Goal: Task Accomplishment & Management: Manage account settings

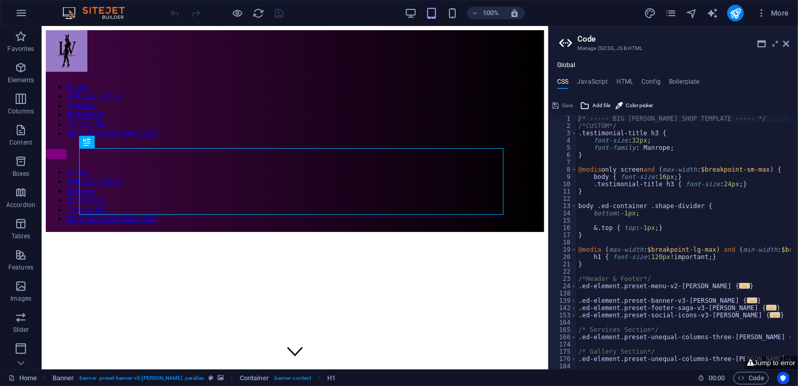
click at [614, 75] on div "Global CSS JavaScript HTML Config Boilerplate /* ----- BIG BARBER SHOP TEMPLATE…" at bounding box center [673, 215] width 249 height 308
click at [619, 79] on h4 "HTML" at bounding box center [624, 83] width 17 height 11
type textarea "<!-- JavaScript with event delegation for SPA compatibility -->"
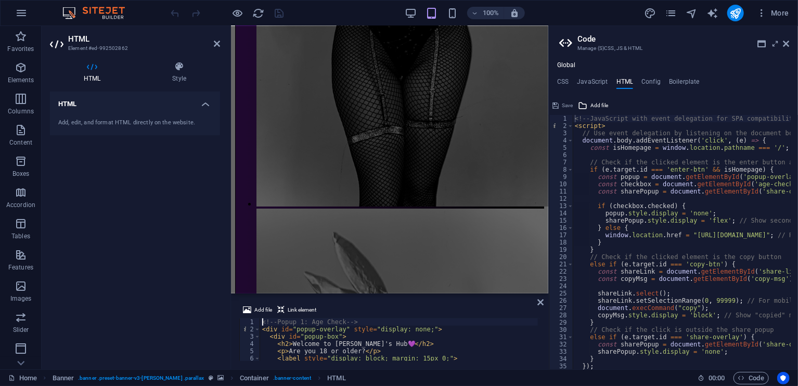
drag, startPoint x: 538, startPoint y: 324, endPoint x: 302, endPoint y: 252, distance: 246.9
click at [786, 40] on icon at bounding box center [786, 44] width 6 height 8
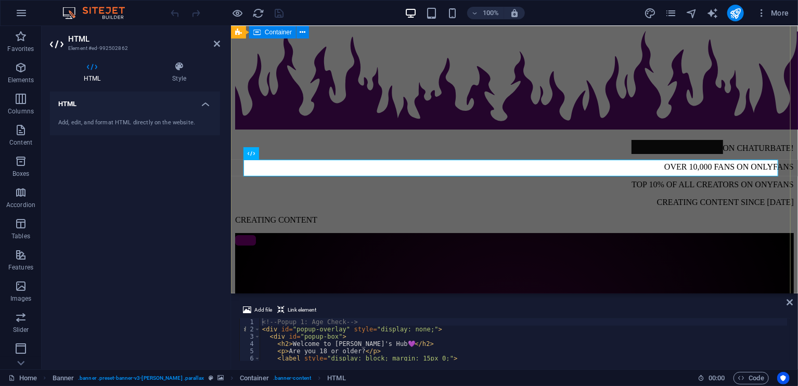
scroll to position [118, 0]
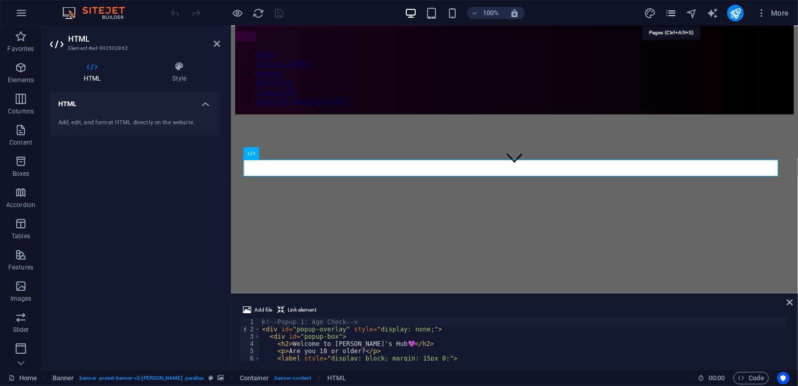
click at [675, 10] on icon "pages" at bounding box center [671, 13] width 12 height 12
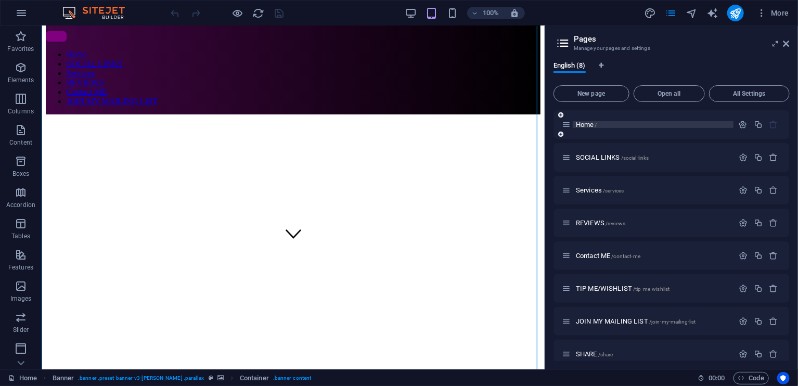
click at [626, 123] on p "Home /" at bounding box center [653, 124] width 154 height 7
click at [640, 121] on p "Home /" at bounding box center [653, 124] width 154 height 7
click at [787, 41] on header "Pages Manage your pages and settings" at bounding box center [672, 39] width 234 height 27
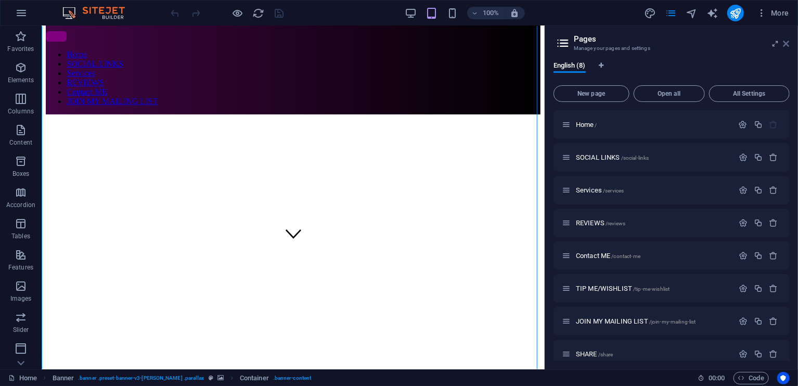
drag, startPoint x: 787, startPoint y: 41, endPoint x: 745, endPoint y: 16, distance: 48.5
click at [787, 41] on icon at bounding box center [786, 44] width 6 height 8
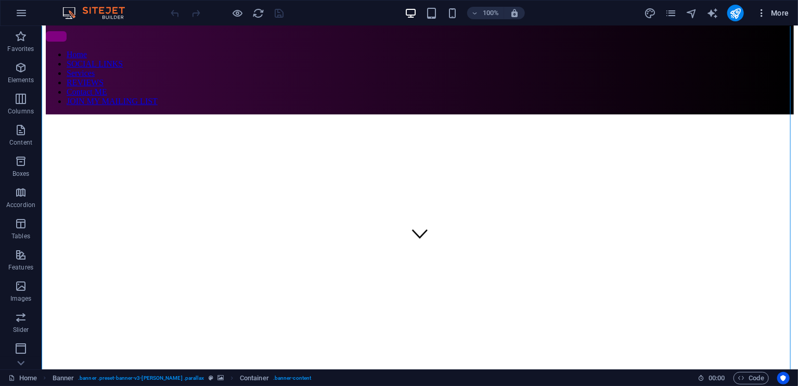
click at [781, 12] on span "More" at bounding box center [772, 13] width 33 height 10
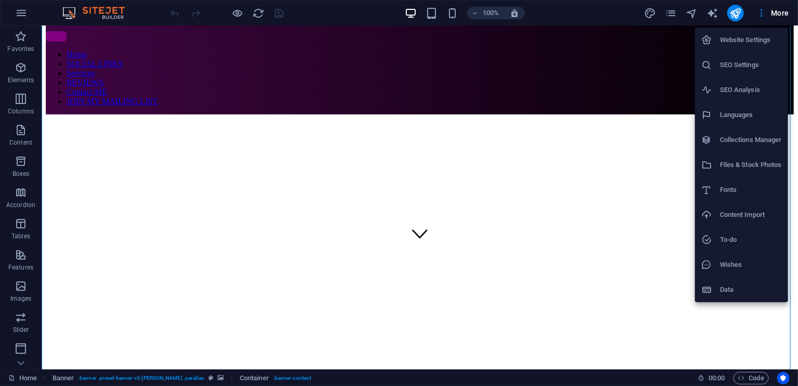
click at [746, 41] on h6 "Website Settings" at bounding box center [751, 40] width 62 height 12
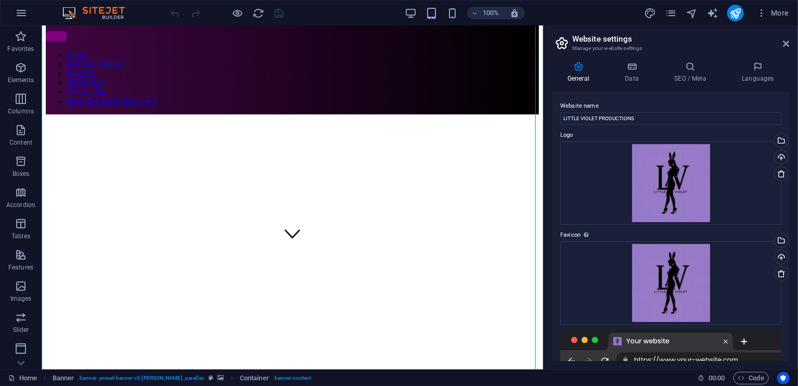
click at [690, 60] on div "General Data SEO / Meta Languages Website name LITTLE VIOLET PRODUCTIONS Logo D…" at bounding box center [670, 211] width 254 height 316
click at [690, 67] on icon at bounding box center [689, 66] width 63 height 10
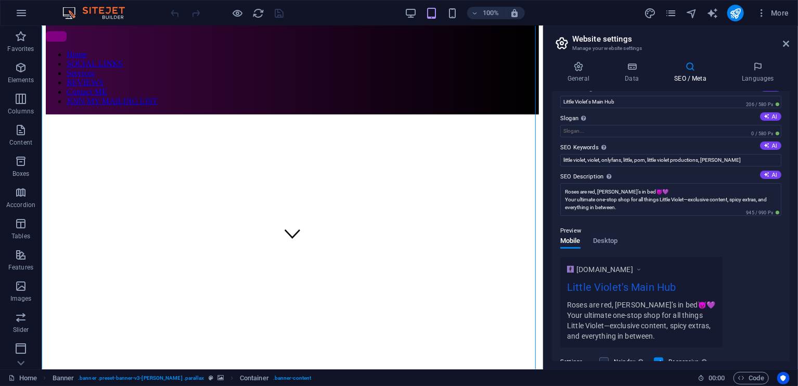
scroll to position [48, 0]
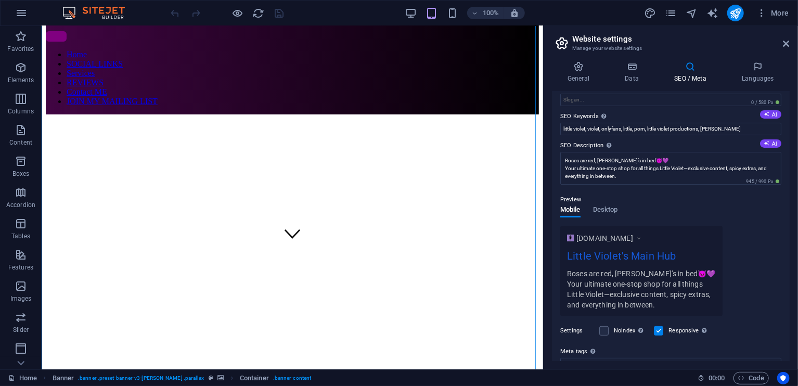
drag, startPoint x: 787, startPoint y: 263, endPoint x: 788, endPoint y: 306, distance: 43.2
click at [788, 306] on div "SEO Title The title of your website - make it something that stands out in sear…" at bounding box center [671, 226] width 238 height 269
drag, startPoint x: 790, startPoint y: 295, endPoint x: 789, endPoint y: 308, distance: 13.0
click at [789, 314] on div "General Data SEO / Meta Languages Website name LITTLE VIOLET PRODUCTIONS Logo D…" at bounding box center [670, 211] width 254 height 316
drag, startPoint x: 789, startPoint y: 290, endPoint x: 788, endPoint y: 309, distance: 18.8
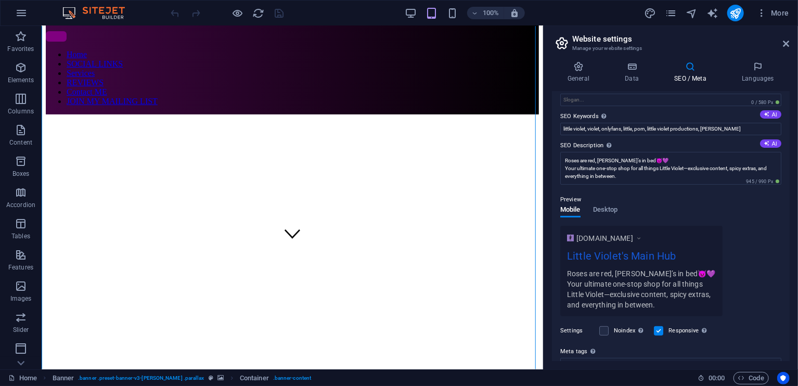
click at [788, 309] on div "SEO Title The title of your website - make it something that stands out in sear…" at bounding box center [671, 226] width 238 height 269
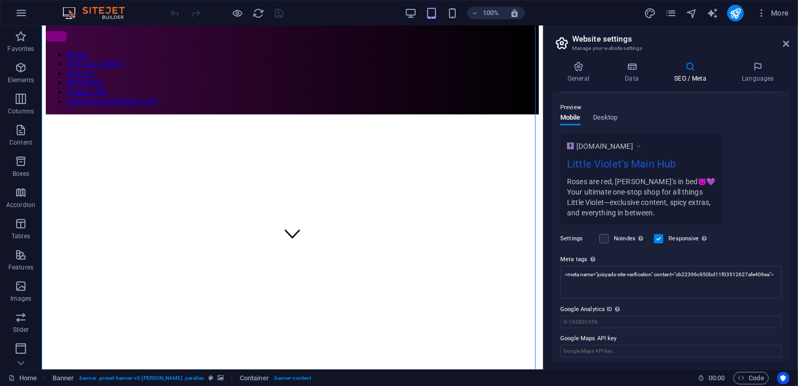
scroll to position [144, 0]
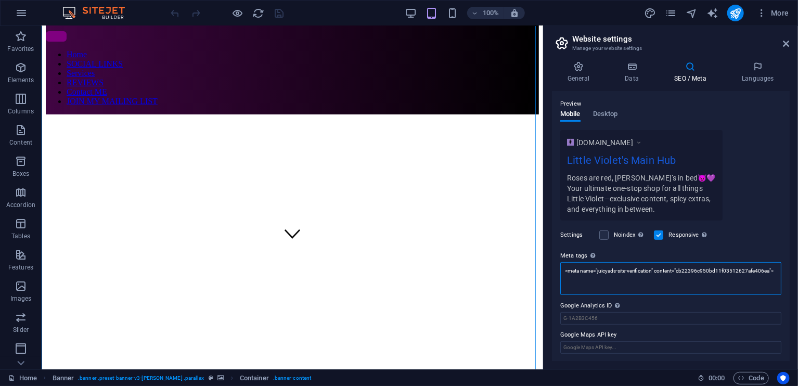
click at [680, 268] on textarea "<meta name="juicyads-site-verification" content="cb22396c950bd11f03512627afe406…" at bounding box center [670, 278] width 221 height 33
click at [680, 268] on textarea "<meta name="juicyads-site-verification" content="cb22396c950bd11f03512627afe406…" at bounding box center [670, 282] width 221 height 41
paste textarea "6a97888e-site-verification" content="395ee4df5a117ba08a303bfca232052f"
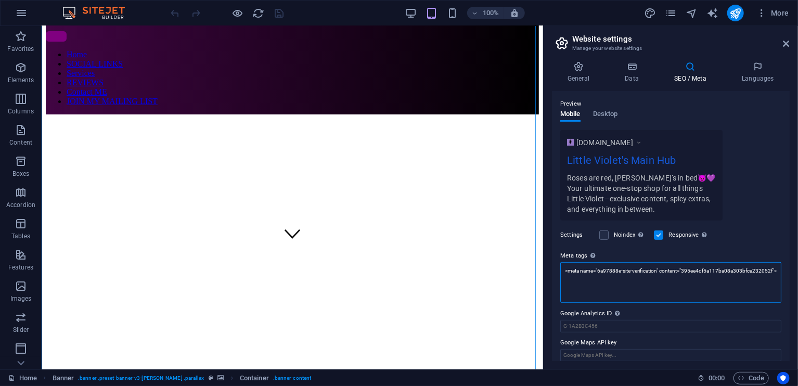
type textarea "<meta name="6a97888e-site-verification" content="395ee4df5a117ba08a303bfca23205…"
drag, startPoint x: 792, startPoint y: 241, endPoint x: 792, endPoint y: 250, distance: 8.3
click at [792, 250] on div "General Data SEO / Meta Languages Website name LITTLE VIOLET PRODUCTIONS Logo D…" at bounding box center [670, 211] width 254 height 316
drag, startPoint x: 792, startPoint y: 250, endPoint x: 794, endPoint y: 267, distance: 17.8
click at [794, 267] on div "General Data SEO / Meta Languages Website name LITTLE VIOLET PRODUCTIONS Logo D…" at bounding box center [670, 211] width 254 height 316
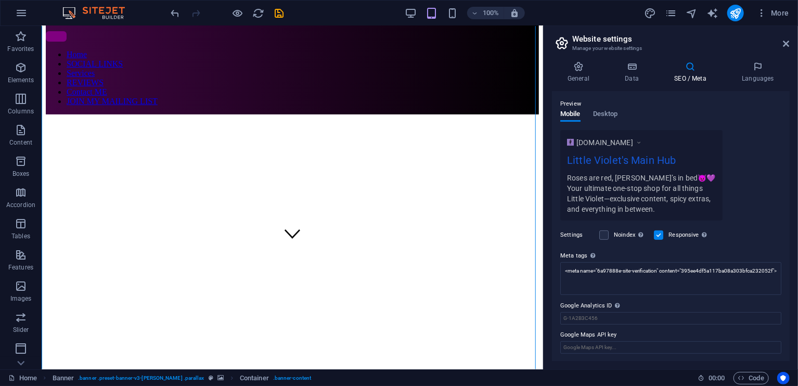
drag, startPoint x: 794, startPoint y: 267, endPoint x: 794, endPoint y: 276, distance: 8.3
click at [794, 276] on div "General Data SEO / Meta Languages Website name LITTLE VIOLET PRODUCTIONS Logo D…" at bounding box center [670, 211] width 254 height 316
drag, startPoint x: 786, startPoint y: 273, endPoint x: 788, endPoint y: 254, distance: 18.8
click at [789, 251] on div "SEO Title The title of your website - make it something that stands out in sear…" at bounding box center [671, 226] width 238 height 269
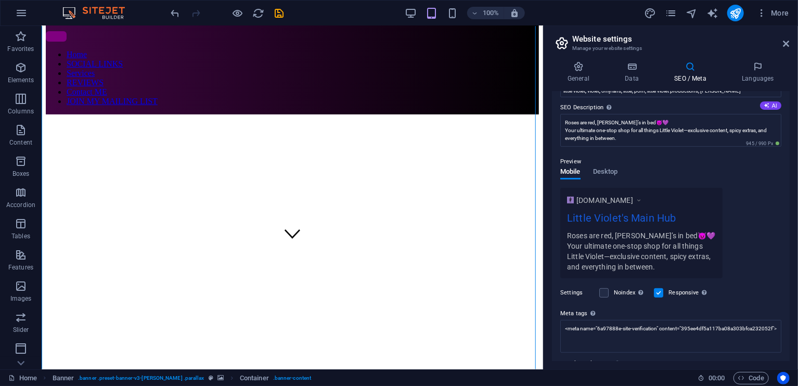
scroll to position [0, 0]
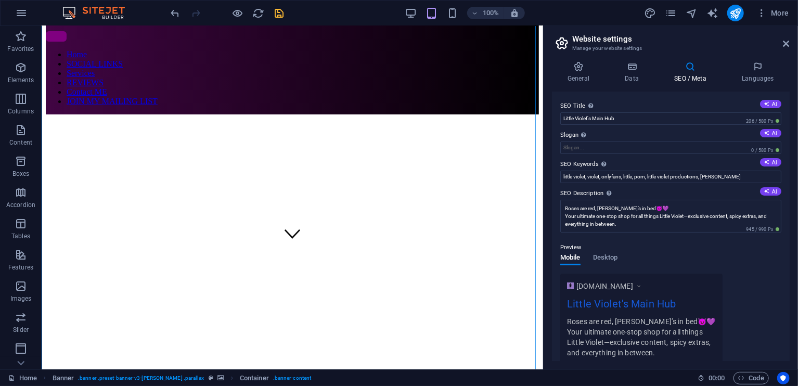
click at [276, 10] on icon "save" at bounding box center [280, 13] width 12 height 12
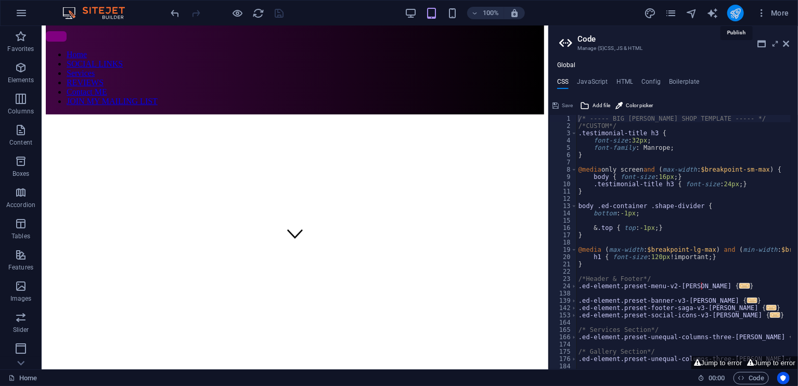
click at [741, 8] on icon "publish" at bounding box center [735, 13] width 12 height 12
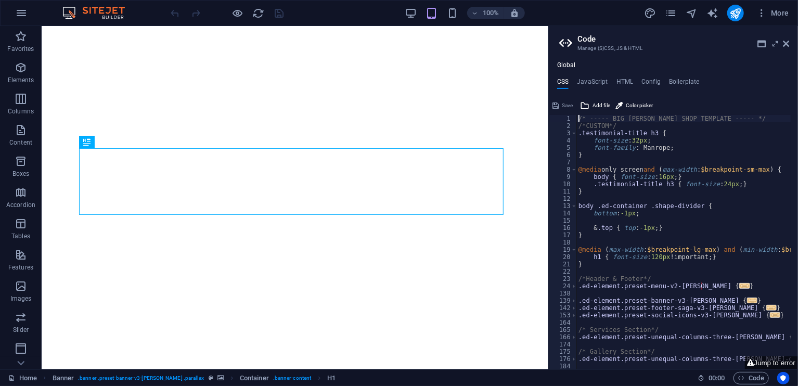
type textarea "/* ----- BIG [PERSON_NAME] SHOP TEMPLATE ----- */"
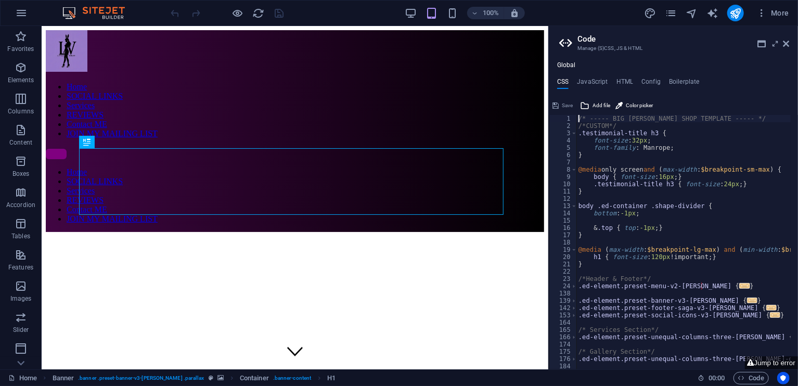
click at [565, 41] on icon at bounding box center [567, 43] width 16 height 15
click at [786, 43] on icon at bounding box center [786, 44] width 6 height 8
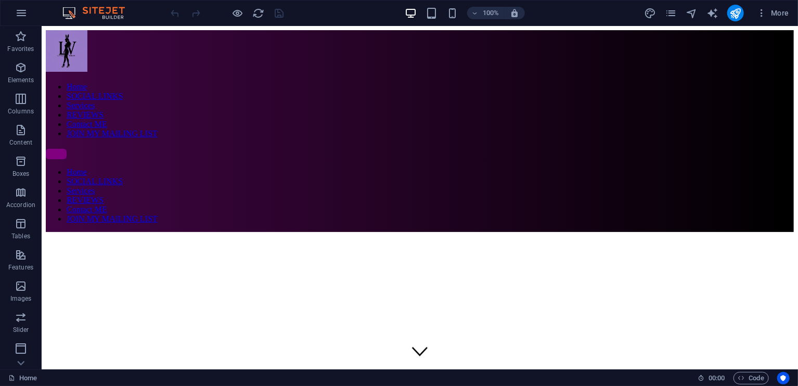
click at [678, 11] on div "More" at bounding box center [718, 13] width 149 height 17
click at [671, 11] on icon "pages" at bounding box center [671, 13] width 12 height 12
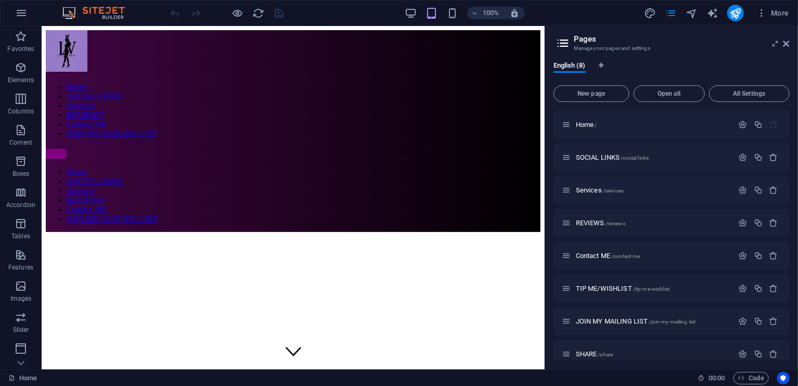
scroll to position [11, 0]
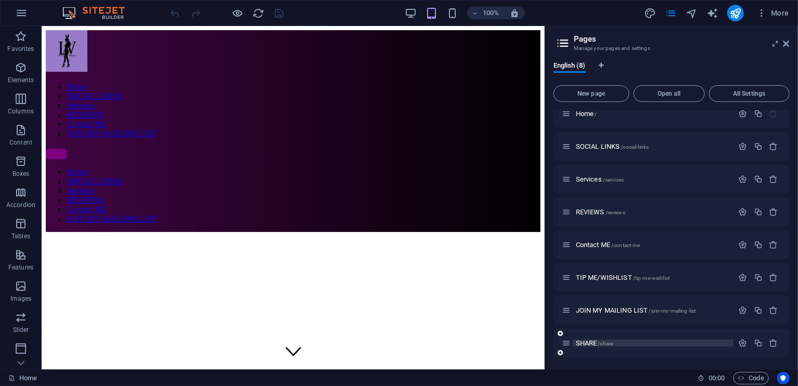
click at [599, 343] on span "/share" at bounding box center [605, 344] width 15 height 6
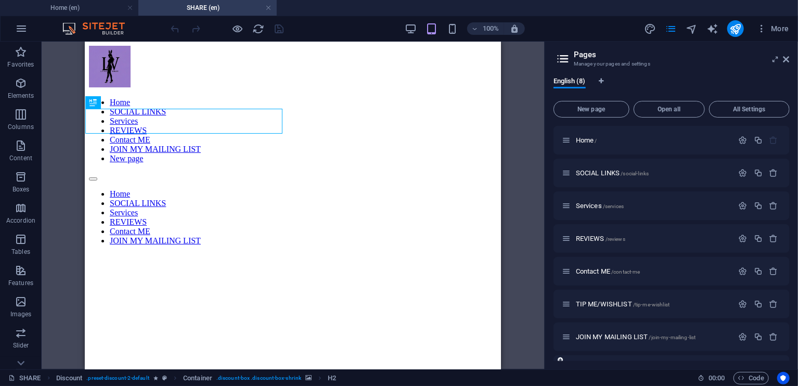
scroll to position [0, 0]
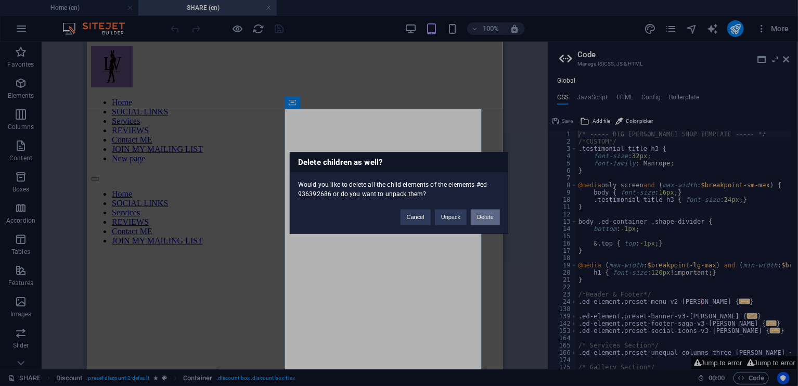
drag, startPoint x: 485, startPoint y: 218, endPoint x: 398, endPoint y: 176, distance: 96.3
click at [485, 218] on button "Delete" at bounding box center [485, 218] width 29 height 16
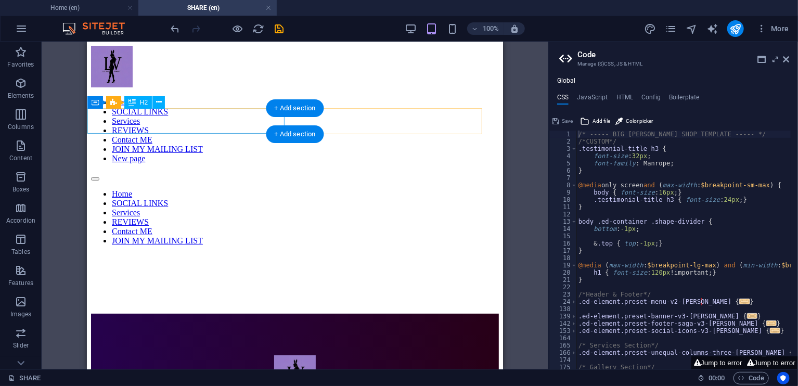
click at [221, 289] on div at bounding box center [294, 296] width 408 height 14
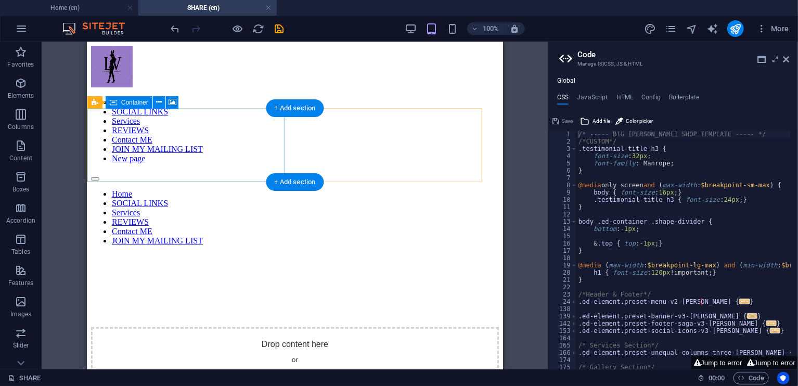
click at [283, 327] on div "Drop content here or Add elements Paste clipboard" at bounding box center [294, 364] width 408 height 74
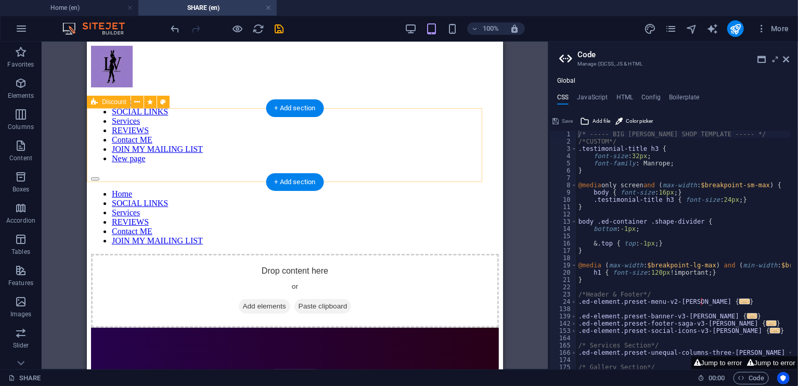
click at [254, 299] on span "Add elements" at bounding box center [263, 306] width 51 height 15
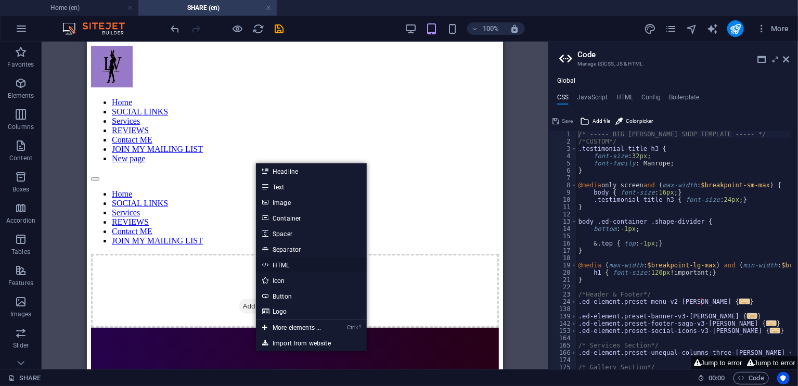
click at [293, 263] on link "HTML" at bounding box center [311, 265] width 110 height 16
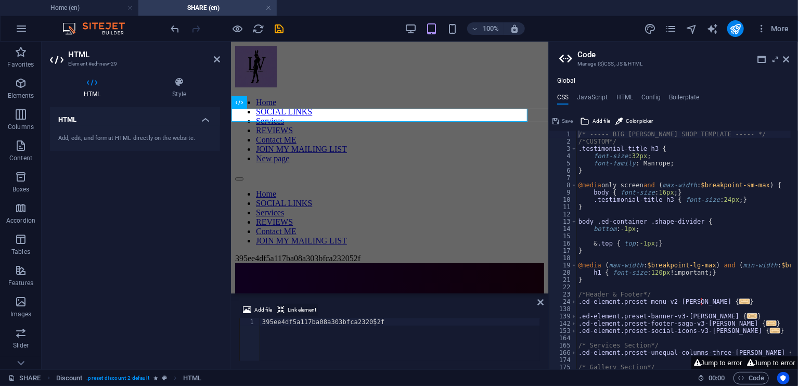
click at [299, 308] on span "Link element" at bounding box center [302, 310] width 29 height 12
click at [323, 253] on div "395ee4df5a117ba08a303bfca232052f" at bounding box center [389, 257] width 309 height 9
type textarea "395ee4df5a117ba08a303bfca232052f<a href="#ed-new-29" class="wv-link-elm"></a>"
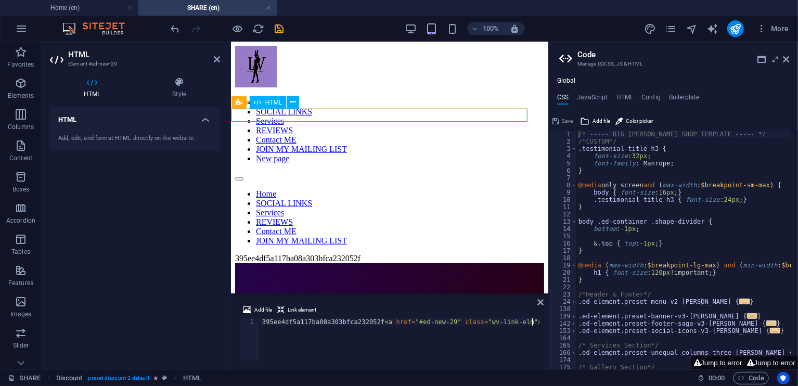
click at [334, 253] on div "395ee4df5a117ba08a303bfca232052f" at bounding box center [389, 257] width 309 height 9
click at [280, 101] on icon at bounding box center [281, 102] width 6 height 11
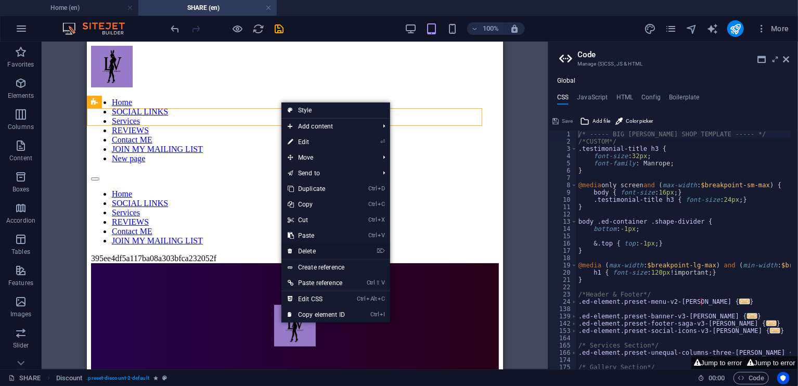
click at [314, 250] on link "⌦ Delete" at bounding box center [316, 251] width 70 height 16
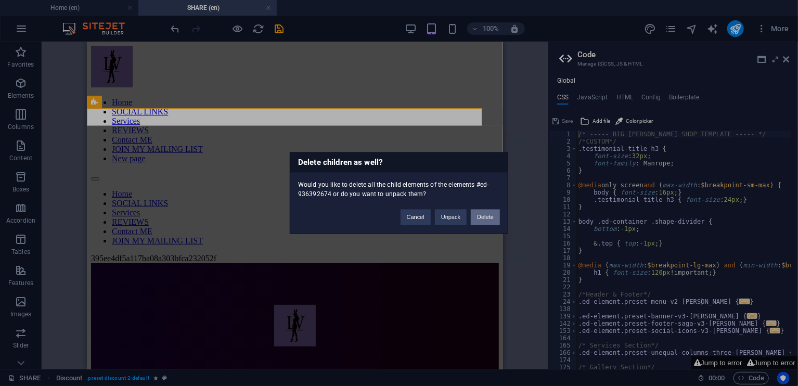
click at [474, 218] on button "Delete" at bounding box center [485, 218] width 29 height 16
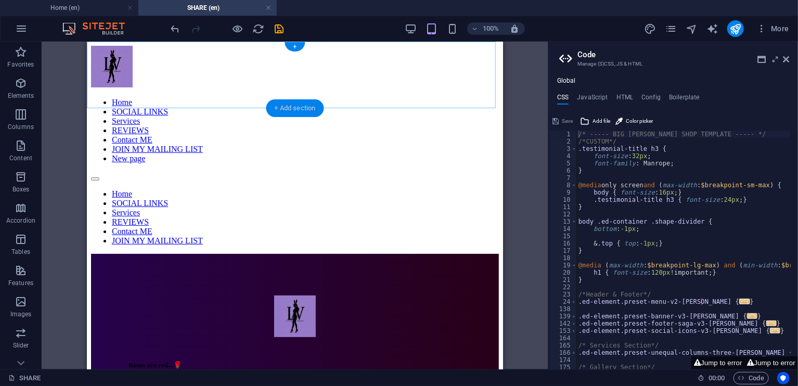
click at [312, 107] on div "+ Add section" at bounding box center [295, 108] width 58 height 18
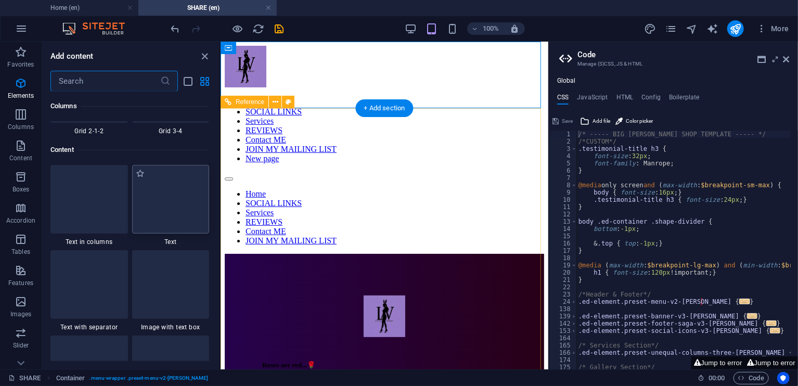
scroll to position [1820, 0]
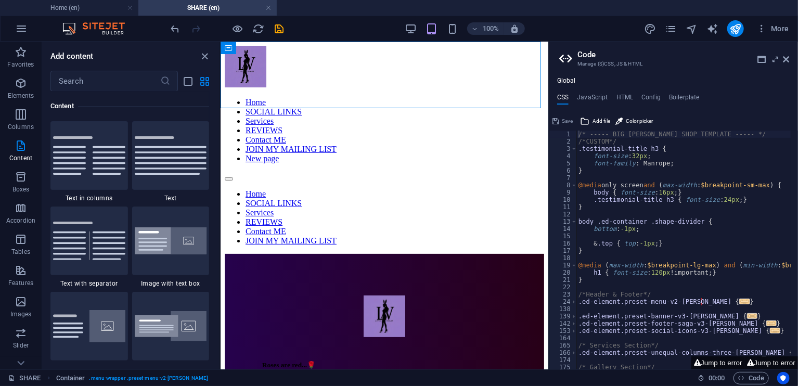
drag, startPoint x: 216, startPoint y: 139, endPoint x: 216, endPoint y: 123, distance: 16.1
click at [216, 123] on div "Favorites 1 Star Headline 1 Star Container Elements 1 Star Headline 1 Star Text…" at bounding box center [130, 226] width 177 height 269
click at [106, 77] on input "text" at bounding box center [105, 81] width 110 height 21
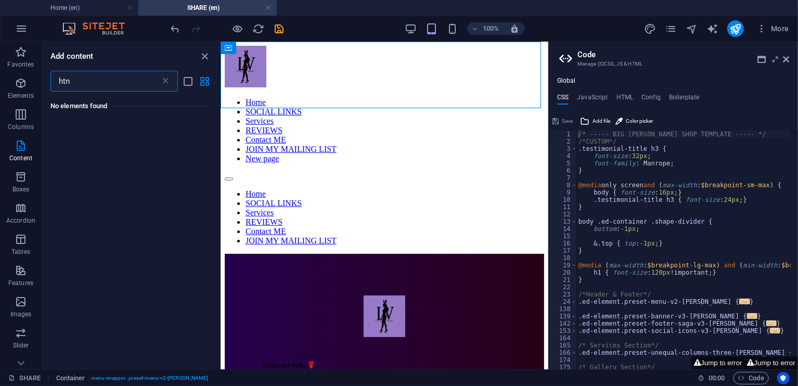
scroll to position [0, 0]
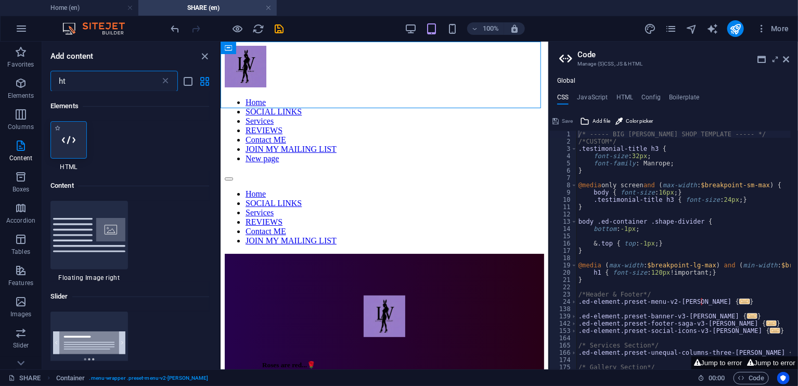
type input "ht"
click at [68, 158] on div at bounding box center [68, 139] width 36 height 37
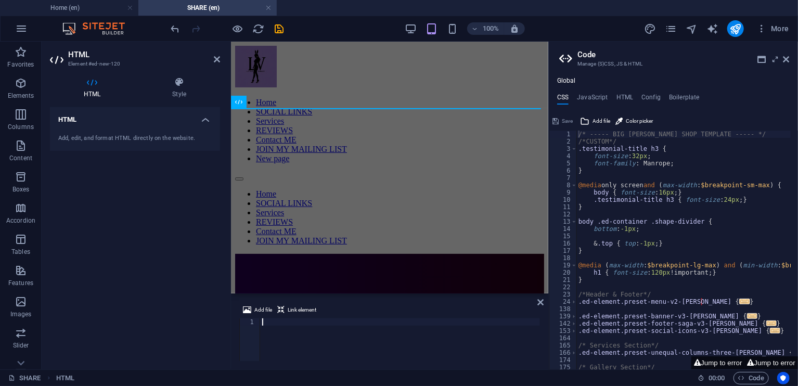
type textarea "395ee4df5a117ba08a303bfca232052f"
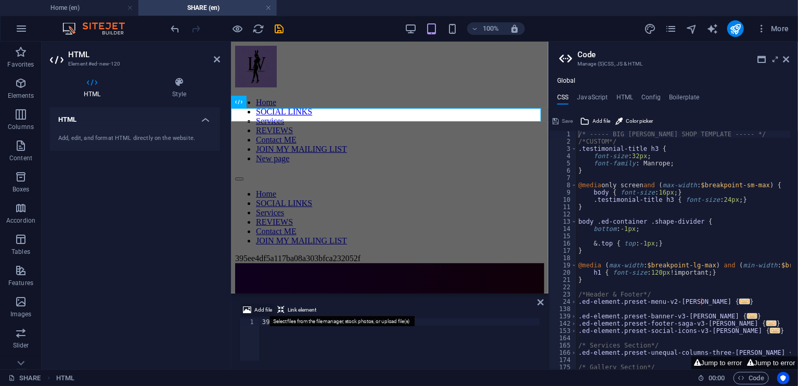
click at [257, 304] on span "Add file" at bounding box center [263, 310] width 18 height 12
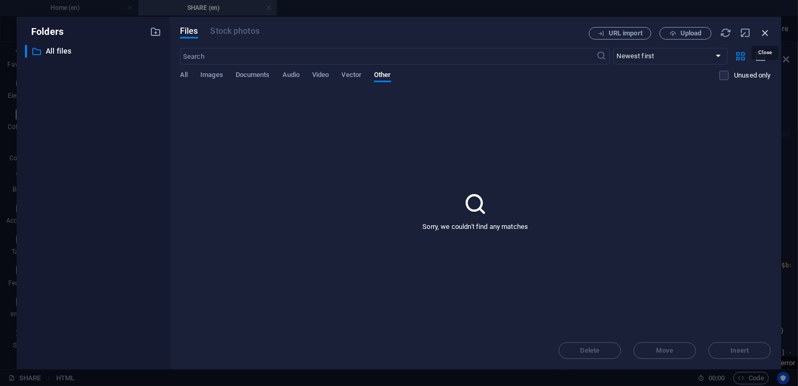
click at [762, 34] on icon "button" at bounding box center [764, 32] width 11 height 11
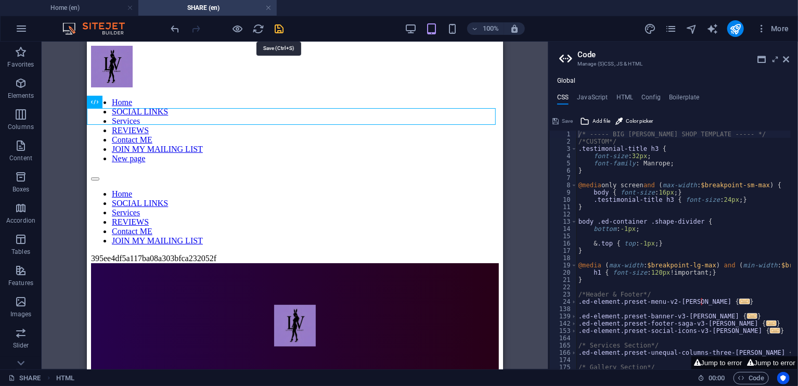
click at [281, 33] on icon "save" at bounding box center [280, 29] width 12 height 12
click at [250, 253] on div "395ee4df5a117ba08a303bfca232052f" at bounding box center [294, 257] width 408 height 9
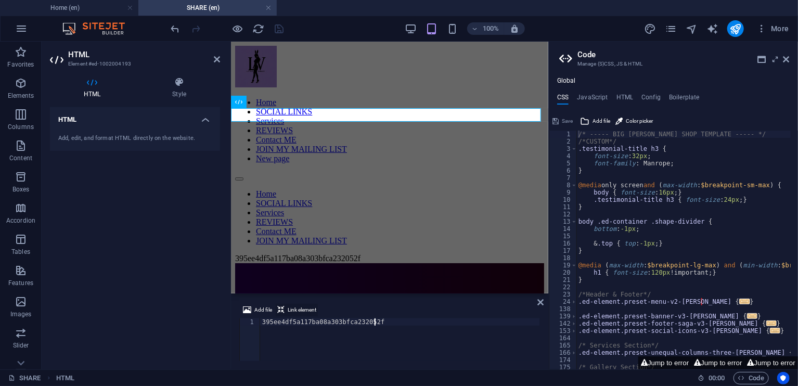
click at [288, 310] on span "Link element" at bounding box center [302, 310] width 29 height 12
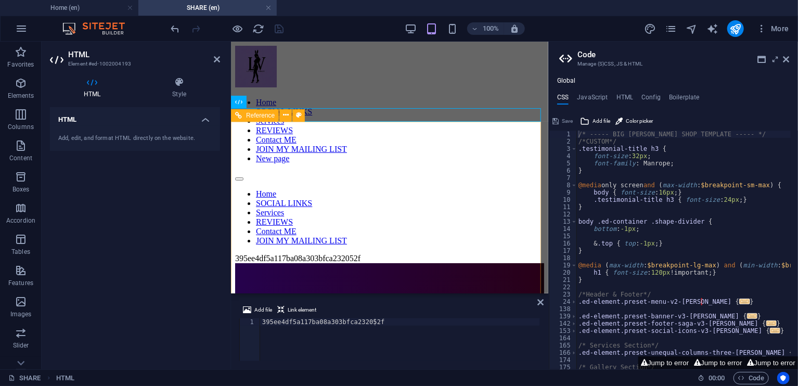
click at [334, 304] on div at bounding box center [389, 326] width 234 height 44
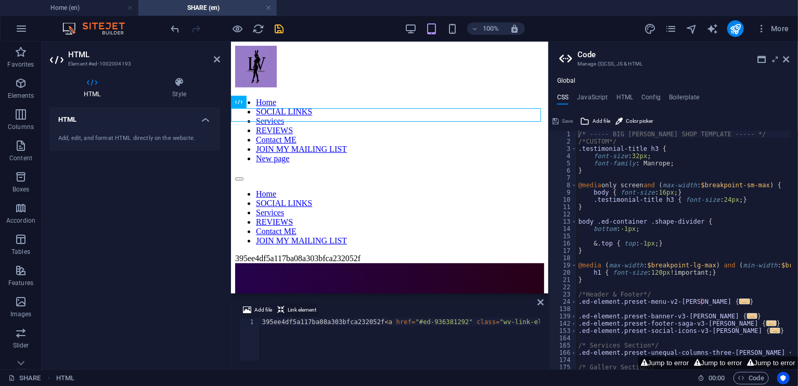
click at [306, 307] on span "Link element" at bounding box center [302, 310] width 29 height 12
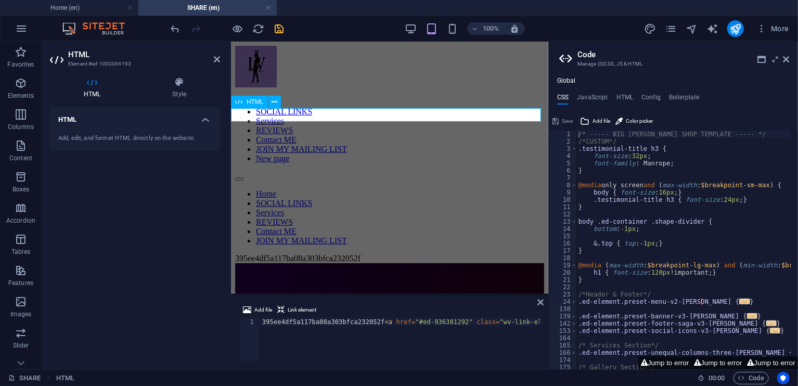
click at [327, 253] on div "395ee4df5a117ba08a303bfca232052f" at bounding box center [389, 257] width 309 height 9
type textarea "395ee4df5a117ba08a303bfca232052f<a href="#ed-936381292" class="wv-link-elm"></a…"
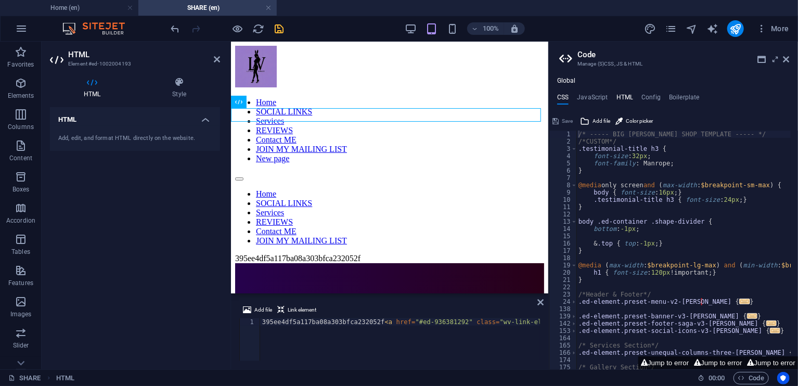
click at [621, 95] on h4 "HTML" at bounding box center [624, 99] width 17 height 11
type textarea "<!-- JavaScript with event delegation for SPA compatibility -->"
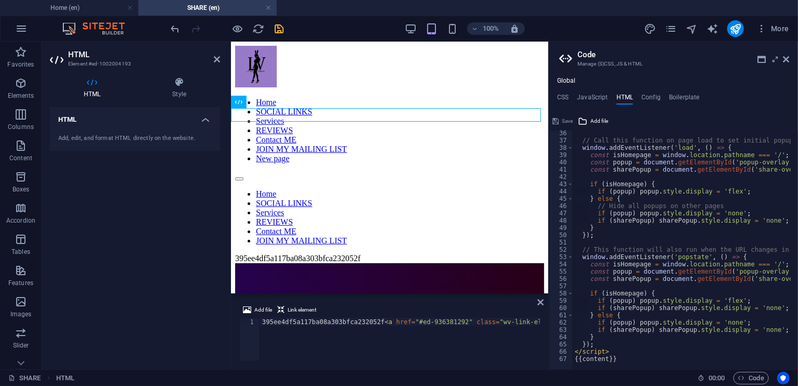
scroll to position [256, 0]
click at [213, 58] on h2 "HTML" at bounding box center [144, 54] width 152 height 9
click at [216, 57] on icon at bounding box center [217, 59] width 6 height 8
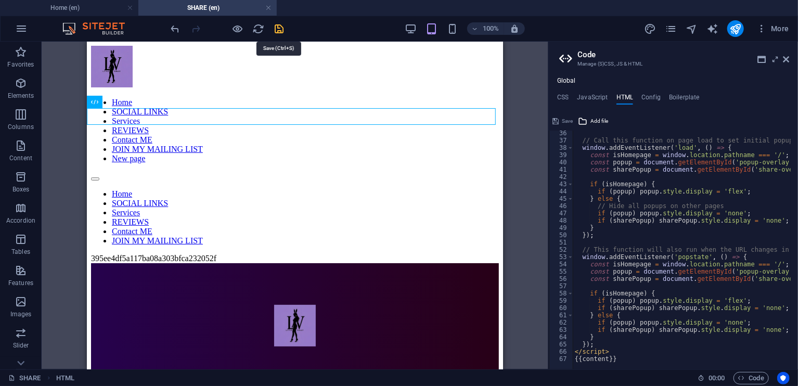
click at [275, 25] on icon "save" at bounding box center [280, 29] width 12 height 12
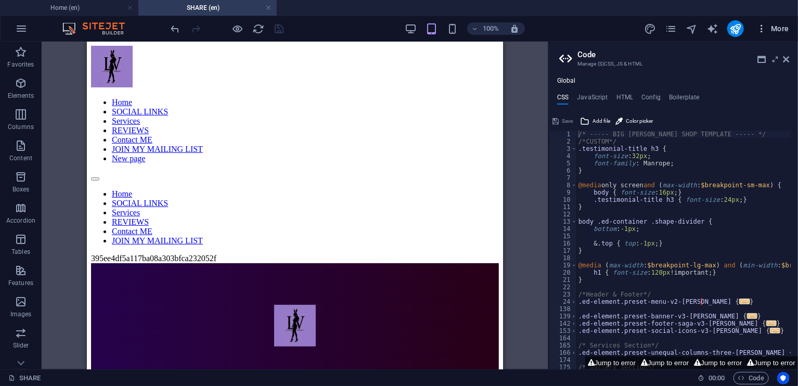
click at [770, 23] on span "More" at bounding box center [772, 28] width 33 height 10
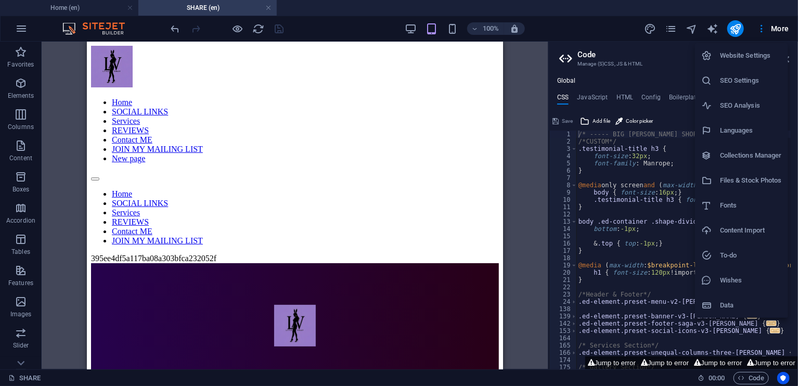
click at [671, 22] on div at bounding box center [399, 193] width 798 height 386
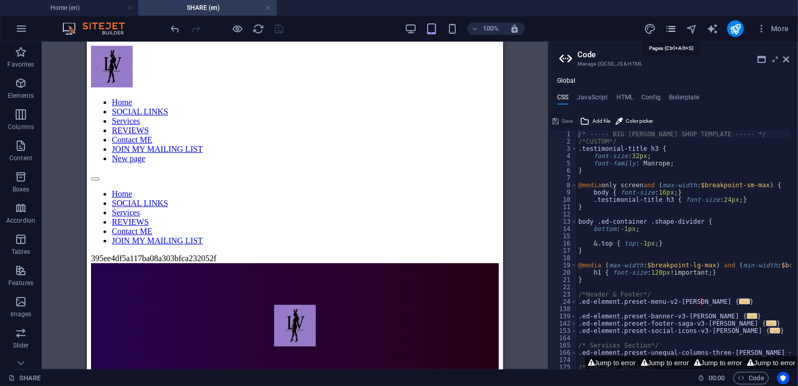
click at [671, 23] on icon "pages" at bounding box center [671, 29] width 12 height 12
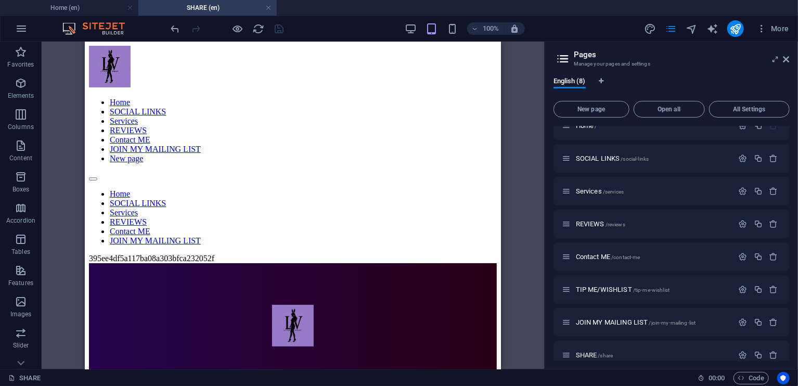
scroll to position [27, 0]
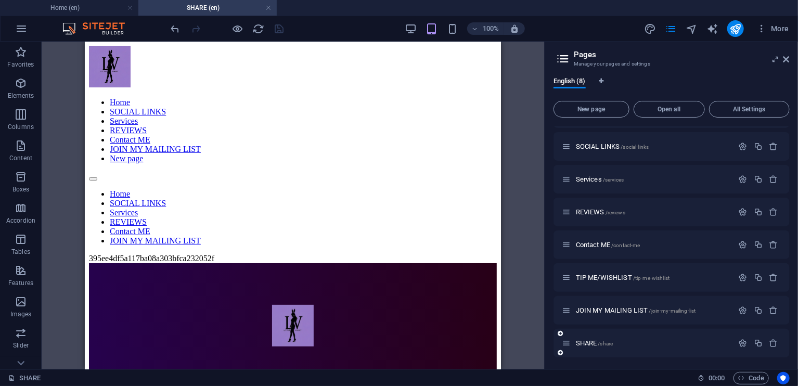
click at [670, 353] on div "SHARE /share" at bounding box center [671, 343] width 236 height 29
click at [589, 340] on span "SHARE /share" at bounding box center [594, 343] width 37 height 8
click at [740, 341] on icon "button" at bounding box center [742, 343] width 9 height 9
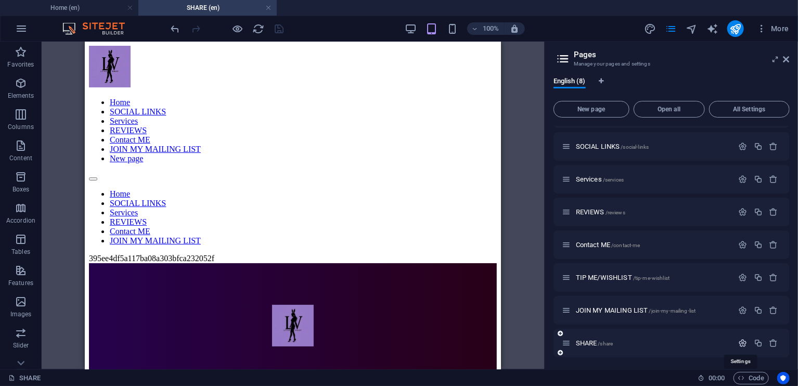
scroll to position [165, 0]
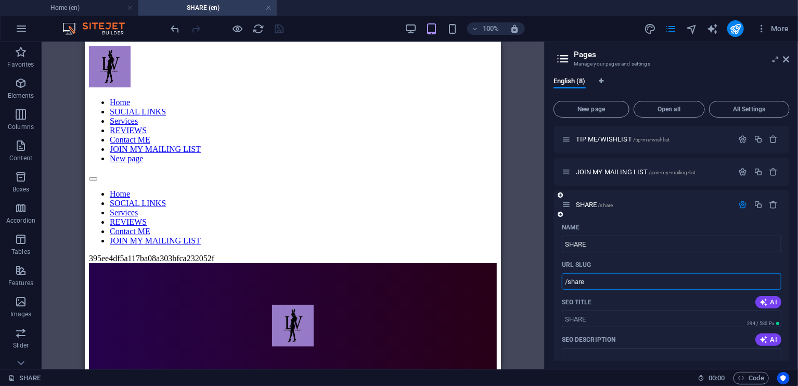
drag, startPoint x: 614, startPoint y: 286, endPoint x: 569, endPoint y: 283, distance: 45.4
click at [569, 283] on input "/share" at bounding box center [671, 281] width 219 height 17
paste input "395ee4df5a117ba08a303bfca232052f"
click at [640, 281] on input "/395ee4df5a117ba08a303bfca232052f" at bounding box center [671, 281] width 219 height 17
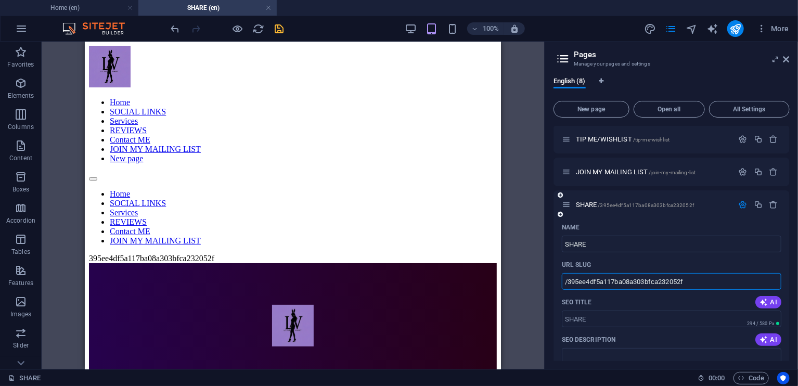
click at [640, 281] on input "/395ee4df5a117ba08a303bfca232052f" at bounding box center [671, 281] width 219 height 17
paste input "text"
type input "/395ee4df5a117ba08a303bfca232052f"
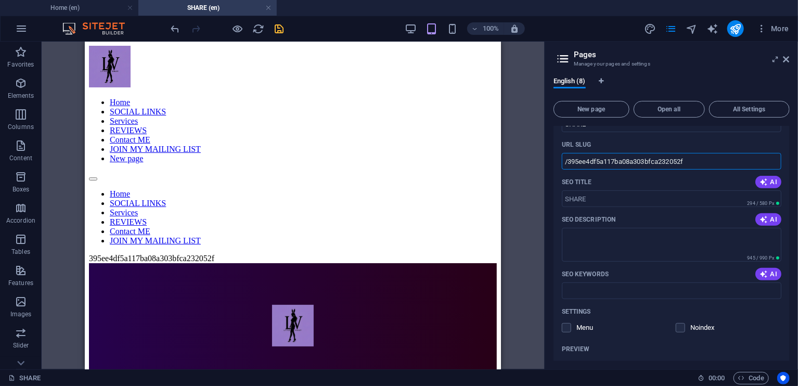
scroll to position [301, 0]
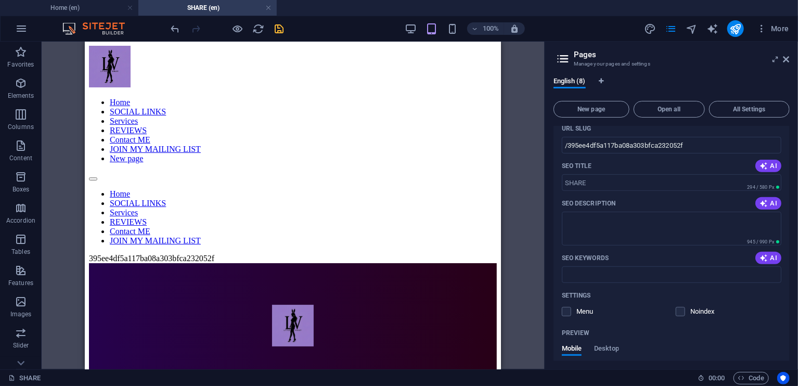
drag, startPoint x: 790, startPoint y: 302, endPoint x: 790, endPoint y: 322, distance: 19.8
click at [790, 322] on div "English (8) New page Open all All Settings Home / SOCIAL LINKS /social-links Se…" at bounding box center [671, 219] width 253 height 301
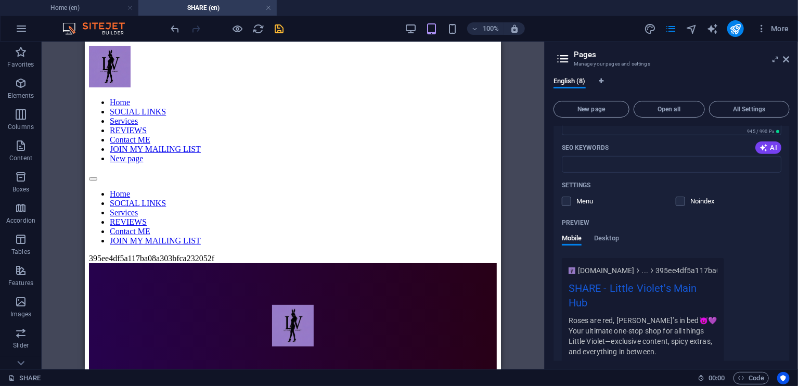
scroll to position [460, 0]
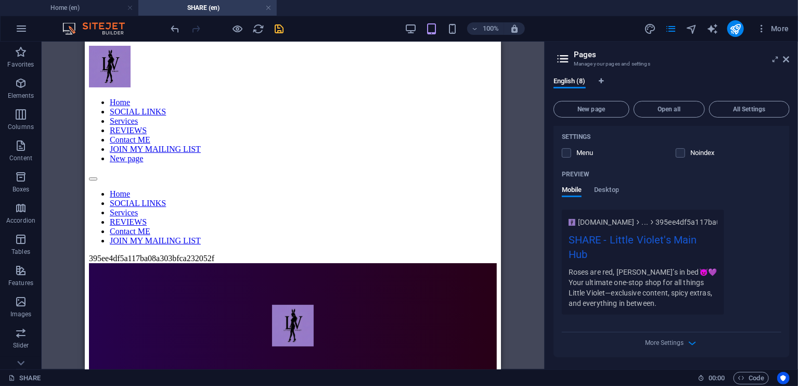
drag, startPoint x: 784, startPoint y: 354, endPoint x: 797, endPoint y: 293, distance: 62.3
click at [784, 342] on div "Name SHARE ​ URL SLUG /395ee4df5a117ba08a303bfca232052f ​ SEO Title AI ​ 294 / …" at bounding box center [671, 140] width 236 height 433
click at [690, 339] on icon "button" at bounding box center [692, 343] width 12 height 12
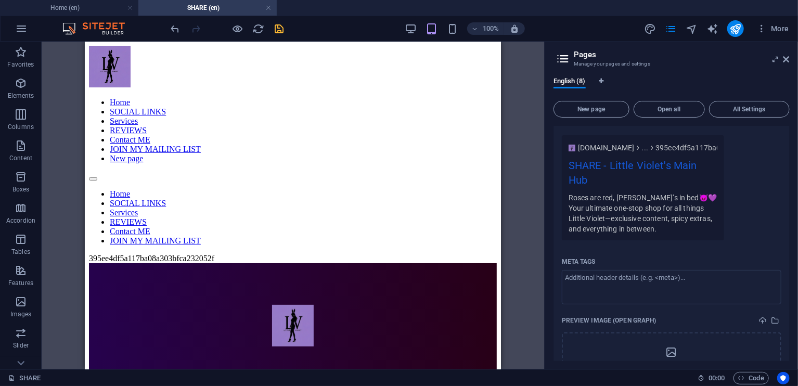
scroll to position [536, 0]
click at [661, 283] on textarea "Meta tags ​" at bounding box center [671, 285] width 219 height 34
paste textarea "395ee4df5a117ba08a303bfca232052f.html"
type textarea "395ee4df5a117ba08a303bfca232052f.html"
drag, startPoint x: 678, startPoint y: 174, endPoint x: 547, endPoint y: 270, distance: 161.9
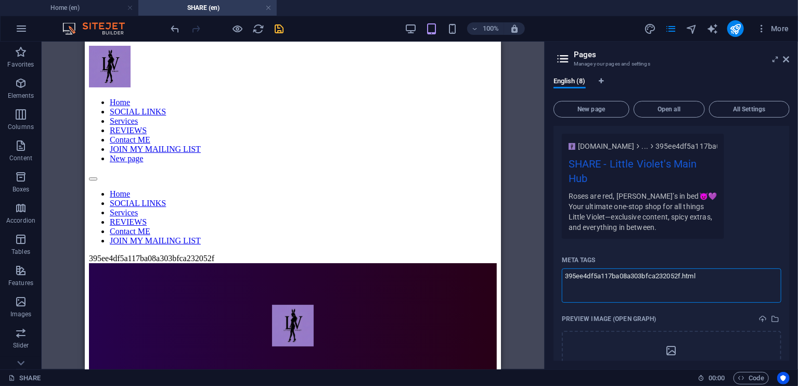
click at [547, 270] on div "English (8) New page Open all All Settings Home / SOCIAL LINKS /social-links Se…" at bounding box center [671, 219] width 253 height 301
paste textarea "<meta name="6a97888e-site-verification" content="395ee4df5a117ba08a303bfca23205…"
drag, startPoint x: 789, startPoint y: 310, endPoint x: 787, endPoint y: 330, distance: 19.9
click at [787, 330] on div "Home / SOCIAL LINKS /social-links Services /services REVIEWS /reviews Contact M…" at bounding box center [671, 243] width 236 height 235
type textarea "<meta name="6a97888e-site-verification" content="395ee4df5a117ba08a303bfca23205…"
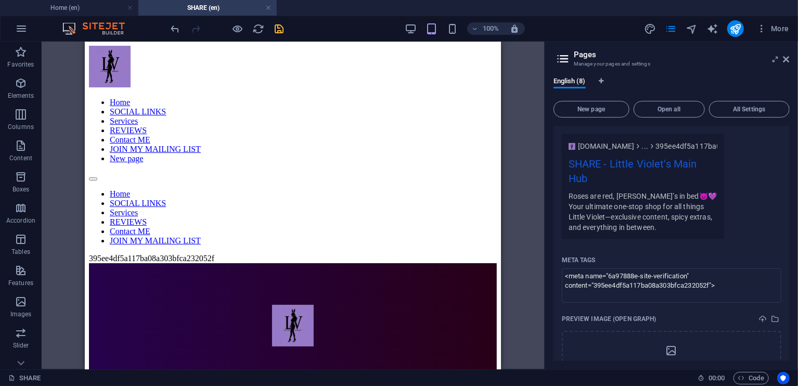
drag, startPoint x: 788, startPoint y: 322, endPoint x: 788, endPoint y: 336, distance: 14.1
click at [788, 337] on div "Home / SOCIAL LINKS /social-links Services /services REVIEWS /reviews Contact M…" at bounding box center [671, 243] width 236 height 235
click at [790, 330] on div "English (8) New page Open all All Settings Home / SOCIAL LINKS /social-links Se…" at bounding box center [671, 219] width 253 height 301
drag, startPoint x: 789, startPoint y: 330, endPoint x: 789, endPoint y: 347, distance: 17.7
click at [789, 347] on div "Home / SOCIAL LINKS /social-links Services /services REVIEWS /reviews Contact M…" at bounding box center [671, 243] width 236 height 235
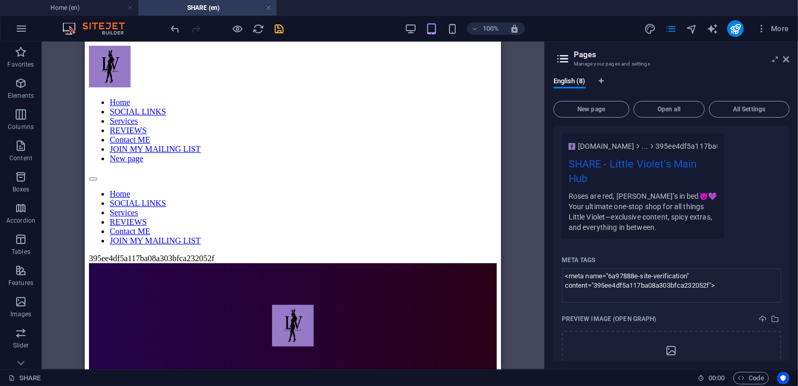
scroll to position [609, 0]
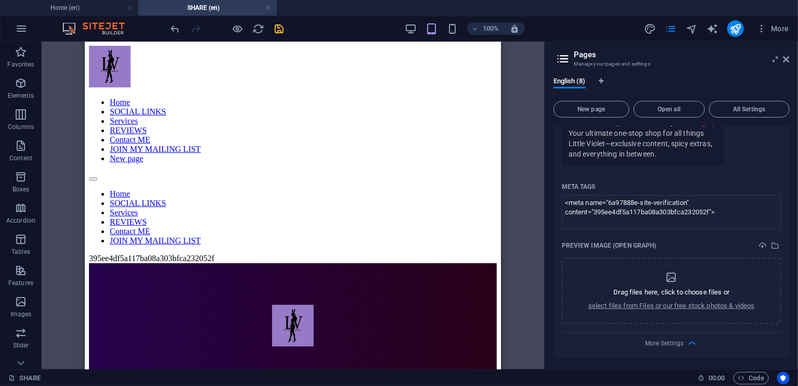
click at [683, 341] on div "More Settings" at bounding box center [671, 341] width 219 height 17
click at [695, 337] on div "More Settings" at bounding box center [671, 341] width 219 height 17
drag, startPoint x: 787, startPoint y: 314, endPoint x: 798, endPoint y: 241, distance: 73.0
click at [797, 241] on div "English (8) New page Open all All Settings Home / SOCIAL LINKS /social-links Se…" at bounding box center [671, 219] width 253 height 301
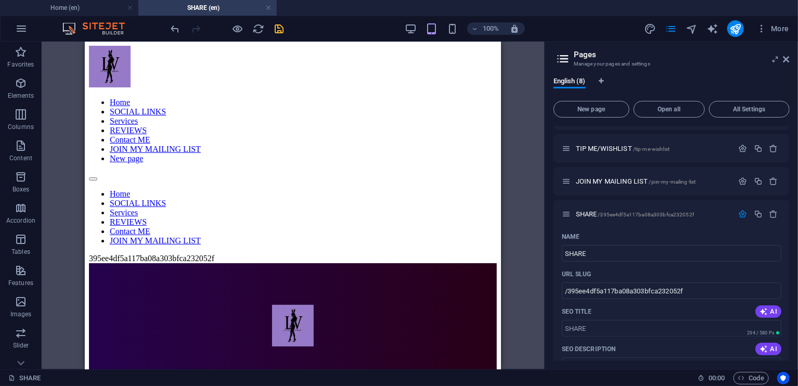
scroll to position [178, 0]
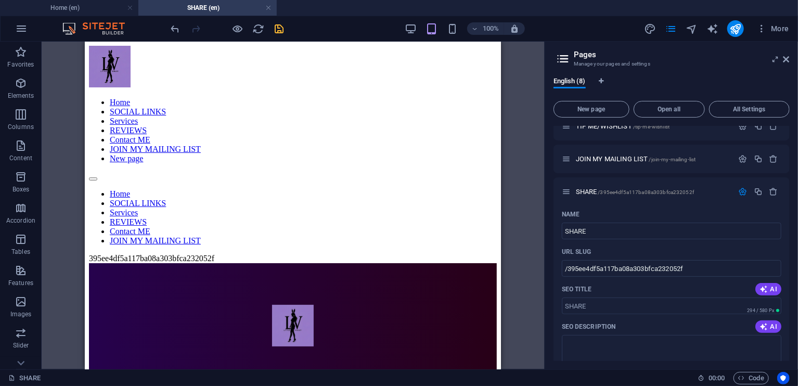
click at [508, 119] on div "Discount H2 Discount Container HTML Container H2 Spacer Button Reference Placeh…" at bounding box center [293, 206] width 503 height 328
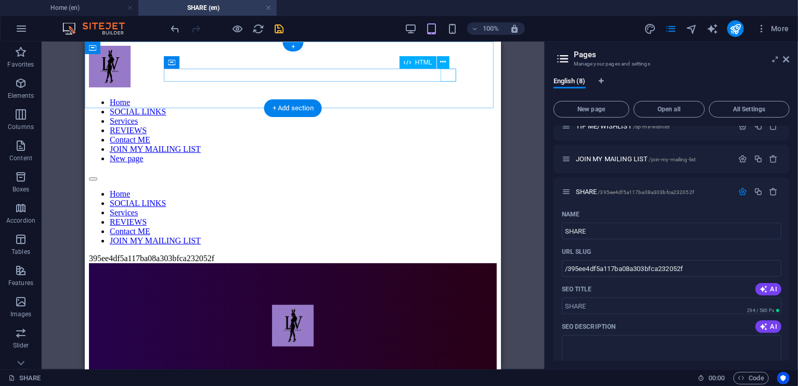
click at [449, 171] on div at bounding box center [293, 175] width 408 height 9
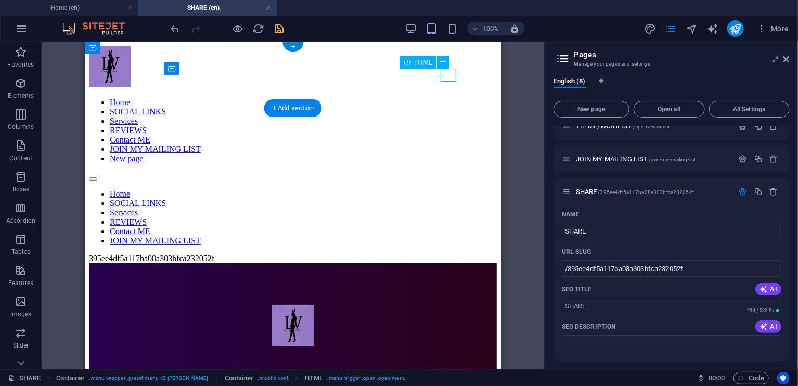
click at [449, 171] on div at bounding box center [293, 175] width 408 height 9
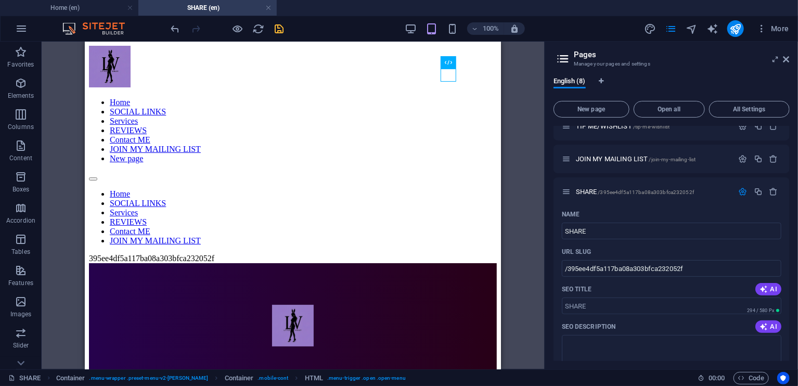
click at [288, 29] on div "100% More" at bounding box center [481, 28] width 624 height 17
click at [281, 25] on icon "save" at bounding box center [280, 29] width 12 height 12
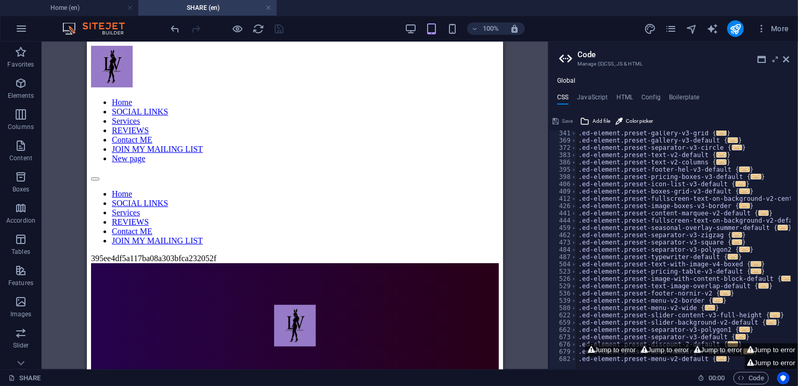
scroll to position [431, 0]
click at [715, 344] on button "Jump to error" at bounding box center [717, 349] width 53 height 13
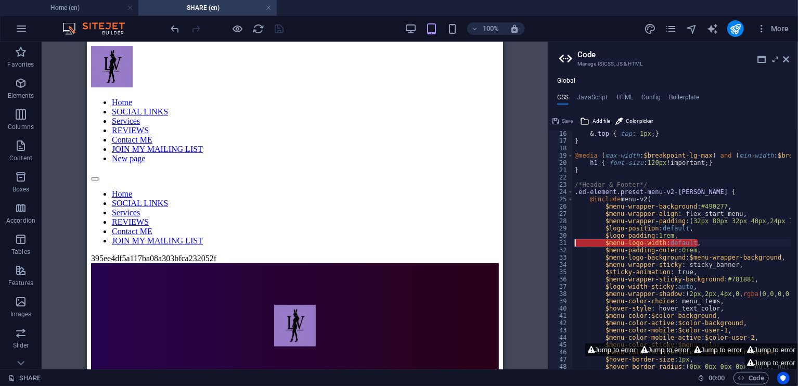
scroll to position [110, 0]
click at [666, 334] on div "& .top { top : -1px ; } } @media ( max-width : $breakpoint-lg-max ) and ( min-w…" at bounding box center [743, 253] width 341 height 247
click at [618, 351] on button "Jump to error" at bounding box center [611, 349] width 53 height 13
click at [644, 341] on div "& .top { top : -1px ; } } @media ( max-width : $breakpoint-lg-max ) and ( min-w…" at bounding box center [743, 253] width 341 height 247
click at [695, 348] on icon at bounding box center [697, 349] width 7 height 7
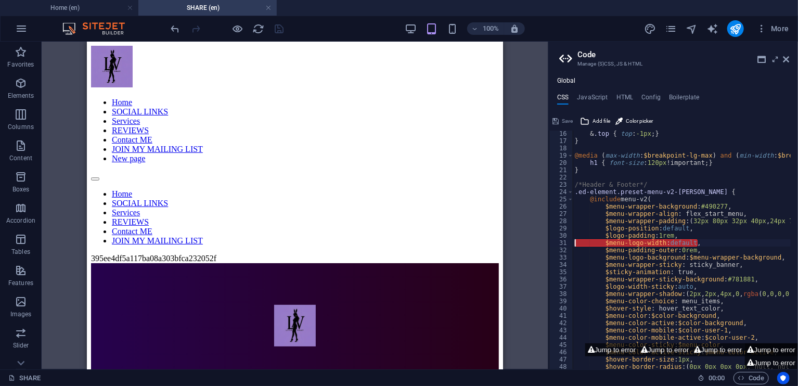
click at [755, 345] on button "Jump to error" at bounding box center [771, 349] width 53 height 13
drag, startPoint x: 697, startPoint y: 242, endPoint x: 611, endPoint y: 245, distance: 86.9
click at [611, 245] on div "& .top { top : -1px ; } } @media ( max-width : $breakpoint-lg-max ) and ( min-w…" at bounding box center [743, 253] width 341 height 247
click at [688, 240] on div "& .top { top : -1px ; } } @media ( max-width : $breakpoint-lg-max ) and ( min-w…" at bounding box center [682, 250] width 218 height 239
click at [696, 241] on div "& .top { top : -1px ; } } @media ( max-width : $breakpoint-lg-max ) and ( min-w…" at bounding box center [743, 253] width 341 height 247
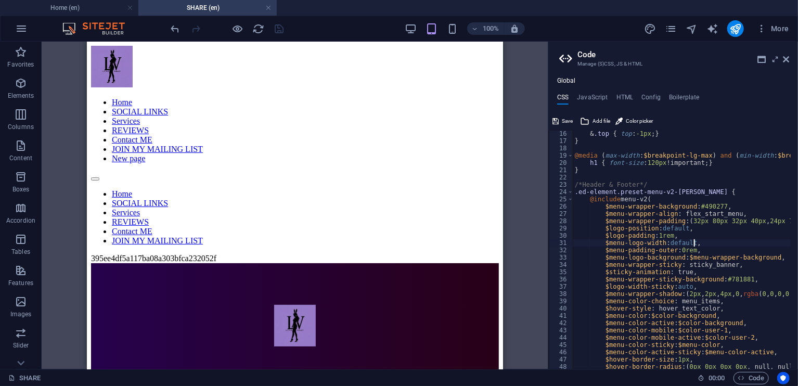
type textarea "$menu-logo-width: default"
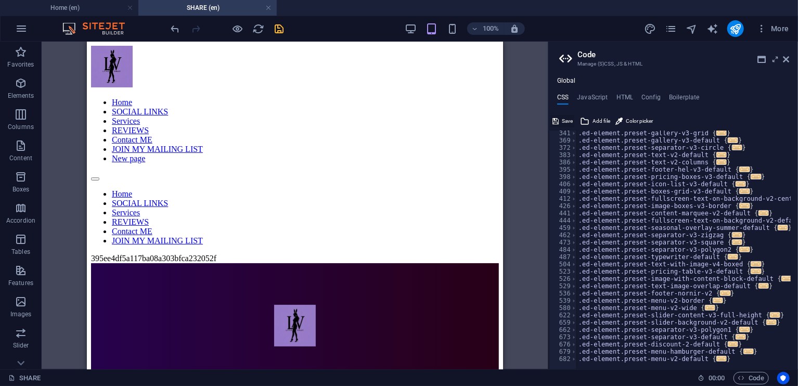
click at [565, 117] on span "Save" at bounding box center [567, 121] width 11 height 12
click at [736, 25] on icon "publish" at bounding box center [735, 29] width 12 height 12
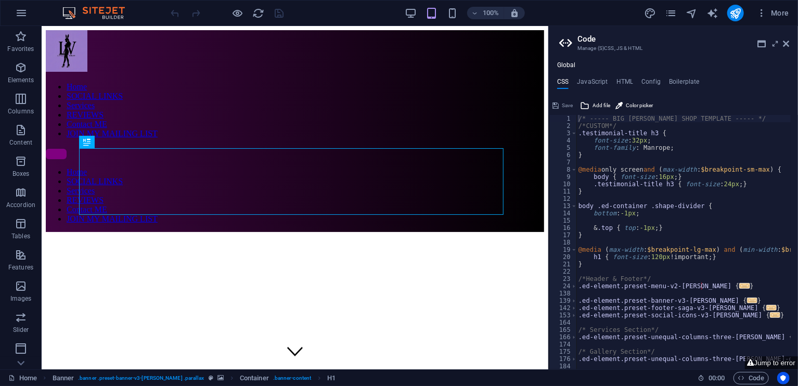
type textarea "/* ----- BIG [PERSON_NAME] SHOP TEMPLATE ----- */"
click at [771, 9] on span "More" at bounding box center [772, 13] width 33 height 10
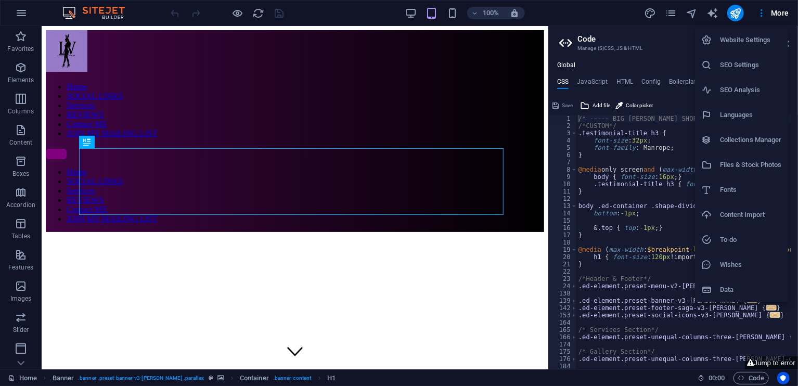
click at [748, 49] on li "Website Settings" at bounding box center [741, 40] width 93 height 25
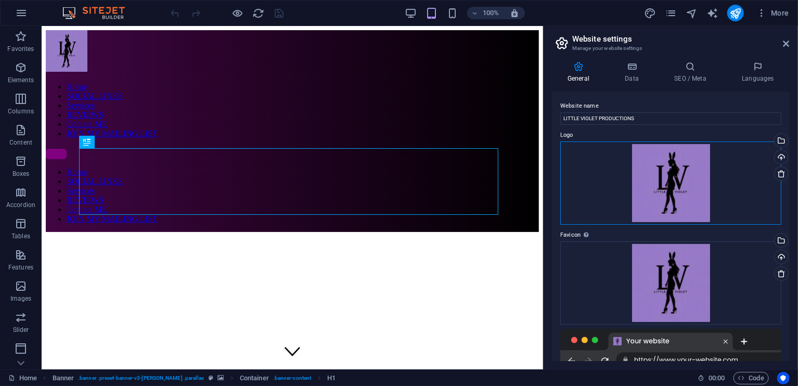
click at [760, 160] on div "Drag files here, click to choose files or select files from Files or our free s…" at bounding box center [670, 182] width 221 height 83
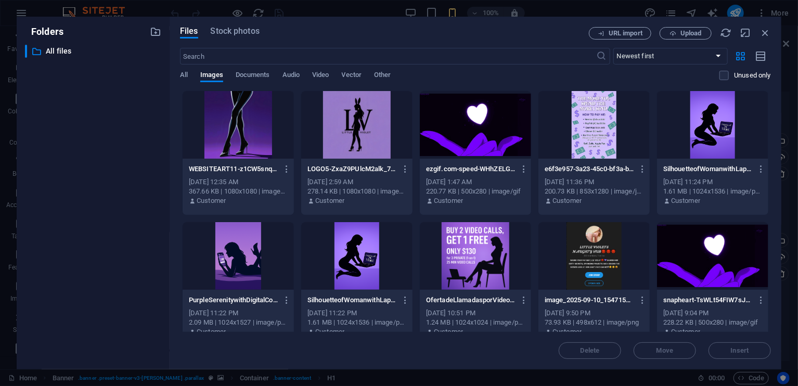
click at [692, 85] on div "All Images Documents Audio Video Vector Other" at bounding box center [449, 81] width 539 height 20
click at [771, 27] on icon "button" at bounding box center [764, 32] width 11 height 11
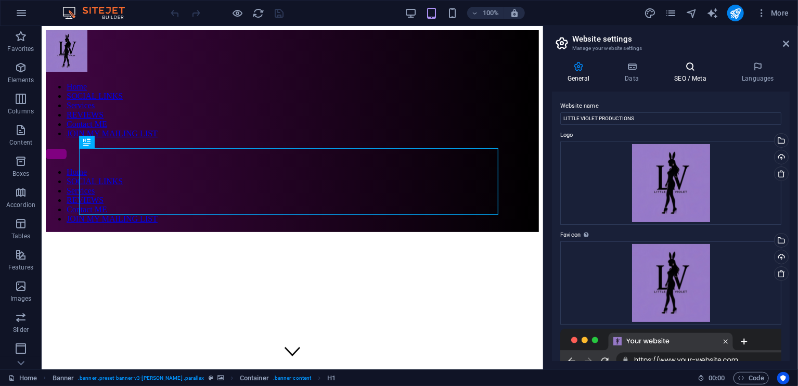
click at [705, 71] on icon at bounding box center [689, 66] width 63 height 10
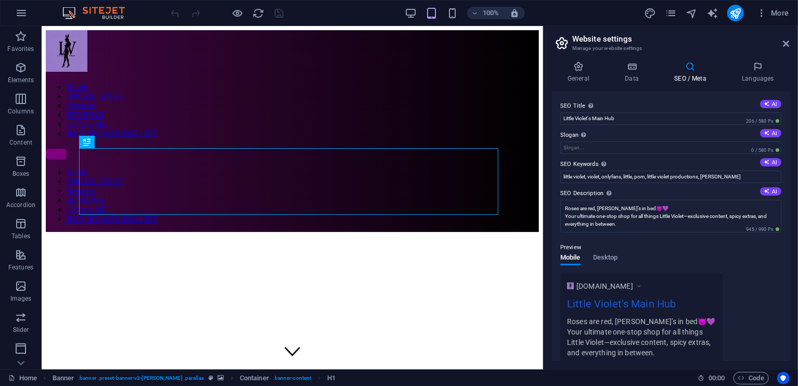
drag, startPoint x: 787, startPoint y: 168, endPoint x: 792, endPoint y: 189, distance: 21.8
click at [791, 189] on div "General Data SEO / Meta Languages Website name LITTLE VIOLET PRODUCTIONS Logo D…" at bounding box center [670, 211] width 254 height 316
click at [793, 193] on div "General Data SEO / Meta Languages Website name LITTLE VIOLET PRODUCTIONS Logo D…" at bounding box center [670, 211] width 254 height 316
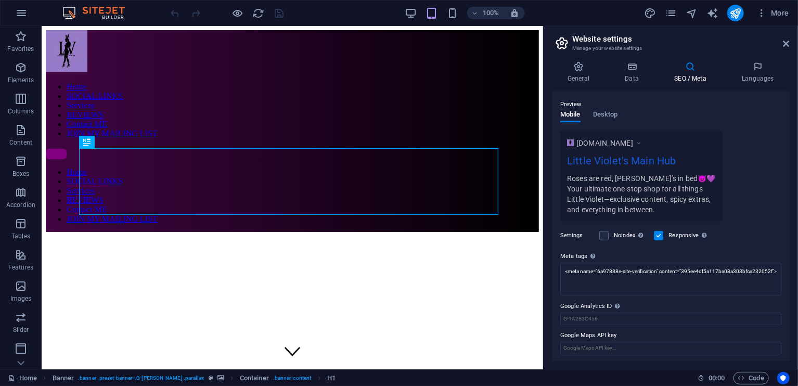
scroll to position [144, 0]
click at [567, 278] on textarea "<meta name="6a97888e-site-verification" content="395ee4df5a117ba08a303bfca23205…" at bounding box center [670, 282] width 221 height 41
click at [563, 278] on textarea "<meta name="6a97888e-site-verification" content="395ee4df5a117ba08a303bfca23205…" at bounding box center [670, 282] width 221 height 41
click at [577, 271] on textarea "<meta name="6a97888e-site-verification"content="395ee4df5a117ba08a303bfca232052…" at bounding box center [670, 282] width 221 height 41
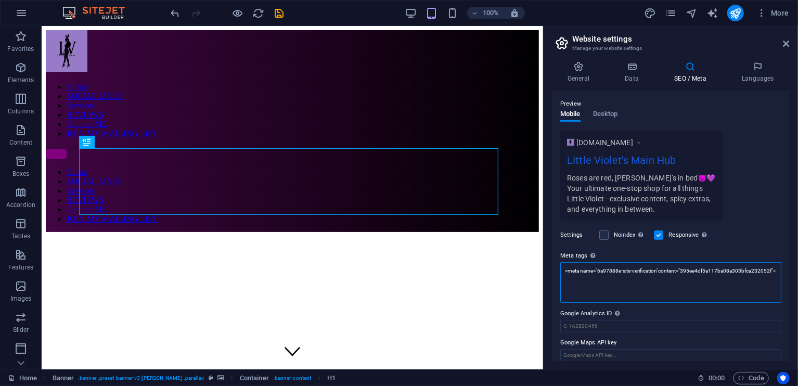
click at [577, 271] on textarea "<meta name="6a97888e-site-verification"content="395ee4df5a117ba08a303bfca232052…" at bounding box center [670, 282] width 221 height 41
paste textarea "exoclick-site-verification" content="395ee4df5a117ba08a303bfca232052f">"
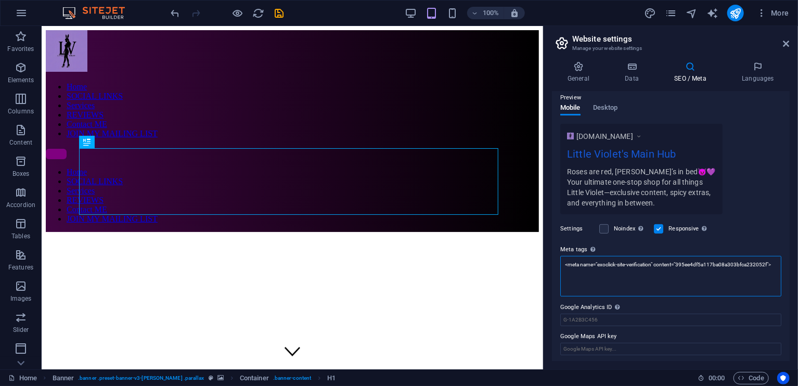
scroll to position [151, 0]
type textarea "<meta name="exoclick-site-verification" content="395ee4df5a117ba08a303bfca23205…"
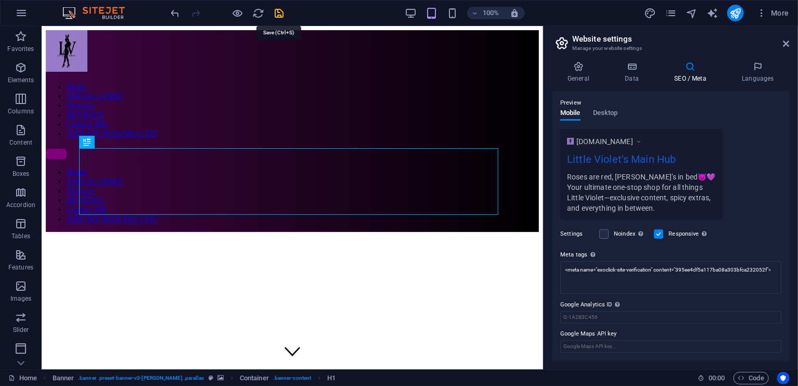
scroll to position [144, 0]
click at [274, 10] on icon "save" at bounding box center [280, 13] width 12 height 12
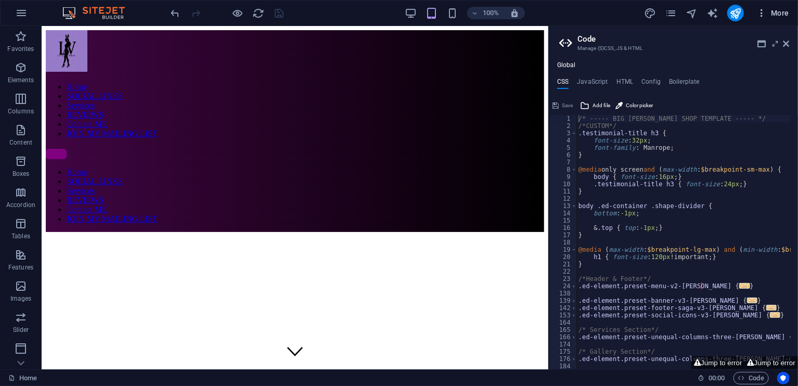
click at [766, 10] on icon "button" at bounding box center [761, 13] width 10 height 10
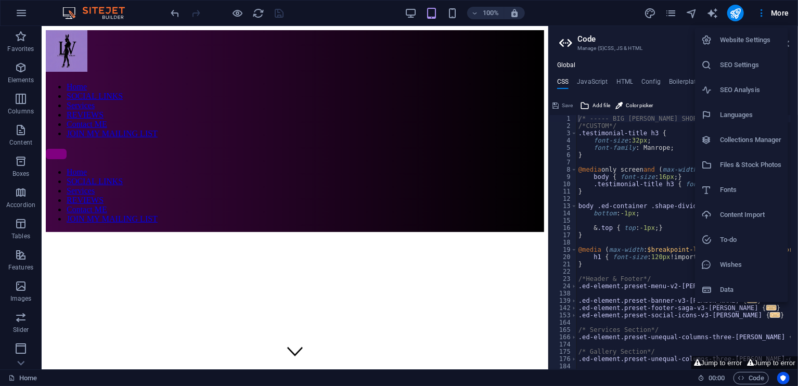
click at [742, 16] on div at bounding box center [399, 193] width 798 height 386
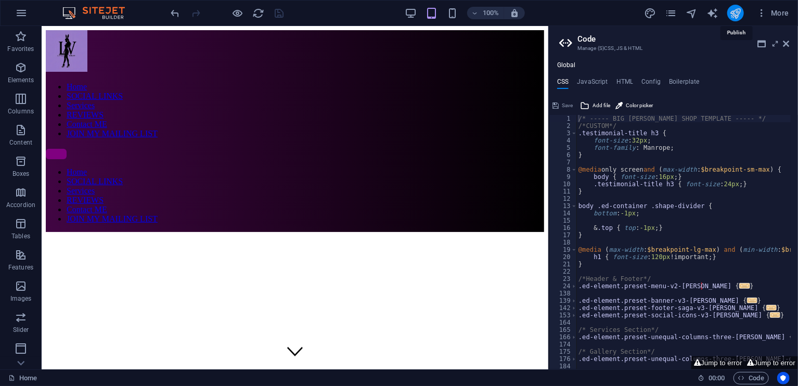
click at [736, 15] on icon "publish" at bounding box center [735, 13] width 12 height 12
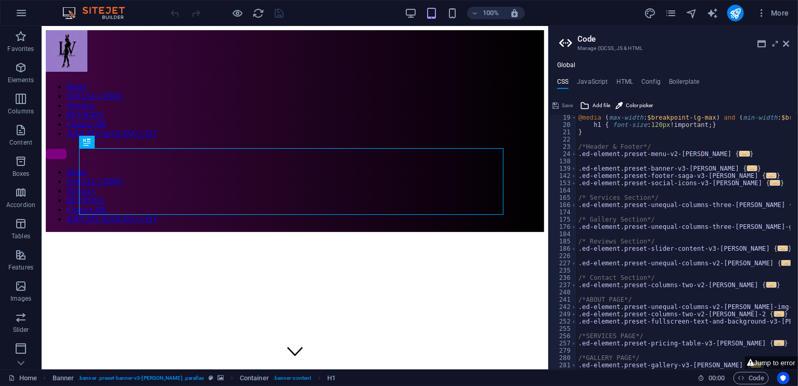
scroll to position [415, 0]
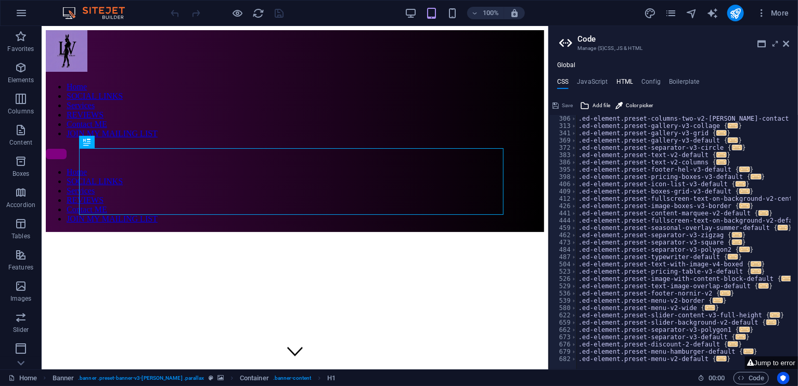
click at [619, 80] on h4 "HTML" at bounding box center [624, 83] width 17 height 11
type textarea "<!-- JavaScript with event delegation for SPA compatibility -->"
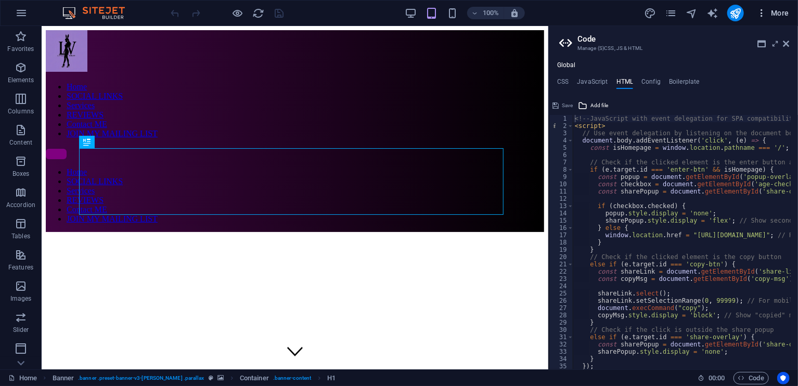
click at [768, 12] on span "More" at bounding box center [772, 13] width 33 height 10
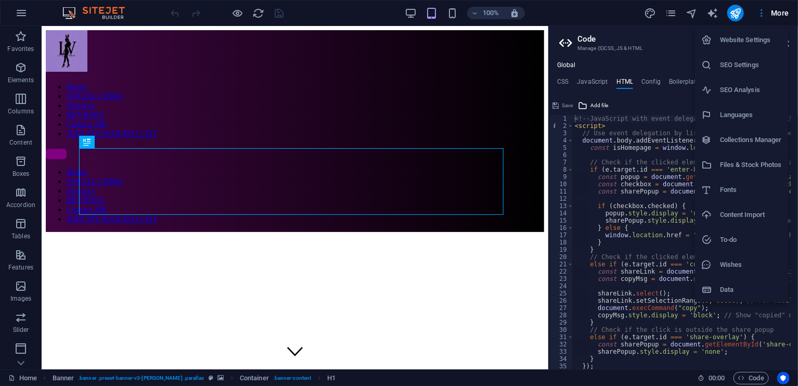
click at [755, 42] on h6 "Website Settings" at bounding box center [751, 40] width 62 height 12
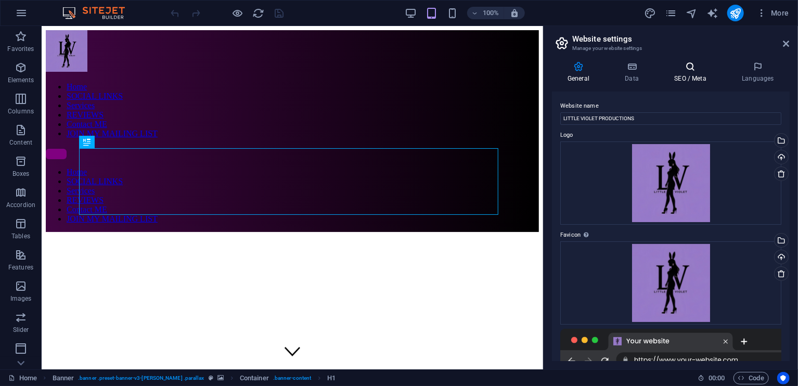
click at [688, 77] on h4 "SEO / Meta" at bounding box center [692, 72] width 68 height 22
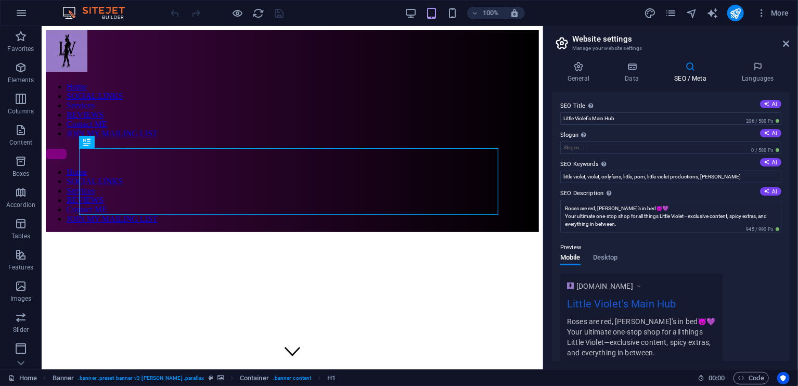
drag, startPoint x: 785, startPoint y: 158, endPoint x: 783, endPoint y: 171, distance: 12.7
click at [783, 171] on div "SEO Title The title of your website - make it something that stands out in sear…" at bounding box center [671, 226] width 238 height 269
drag, startPoint x: 786, startPoint y: 173, endPoint x: 787, endPoint y: 185, distance: 12.6
click at [787, 185] on div "SEO Title The title of your website - make it something that stands out in sear…" at bounding box center [671, 226] width 238 height 269
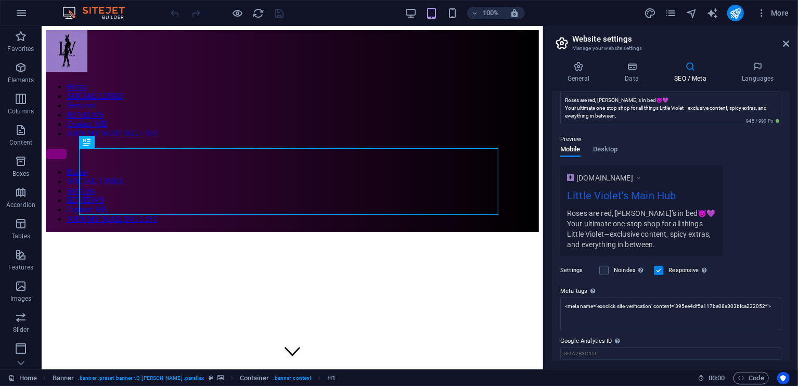
scroll to position [144, 0]
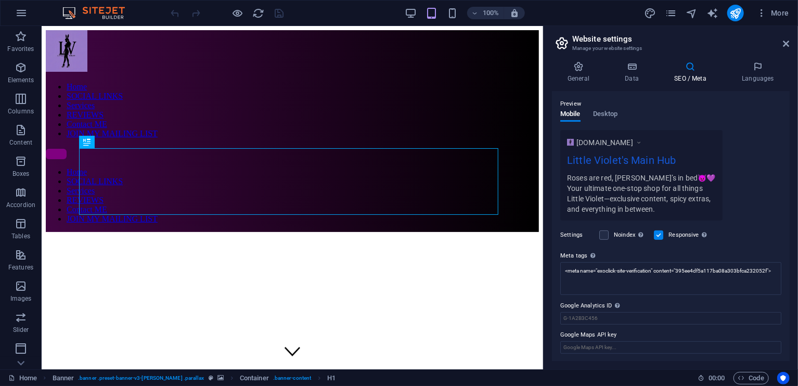
click at [783, 44] on header "Website settings Manage your website settings" at bounding box center [672, 39] width 236 height 27
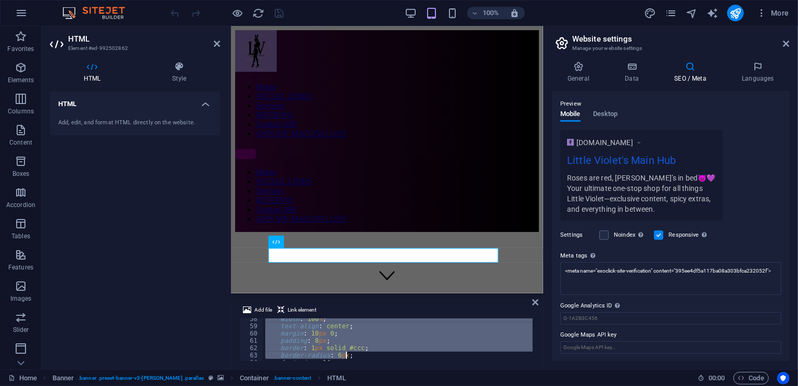
scroll to position [680, 0]
drag, startPoint x: 264, startPoint y: 325, endPoint x: 373, endPoint y: 386, distance: 126.0
click at [373, 385] on html "Little Violet Productions Home (en) Favorites Elements Columns Content Boxes Ac…" at bounding box center [399, 193] width 798 height 386
click at [363, 330] on div "setTimeout (( ) => { copyMsg . style . display = "none" ; } , 2000 ) ; }) ; </ …" at bounding box center [397, 339] width 269 height 43
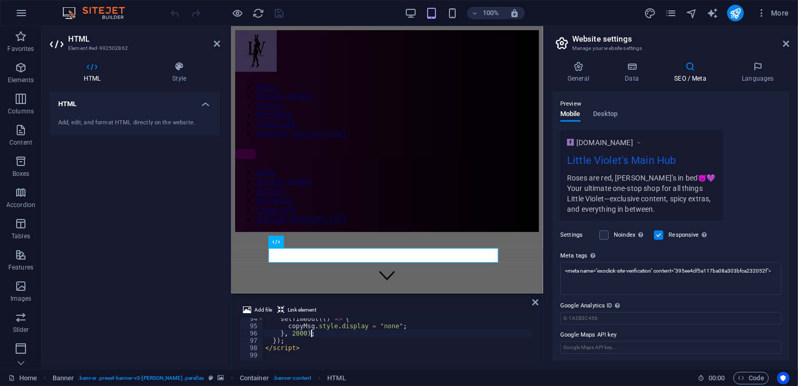
click at [363, 330] on div "setTimeout (( ) => { copyMsg . style . display = "none" ; } , 2000 ) ; }) ; </ …" at bounding box center [433, 342] width 341 height 55
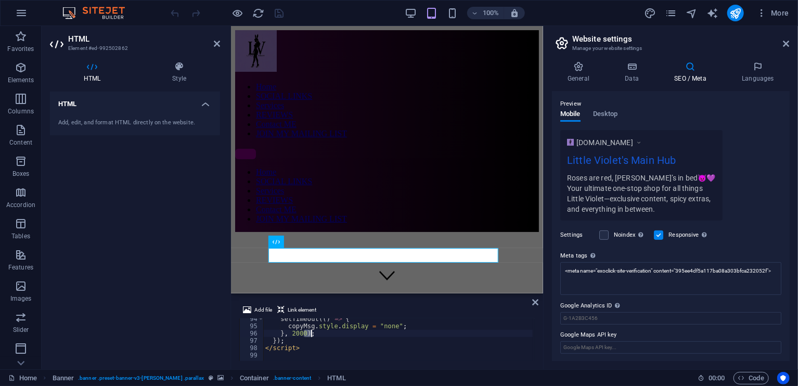
click at [363, 330] on div "setTimeout (( ) => { copyMsg . style . display = "none" ; } , 2000 ) ; }) ; </ …" at bounding box center [433, 342] width 341 height 55
type textarea "</script>"
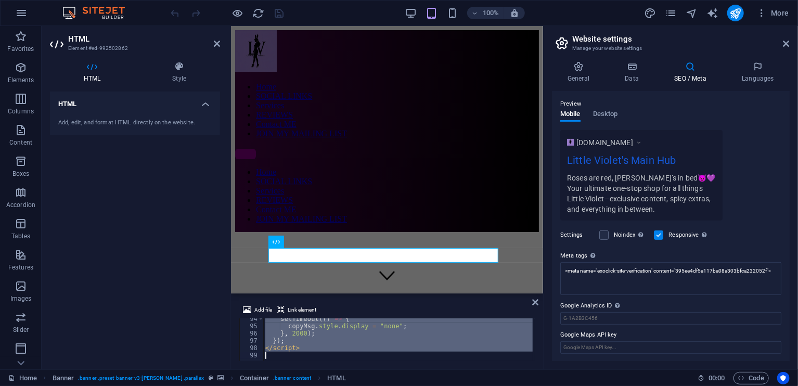
paste textarea
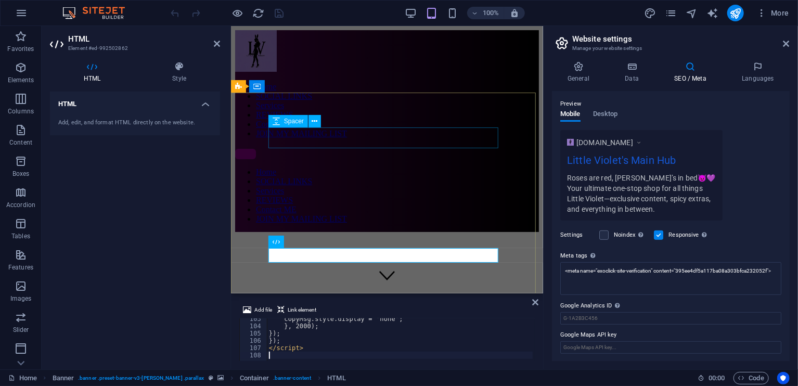
scroll to position [745, 0]
click at [586, 270] on textarea "<meta name="exoclick-site-verification" content="395ee4df5a117ba08a303bfca23205…" at bounding box center [670, 278] width 221 height 33
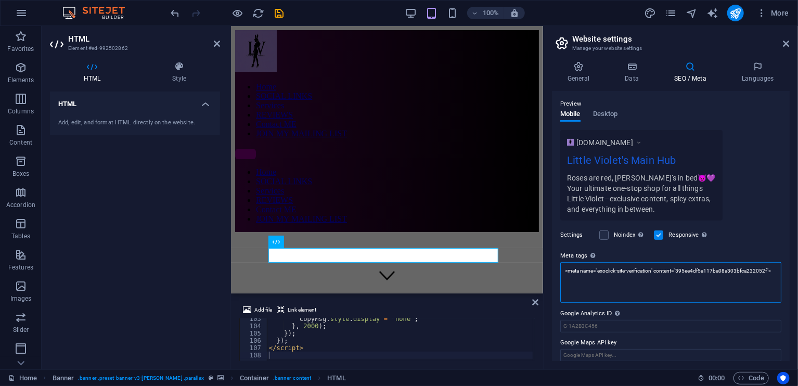
click at [586, 270] on textarea "<meta name="exoclick-site-verification" content="395ee4df5a117ba08a303bfca23205…" at bounding box center [670, 282] width 221 height 41
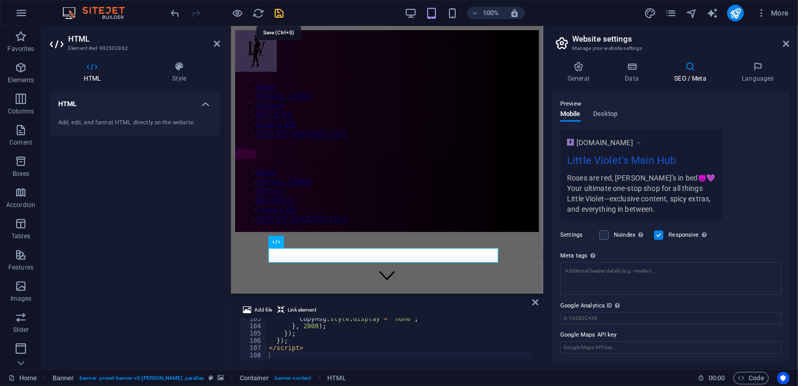
click at [276, 8] on icon "save" at bounding box center [280, 13] width 12 height 12
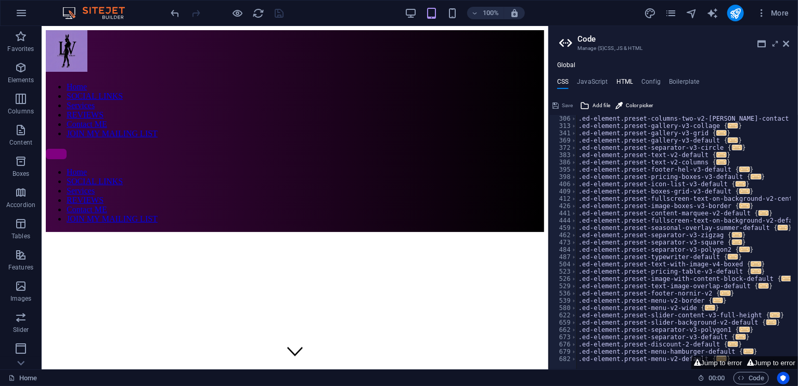
click at [617, 78] on h4 "HTML" at bounding box center [624, 83] width 17 height 11
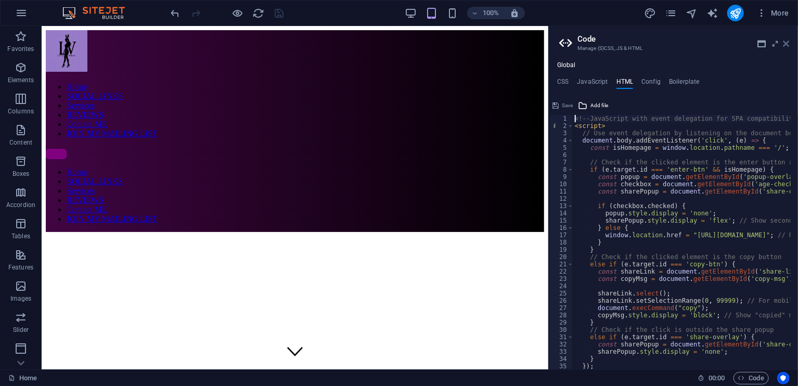
click at [784, 40] on icon at bounding box center [786, 44] width 6 height 8
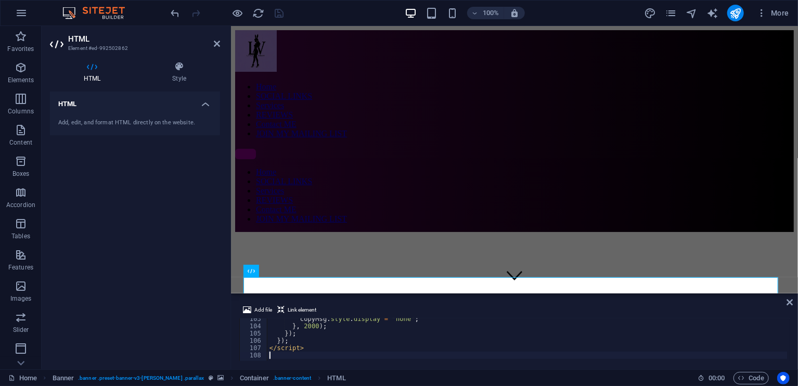
scroll to position [743, 0]
click at [355, 37] on div "Home SOCIAL LINKS Services REVIEWS Contact ME JOIN MY MAILING LIST Home SOCIAL …" at bounding box center [514, 131] width 559 height 202
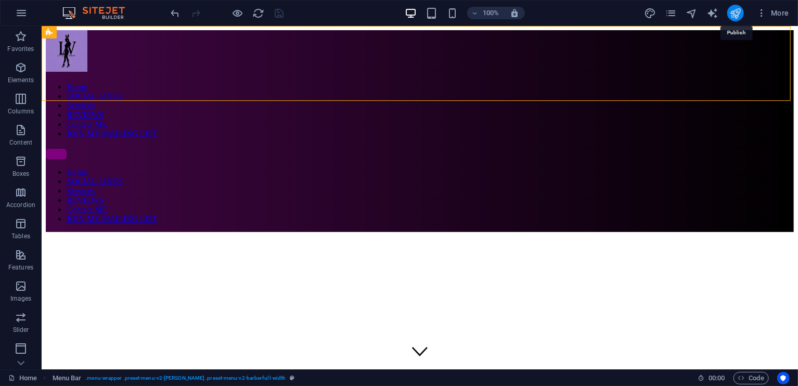
click at [740, 8] on icon "publish" at bounding box center [735, 13] width 12 height 12
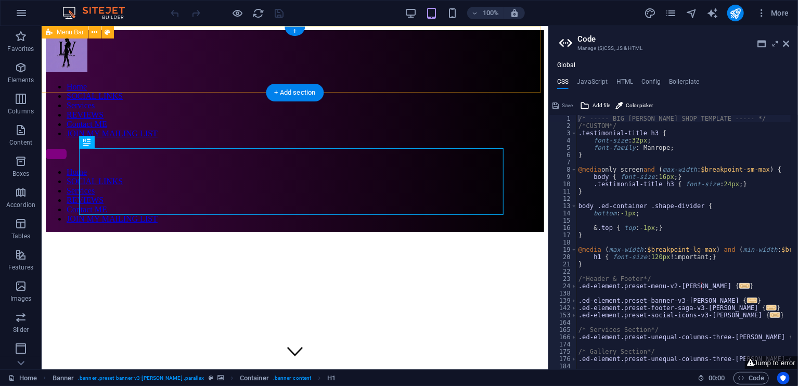
click at [388, 47] on div "Home SOCIAL LINKS Services REVIEWS Contact ME JOIN MY MAILING LIST Home SOCIAL …" at bounding box center [294, 131] width 498 height 202
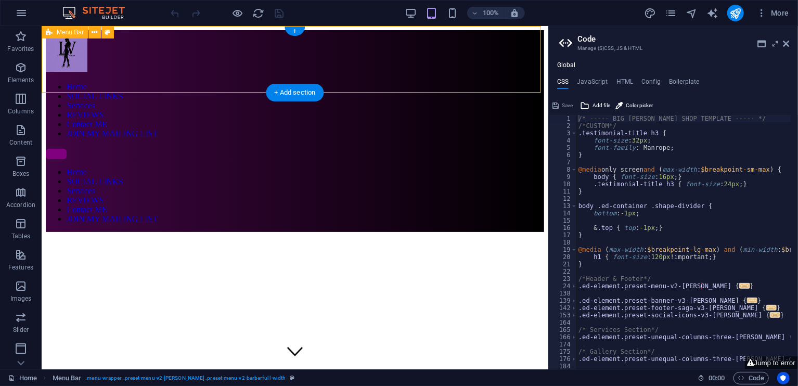
click at [388, 47] on div "Home SOCIAL LINKS Services REVIEWS Contact ME JOIN MY MAILING LIST Home SOCIAL …" at bounding box center [294, 131] width 498 height 202
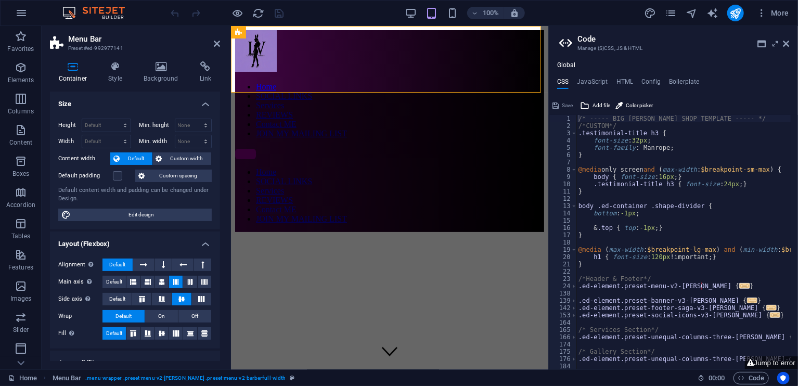
drag, startPoint x: 217, startPoint y: 139, endPoint x: 223, endPoint y: 192, distance: 52.9
click at [223, 192] on div "Container Style Background Link Size Height Default px rem % vh vw Min. height …" at bounding box center [135, 211] width 187 height 316
drag, startPoint x: 217, startPoint y: 195, endPoint x: 217, endPoint y: 211, distance: 16.7
click at [217, 211] on div "Height Default px rem % vh vw Min. height None px rem % vh vw Width Default px …" at bounding box center [135, 169] width 170 height 119
drag, startPoint x: 217, startPoint y: 211, endPoint x: 220, endPoint y: 227, distance: 15.8
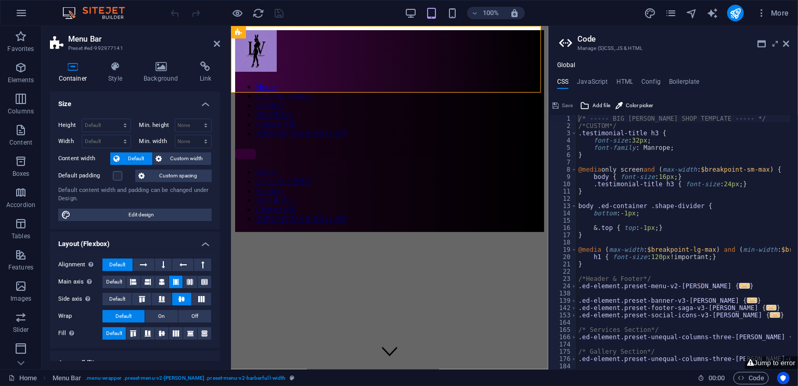
click at [220, 227] on div "Size Height Default px rem % vh vw Min. height None px rem % vh vw Width Defaul…" at bounding box center [135, 226] width 170 height 269
drag, startPoint x: 220, startPoint y: 227, endPoint x: 218, endPoint y: 250, distance: 23.0
click at [218, 250] on div "Size Height Default px rem % vh vw Min. height None px rem % vh vw Width Defaul…" at bounding box center [135, 226] width 170 height 269
drag, startPoint x: 218, startPoint y: 250, endPoint x: 218, endPoint y: 266, distance: 16.6
click at [218, 266] on div "Alignment Determines the flex direction. Default Main axis Determine how elemen…" at bounding box center [135, 299] width 170 height 98
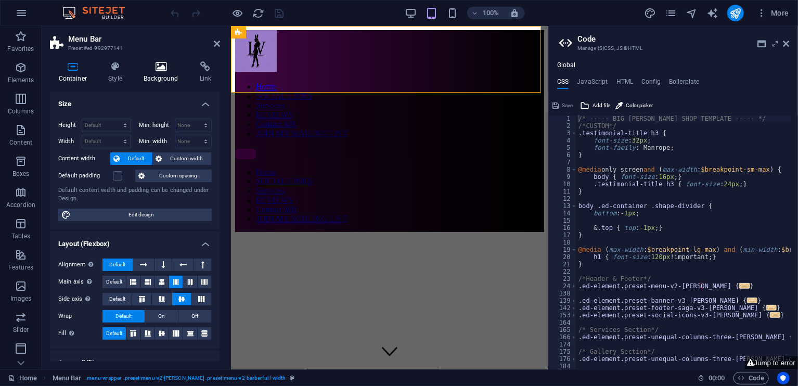
click at [178, 73] on h4 "Background" at bounding box center [163, 72] width 56 height 22
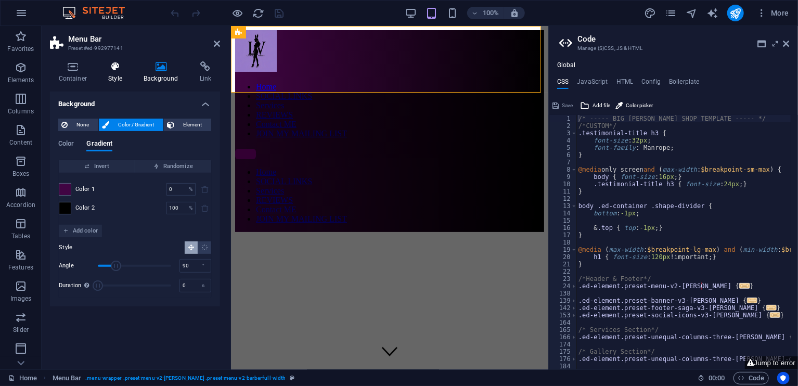
click at [129, 65] on icon at bounding box center [115, 66] width 31 height 10
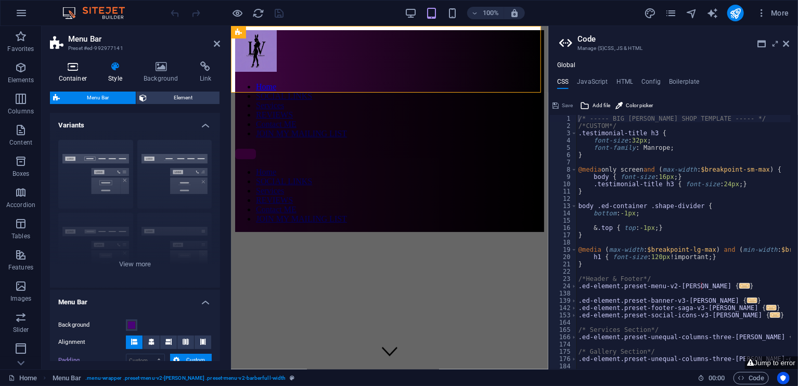
click at [89, 65] on icon at bounding box center [73, 66] width 46 height 10
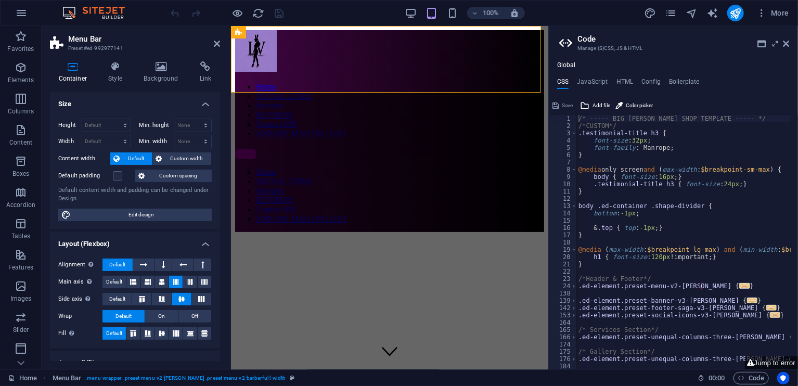
click at [89, 65] on icon at bounding box center [73, 66] width 46 height 10
click at [160, 212] on span "Edit design" at bounding box center [141, 215] width 135 height 12
select select "rem"
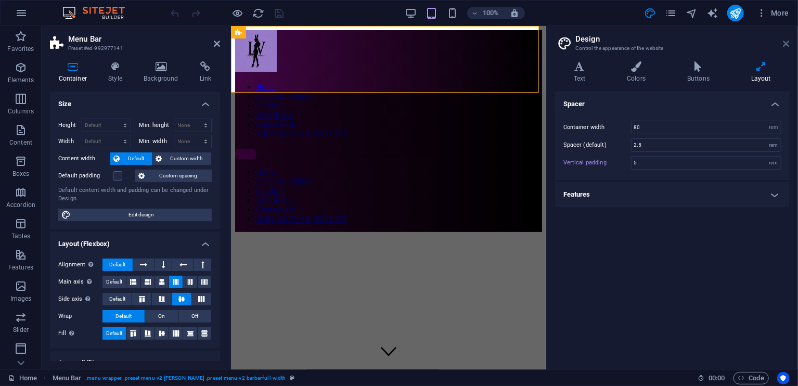
drag, startPoint x: 787, startPoint y: 42, endPoint x: 364, endPoint y: 74, distance: 425.1
click at [787, 42] on icon at bounding box center [786, 44] width 6 height 8
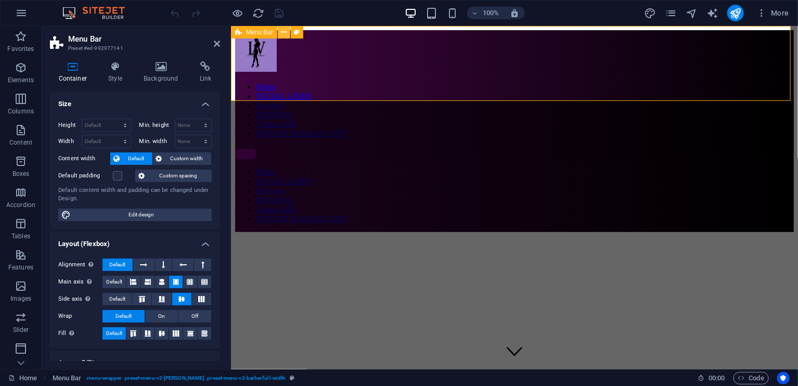
click at [282, 33] on icon at bounding box center [284, 32] width 6 height 11
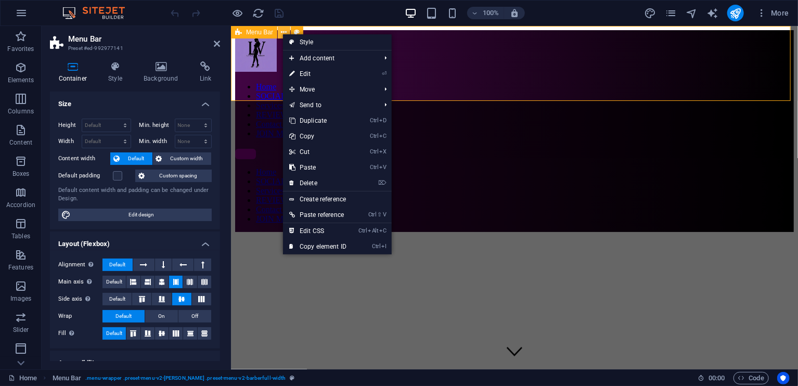
click at [282, 33] on icon at bounding box center [284, 32] width 6 height 11
click at [252, 35] on span "Menu Bar" at bounding box center [259, 32] width 27 height 6
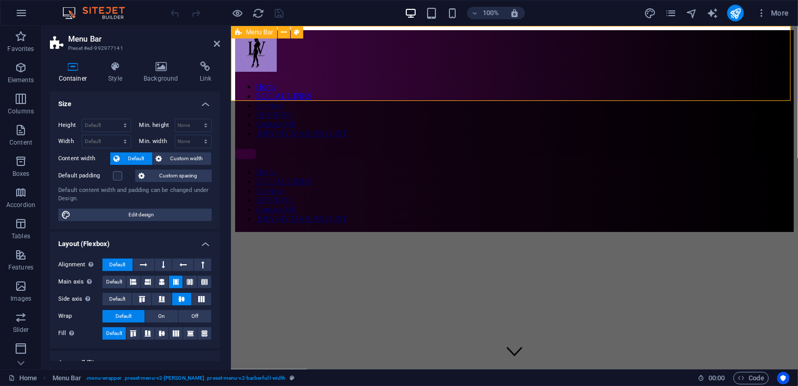
click at [252, 35] on span "Menu Bar" at bounding box center [259, 32] width 27 height 6
click at [195, 73] on h4 "Link" at bounding box center [205, 72] width 29 height 22
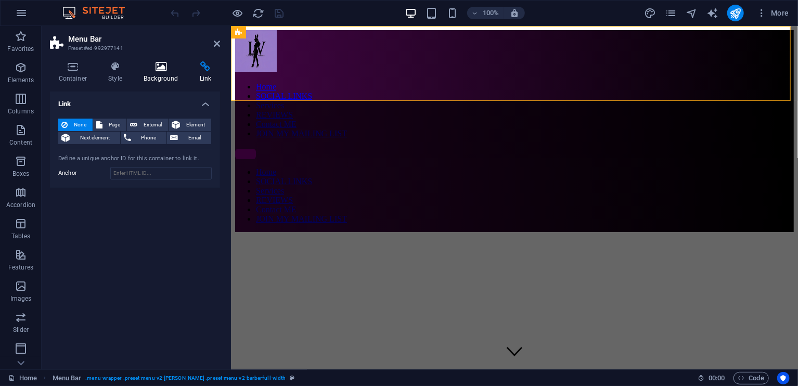
click at [139, 63] on icon at bounding box center [161, 66] width 52 height 10
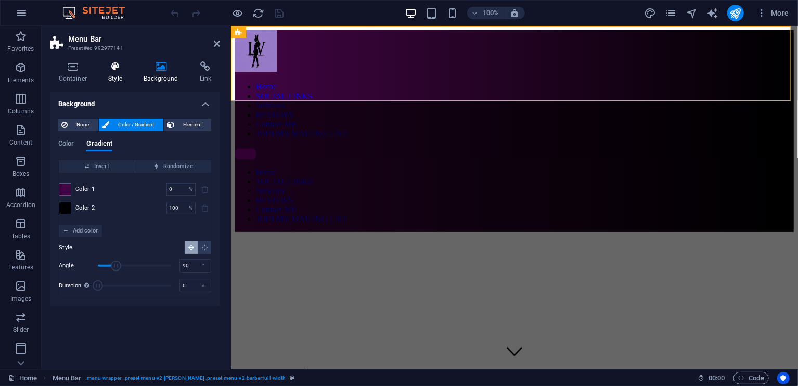
click at [115, 67] on icon at bounding box center [115, 66] width 31 height 10
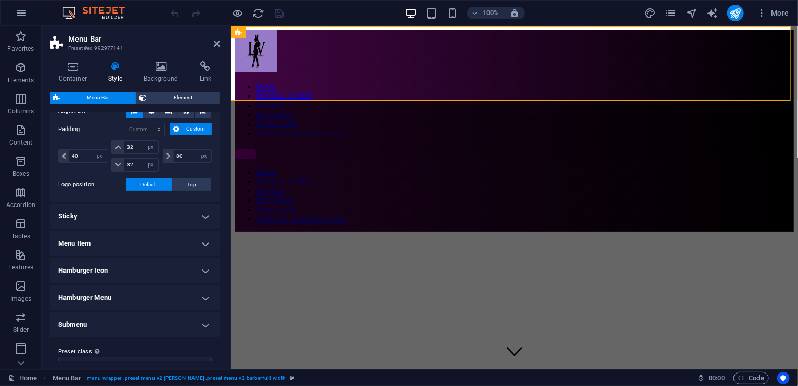
scroll to position [248, 0]
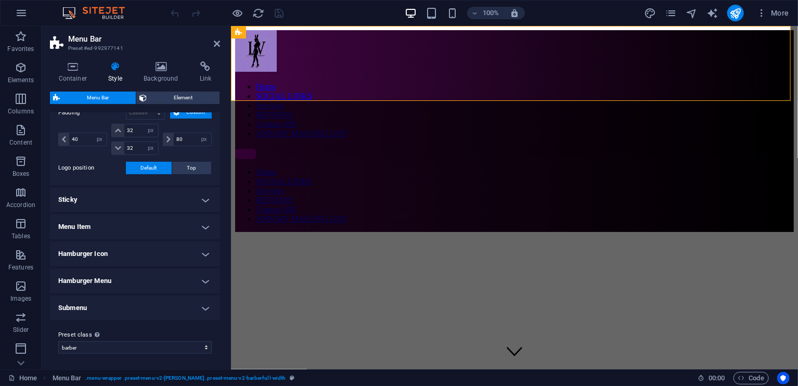
click at [185, 191] on h4 "Sticky" at bounding box center [135, 199] width 170 height 25
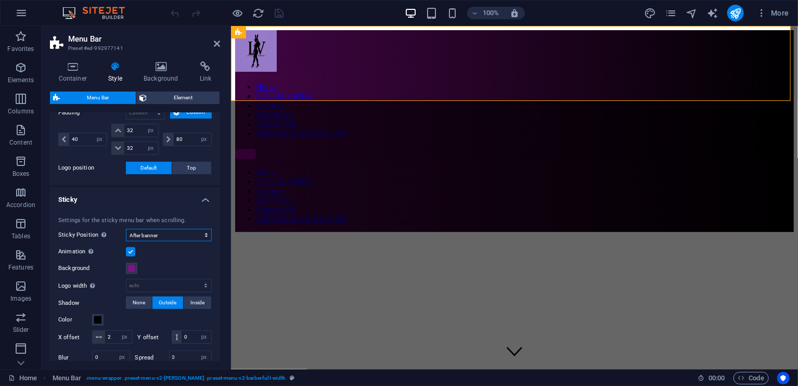
click at [190, 232] on select "Off Instant After menu After banner When scrolling up" at bounding box center [169, 235] width 86 height 12
click at [126, 229] on select "Off Instant After menu After banner When scrolling up" at bounding box center [169, 235] width 86 height 12
click at [199, 280] on select "auto px rem % vh vw" at bounding box center [168, 285] width 85 height 12
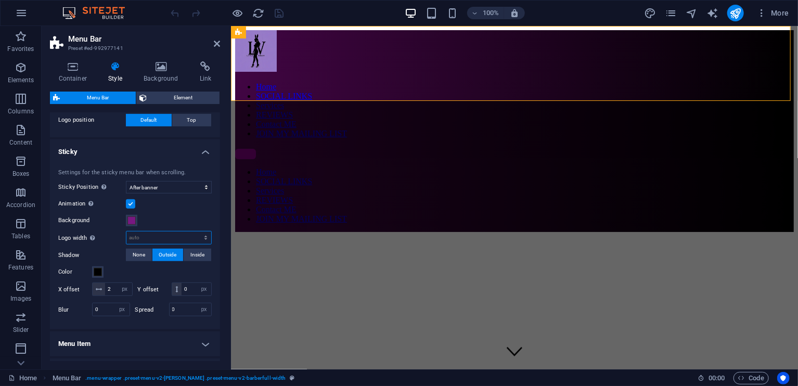
scroll to position [293, 0]
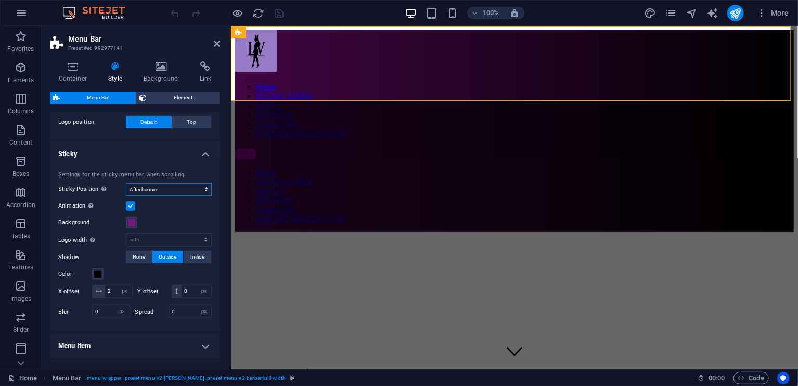
click at [172, 187] on select "Off Instant After menu After banner When scrolling up" at bounding box center [169, 189] width 86 height 12
select select "sticky_menu"
click at [126, 183] on select "Off Instant After menu After banner When scrolling up" at bounding box center [169, 189] width 86 height 12
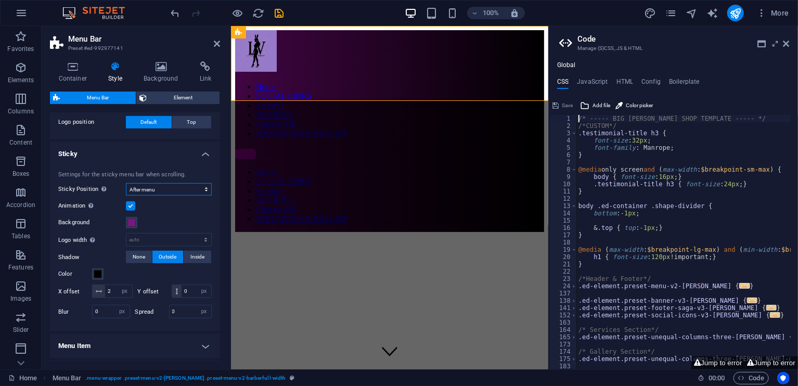
click at [185, 185] on select "Off Instant After menu After banner When scrolling up" at bounding box center [169, 189] width 86 height 12
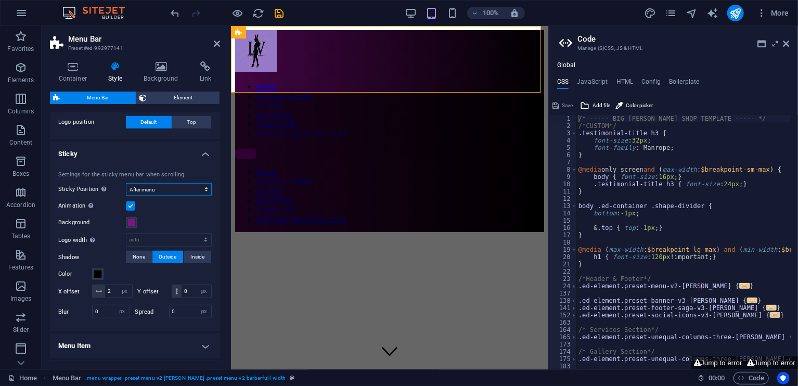
type input "72"
type input "24"
type input "72"
select select "sticky_banner"
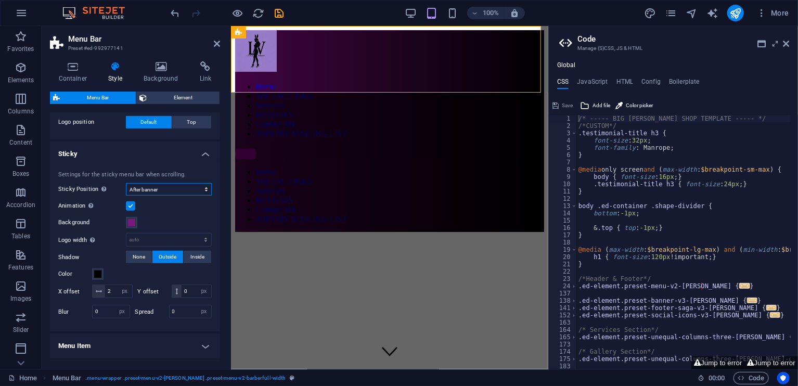
click at [126, 183] on select "Off Instant After menu After banner When scrolling up" at bounding box center [169, 189] width 86 height 12
drag, startPoint x: 222, startPoint y: 231, endPoint x: 223, endPoint y: 251, distance: 19.8
click at [223, 251] on div "Container Style Background Link Size Height Default px rem % vh vw Min. height …" at bounding box center [135, 211] width 187 height 316
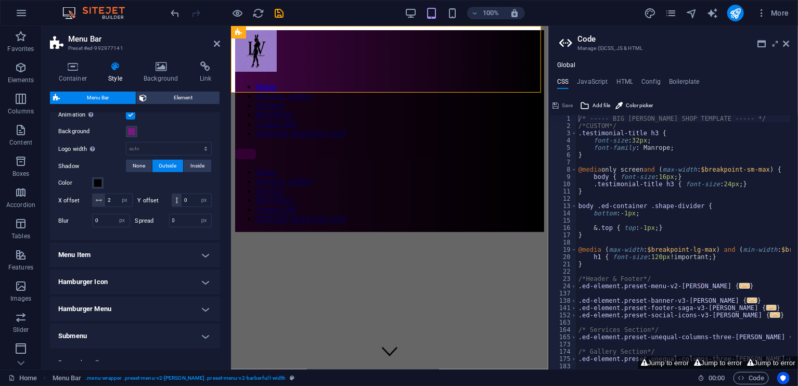
scroll to position [387, 0]
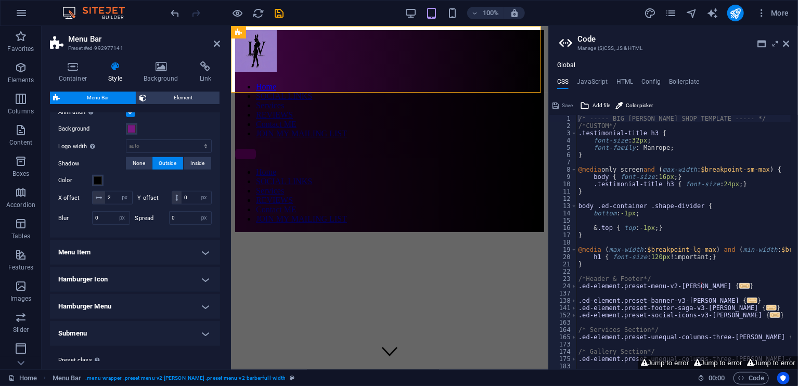
click at [198, 265] on h4 "Menu Item" at bounding box center [135, 252] width 170 height 25
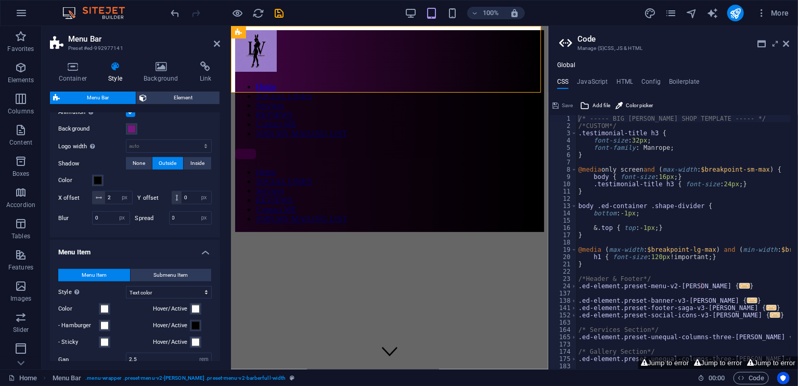
drag, startPoint x: 198, startPoint y: 269, endPoint x: 217, endPoint y: 271, distance: 19.3
click at [217, 271] on li "Menu Item Menu Item Submenu Item Style Switch to preview mode and move the mous…" at bounding box center [135, 370] width 170 height 260
drag, startPoint x: 217, startPoint y: 272, endPoint x: 220, endPoint y: 287, distance: 15.3
click at [220, 287] on div "Container Style Background Link Size Height Default px rem % vh vw Min. height …" at bounding box center [135, 211] width 187 height 316
drag, startPoint x: 218, startPoint y: 270, endPoint x: 220, endPoint y: 291, distance: 20.9
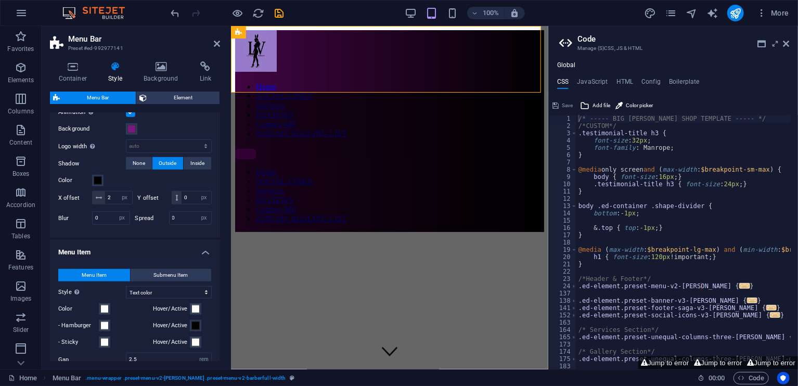
click at [220, 291] on div "Container Style Background Link Size Height Default px rem % vh vw Min. height …" at bounding box center [135, 211] width 187 height 316
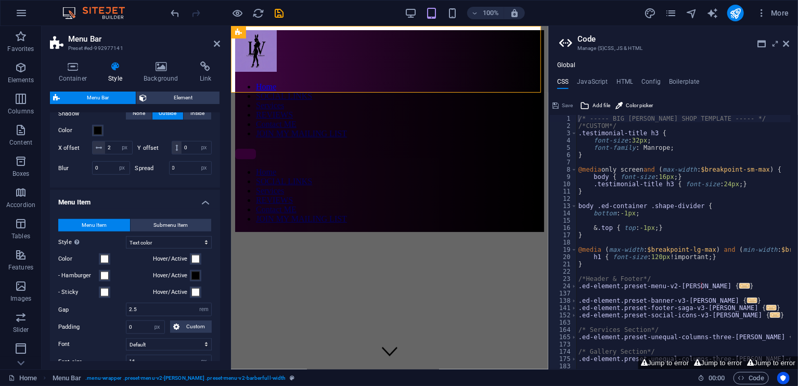
scroll to position [438, 0]
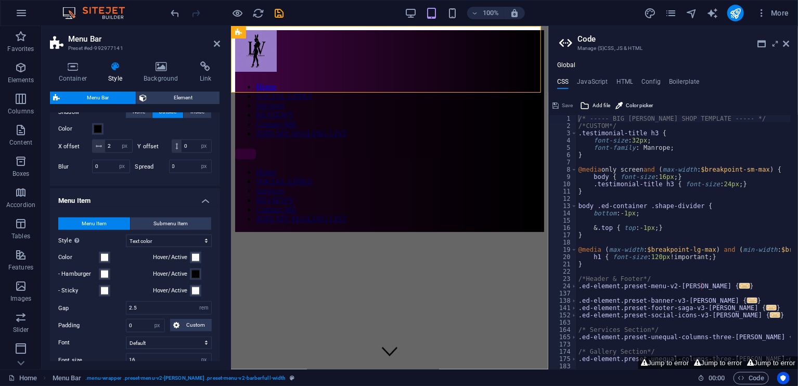
click at [215, 299] on div "Menu Item Submenu Item Style Switch to preview mode and move the mouse over men…" at bounding box center [135, 327] width 174 height 241
drag, startPoint x: 217, startPoint y: 291, endPoint x: 217, endPoint y: 333, distance: 42.1
click at [217, 333] on div "Menu Item Submenu Item Style Switch to preview mode and move the mouse over men…" at bounding box center [135, 327] width 174 height 241
drag, startPoint x: 160, startPoint y: 292, endPoint x: 175, endPoint y: 260, distance: 36.1
click at [180, 255] on div "Menu Item Submenu Item Style Switch to preview mode and move the mouse over men…" at bounding box center [135, 327] width 174 height 241
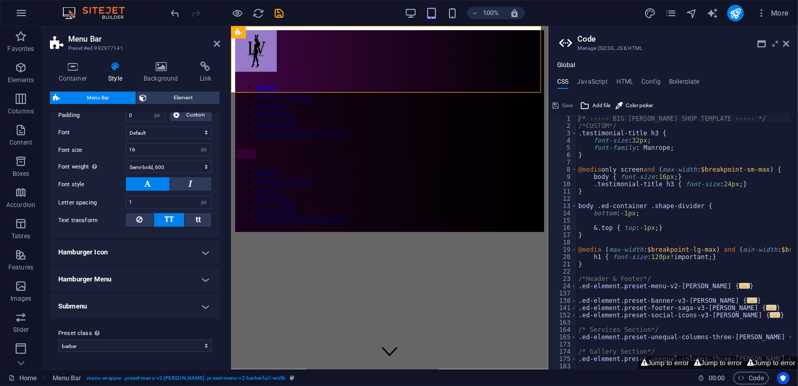
scroll to position [658, 0]
click at [180, 274] on h4 "Hamburger Menu" at bounding box center [135, 279] width 170 height 25
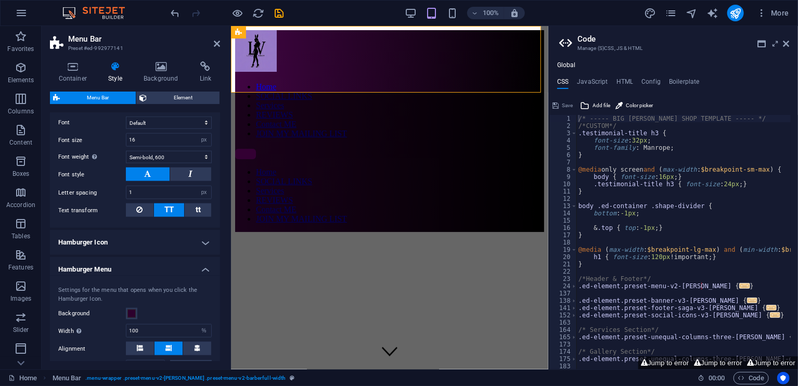
click at [189, 266] on ul "Menu Bar Background Alignment Padding px rem % vh vw Custom Custom 72 px rem % …" at bounding box center [135, 57] width 170 height 852
click at [196, 245] on h4 "Hamburger Icon" at bounding box center [135, 242] width 170 height 25
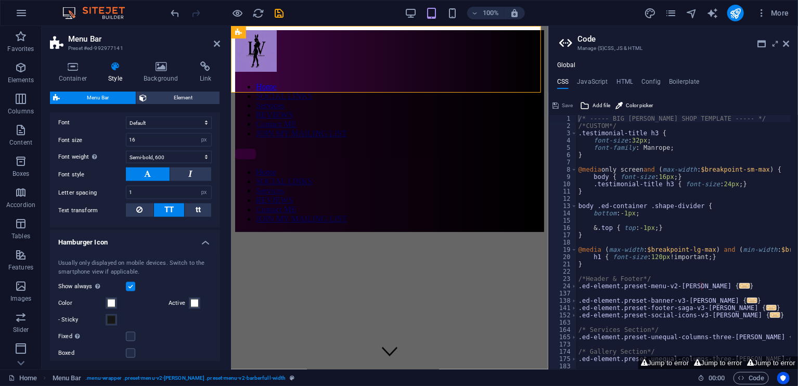
click at [136, 293] on div "Show always Shows the trigger for all viewports." at bounding box center [134, 286] width 153 height 12
click at [129, 291] on label at bounding box center [130, 286] width 9 height 9
click at [0, 0] on input "Show always Shows the trigger for all viewports." at bounding box center [0, 0] width 0 height 0
drag, startPoint x: 216, startPoint y: 266, endPoint x: 217, endPoint y: 278, distance: 12.1
click at [217, 278] on div "Usually only displayed on mobile devices. Switch to the smartphone view if appl…" at bounding box center [135, 335] width 174 height 172
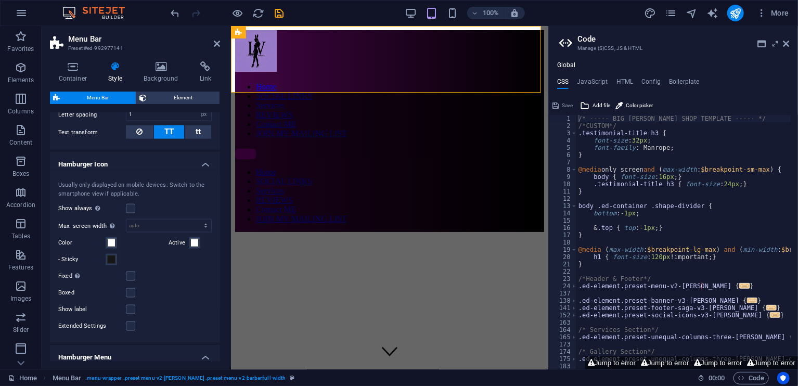
scroll to position [747, 0]
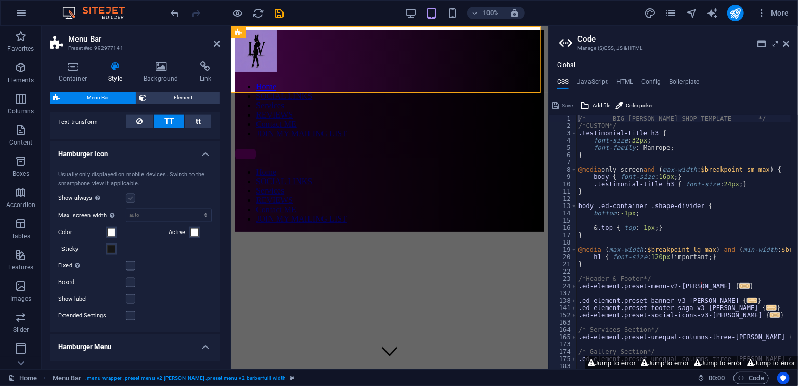
click at [127, 203] on label at bounding box center [130, 197] width 9 height 9
click at [0, 0] on input "Show always Shows the trigger for all viewports." at bounding box center [0, 0] width 0 height 0
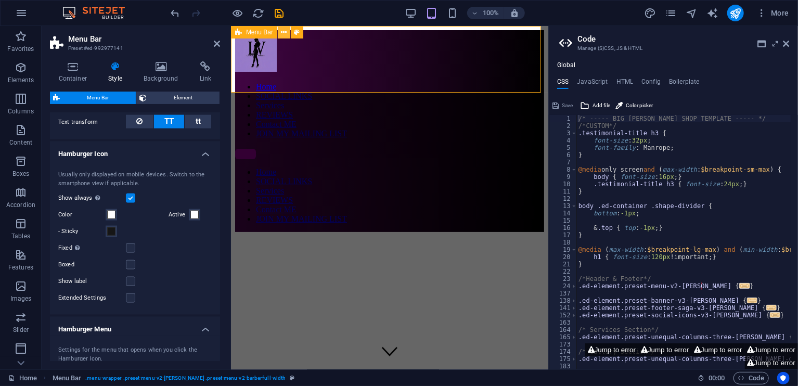
click at [288, 33] on button at bounding box center [284, 32] width 12 height 12
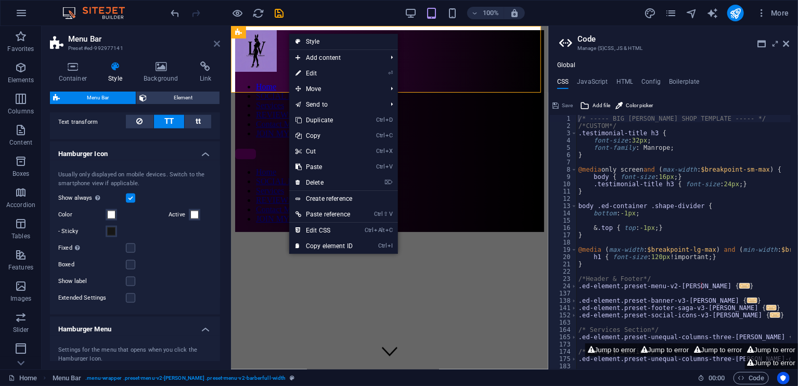
click at [217, 46] on icon at bounding box center [217, 44] width 6 height 8
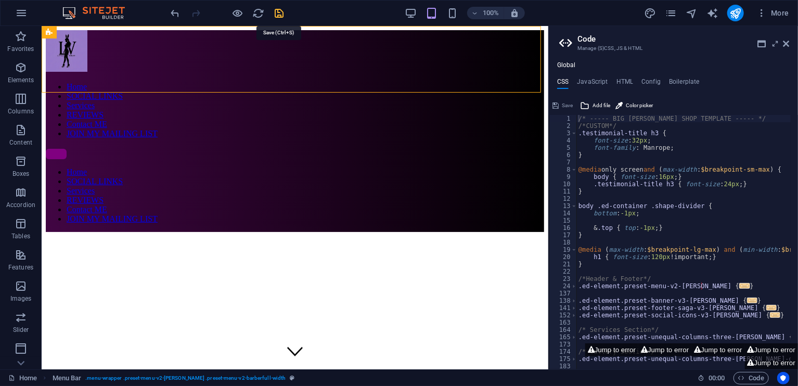
click at [280, 15] on icon "save" at bounding box center [280, 13] width 12 height 12
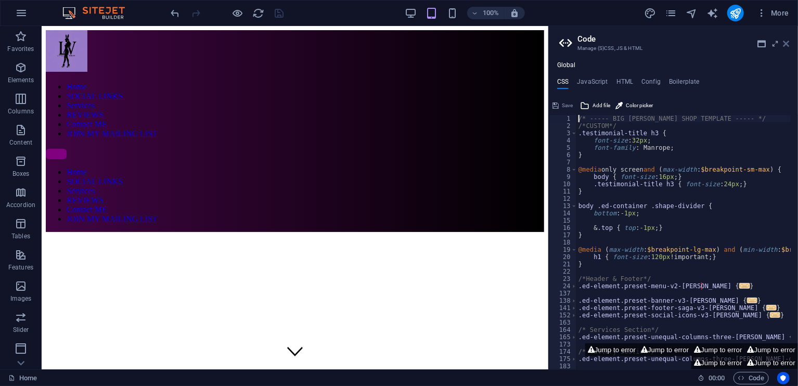
click at [784, 40] on icon at bounding box center [786, 44] width 6 height 8
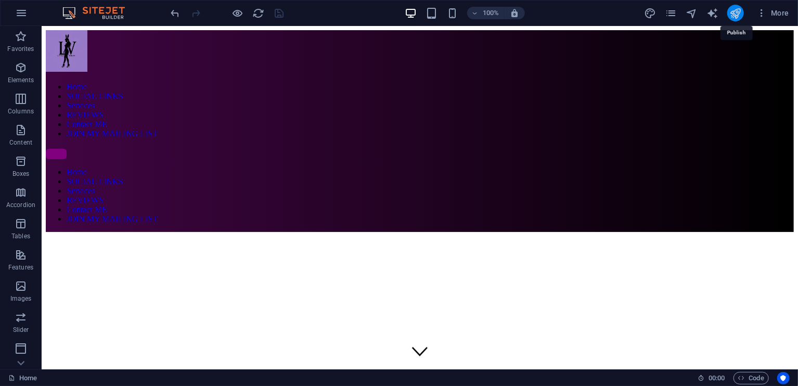
click at [733, 14] on icon "publish" at bounding box center [735, 13] width 12 height 12
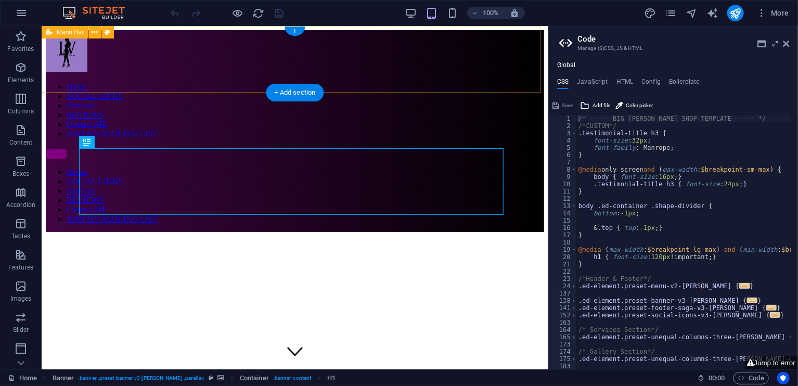
click at [278, 49] on div "Home SOCIAL LINKS Services REVIEWS Contact ME JOIN MY MAILING LIST Home SOCIAL …" at bounding box center [294, 131] width 498 height 202
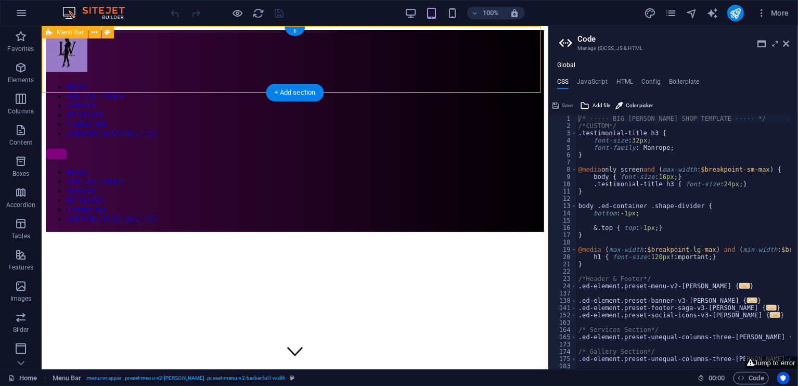
click at [278, 49] on div "Home SOCIAL LINKS Services REVIEWS Contact ME JOIN MY MAILING LIST Home SOCIAL …" at bounding box center [294, 131] width 498 height 202
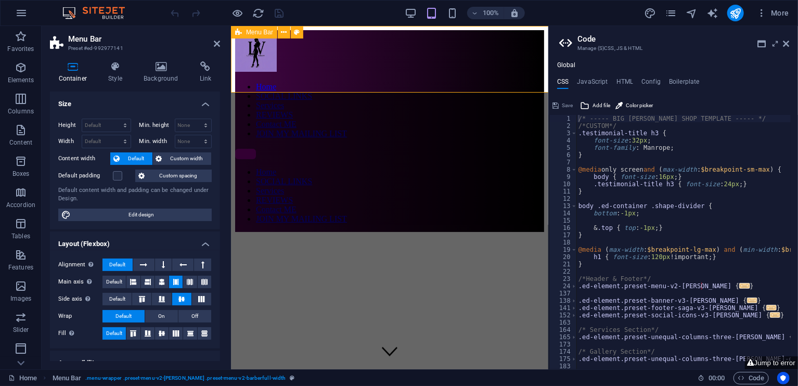
drag, startPoint x: 20, startPoint y: 20, endPoint x: 238, endPoint y: 29, distance: 218.1
click at [238, 29] on icon at bounding box center [238, 32] width 7 height 12
click at [245, 35] on div "Menu Bar" at bounding box center [238, 32] width 15 height 12
click at [218, 43] on icon at bounding box center [217, 44] width 6 height 8
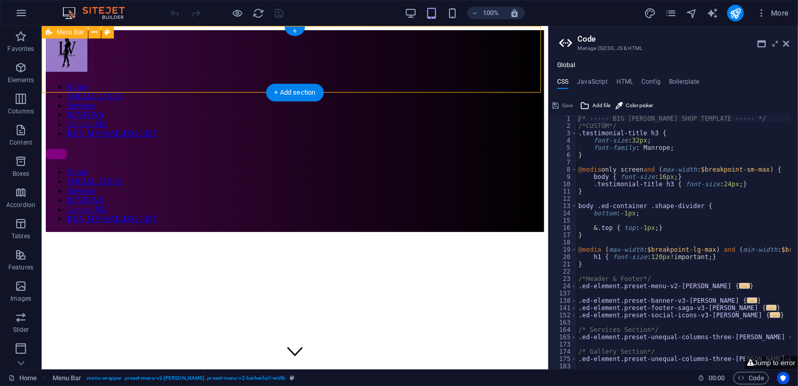
drag, startPoint x: 260, startPoint y: 68, endPoint x: 105, endPoint y: 32, distance: 158.7
click at [105, 32] on div "Home SOCIAL LINKS Services REVIEWS Contact ME JOIN MY MAILING LIST Home SOCIAL …" at bounding box center [294, 131] width 498 height 202
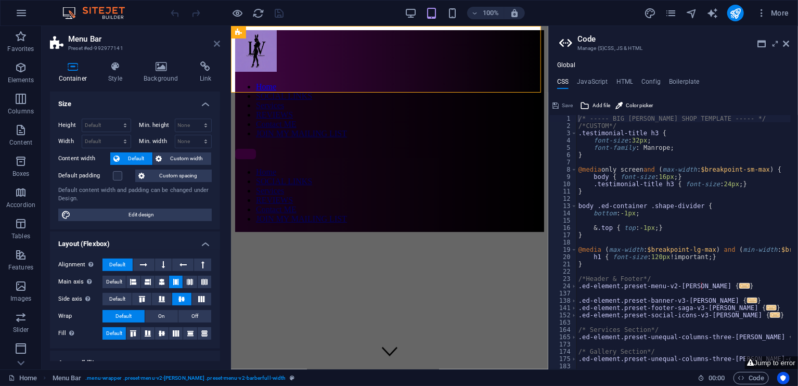
click at [216, 42] on icon at bounding box center [217, 44] width 6 height 8
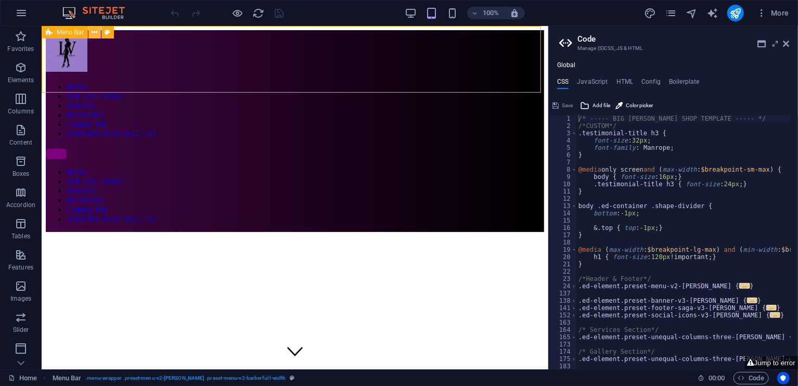
click at [92, 33] on icon at bounding box center [95, 32] width 6 height 11
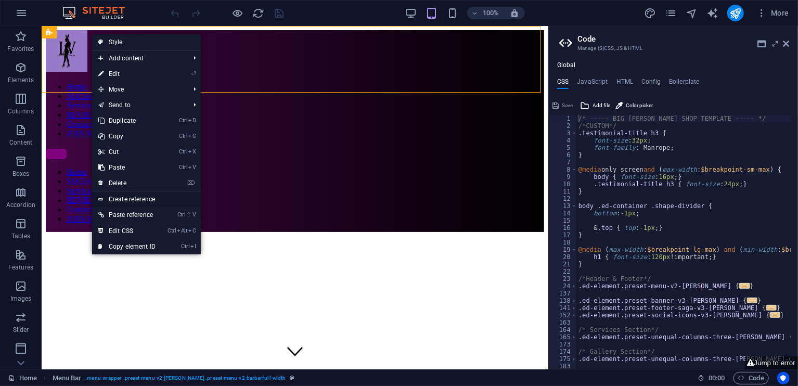
click at [153, 196] on link "Create reference" at bounding box center [146, 199] width 109 height 16
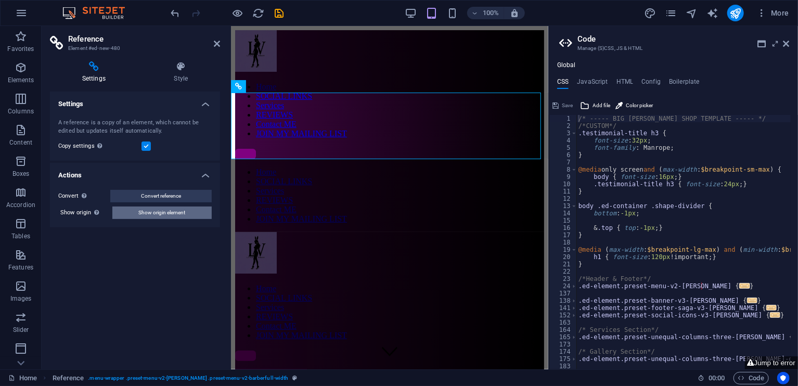
click at [173, 206] on span "Show origin element" at bounding box center [162, 212] width 47 height 12
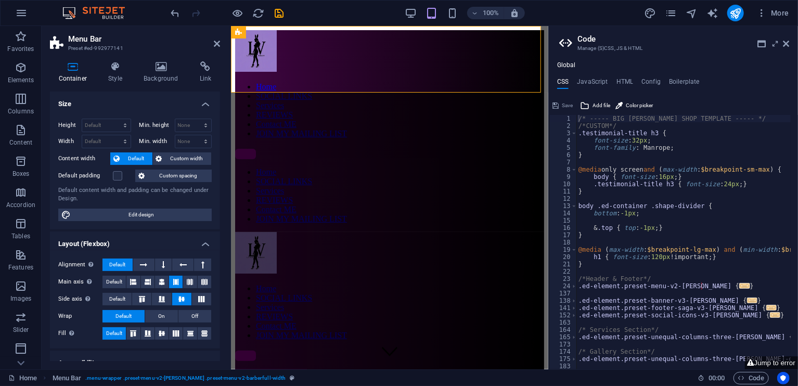
drag, startPoint x: 216, startPoint y: 109, endPoint x: 217, endPoint y: 119, distance: 9.9
click at [217, 119] on li "Size Height Default px rem % vh vw Min. height None px rem % vh vw Width Defaul…" at bounding box center [135, 161] width 170 height 138
drag, startPoint x: 217, startPoint y: 119, endPoint x: 217, endPoint y: 131, distance: 12.5
click at [217, 131] on div "Height Default px rem % vh vw Min. height None px rem % vh vw Width Default px …" at bounding box center [135, 169] width 170 height 119
drag, startPoint x: 220, startPoint y: 131, endPoint x: 219, endPoint y: 141, distance: 10.4
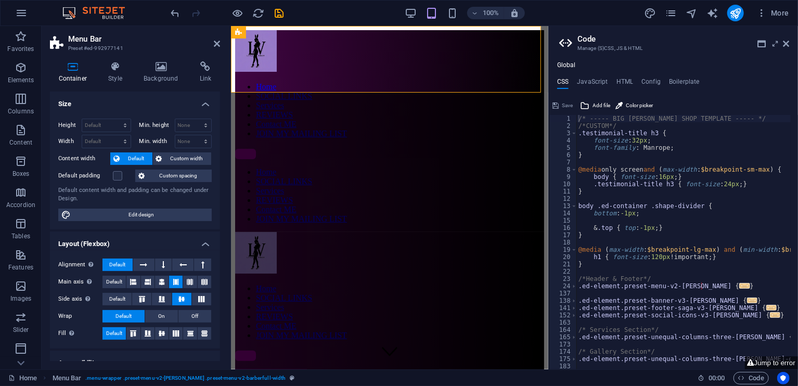
click at [219, 141] on div "Container Style Background Link Size Height Default px rem % vh vw Min. height …" at bounding box center [135, 211] width 187 height 316
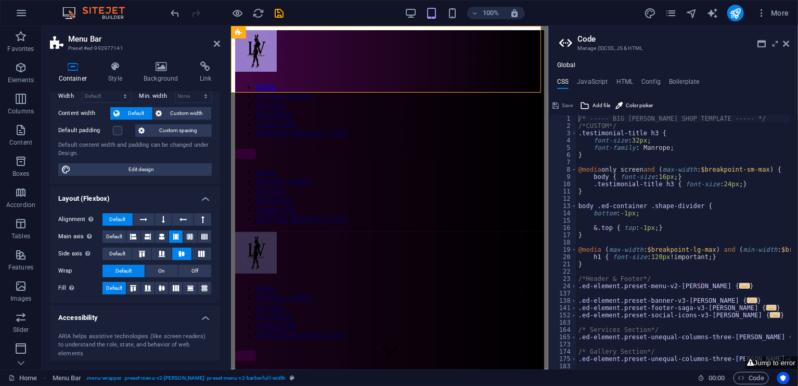
scroll to position [124, 0]
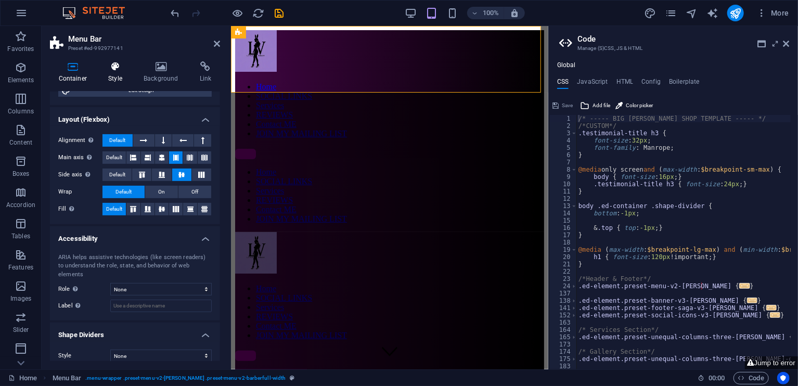
click at [126, 68] on icon at bounding box center [115, 66] width 31 height 10
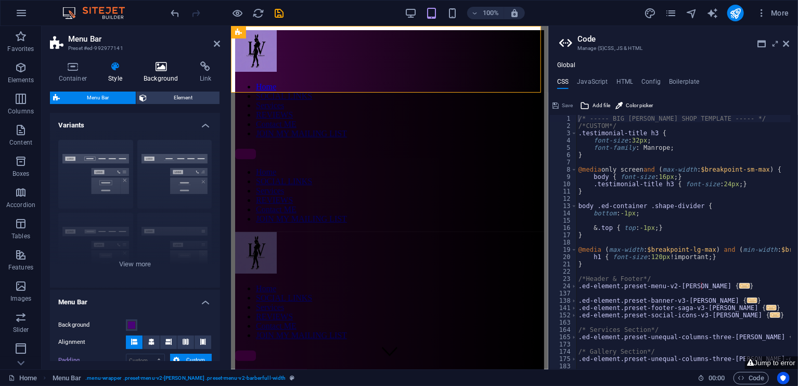
click at [153, 68] on icon at bounding box center [161, 66] width 52 height 10
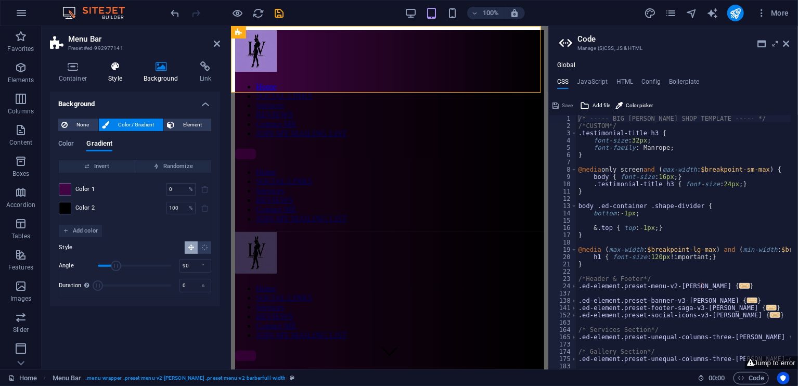
click at [113, 67] on icon at bounding box center [115, 66] width 31 height 10
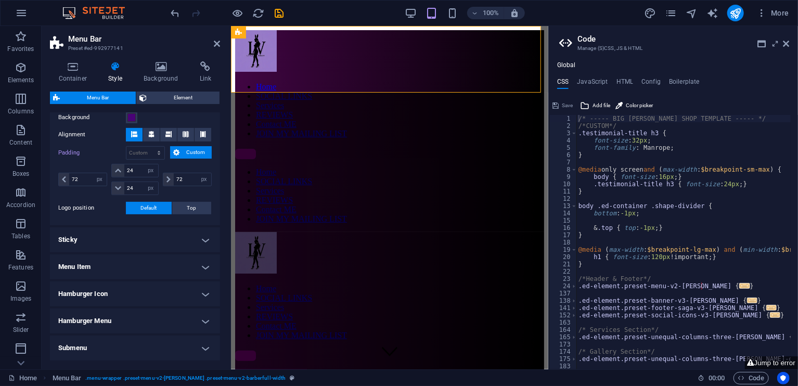
scroll to position [248, 0]
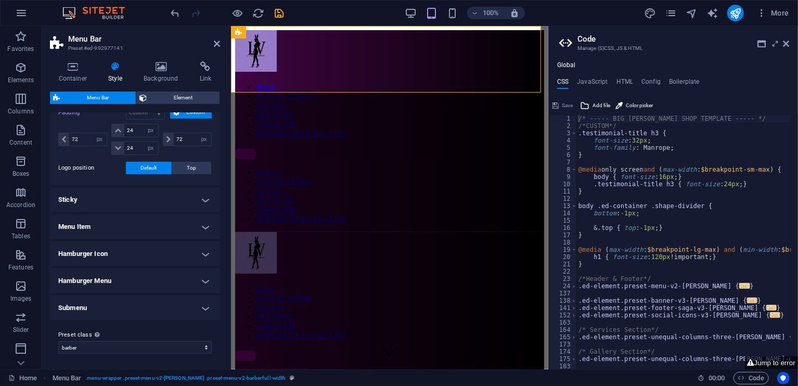
click at [156, 201] on h4 "Sticky" at bounding box center [135, 199] width 170 height 25
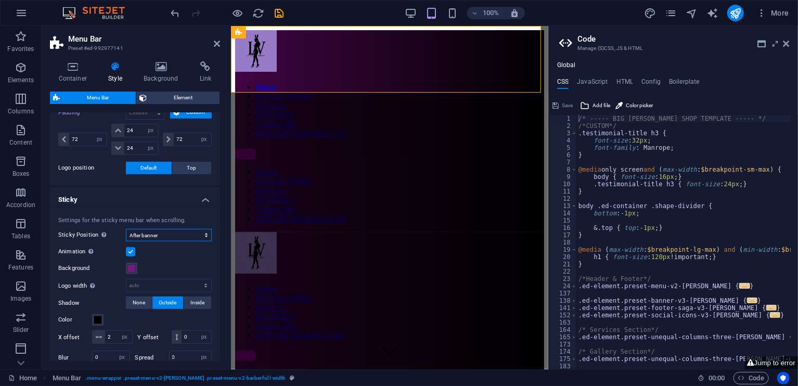
click at [157, 230] on select "Off Instant After menu After banner When scrolling up" at bounding box center [169, 235] width 86 height 12
click at [126, 229] on select "Off Instant After menu After banner When scrolling up" at bounding box center [169, 235] width 86 height 12
drag, startPoint x: 218, startPoint y: 215, endPoint x: 218, endPoint y: 201, distance: 14.1
click at [218, 201] on div "Variants Border Centered Default Fixed Loki Trigger Wide XXL Menu Bar Backgroun…" at bounding box center [135, 237] width 170 height 248
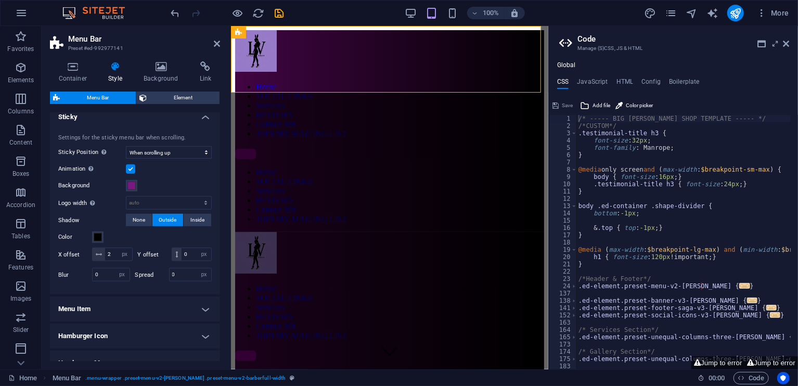
scroll to position [327, 0]
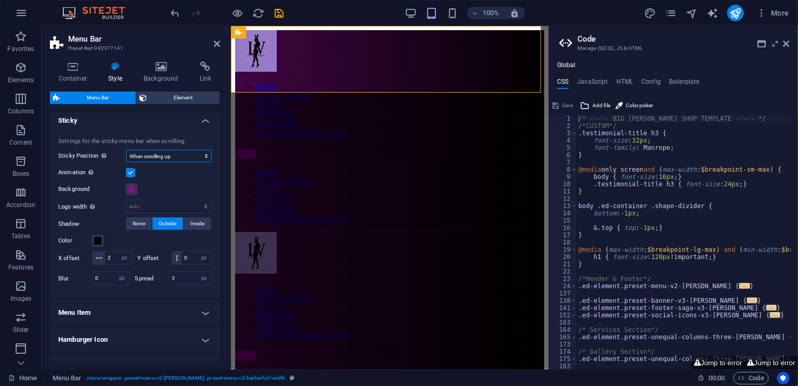
click at [190, 150] on select "Off Instant After menu After banner When scrolling up" at bounding box center [169, 156] width 86 height 12
click at [126, 150] on select "Off Instant After menu After banner When scrolling up" at bounding box center [169, 156] width 86 height 12
click at [172, 152] on select "Off Instant After menu After banner When scrolling up" at bounding box center [169, 156] width 86 height 12
select select "sticky_banner"
click at [126, 150] on select "Off Instant After menu After banner When scrolling up" at bounding box center [169, 156] width 86 height 12
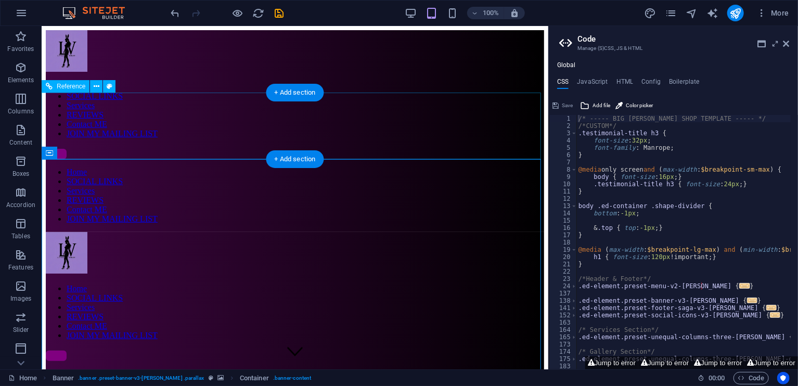
click at [139, 348] on div "Home SOCIAL LINKS Services REVIEWS Contact ME JOIN MY MAILING LIST" at bounding box center [294, 390] width 498 height 85
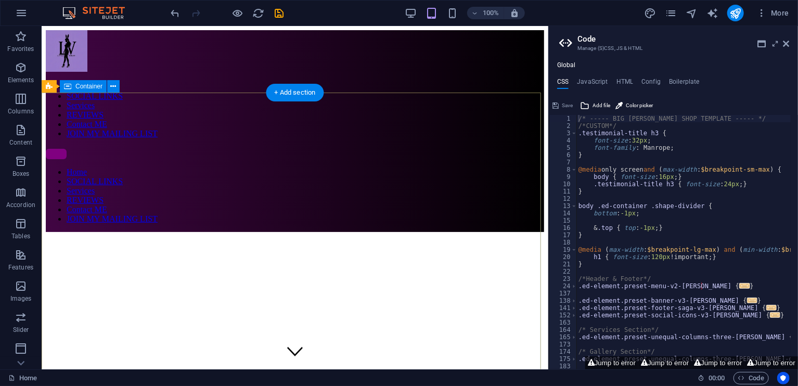
select select "px"
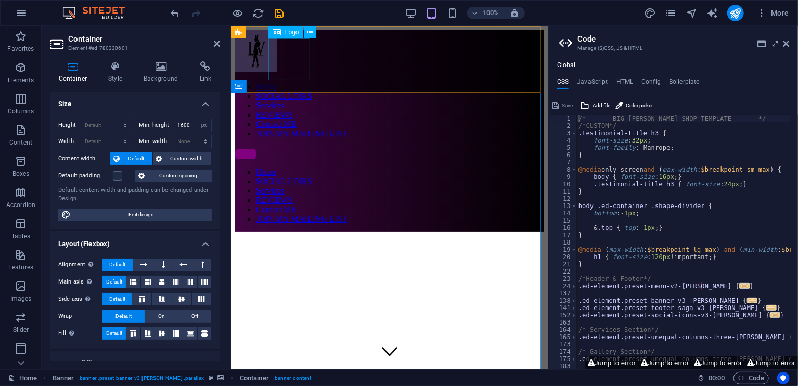
click at [311, 146] on div "Home SOCIAL LINKS Services REVIEWS Contact ME JOIN MY MAILING LIST" at bounding box center [389, 188] width 309 height 85
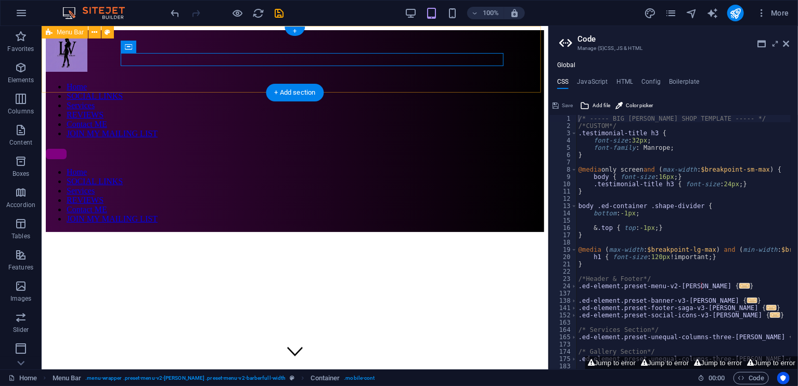
click at [75, 66] on div "Home SOCIAL LINKS Services REVIEWS Contact ME JOIN MY MAILING LIST Home SOCIAL …" at bounding box center [294, 131] width 498 height 202
select select "px"
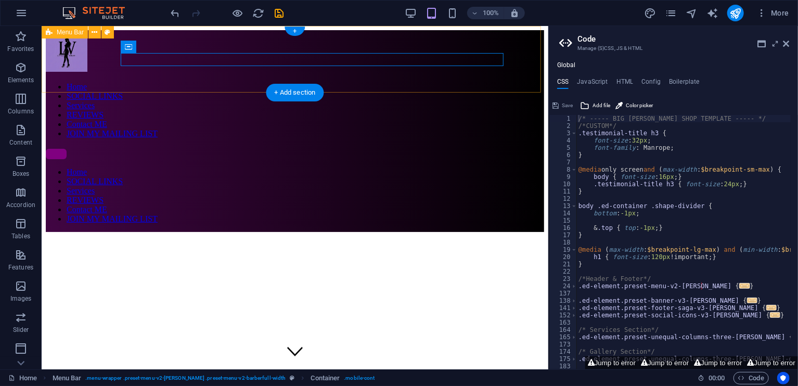
select select "px"
select select "sticky_banner"
select select "px"
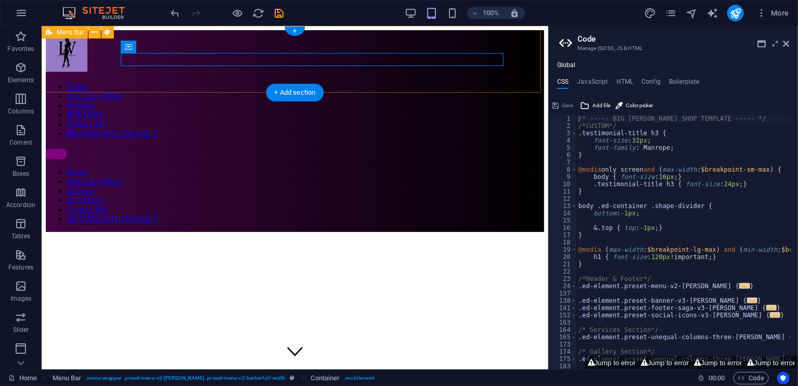
select select "px"
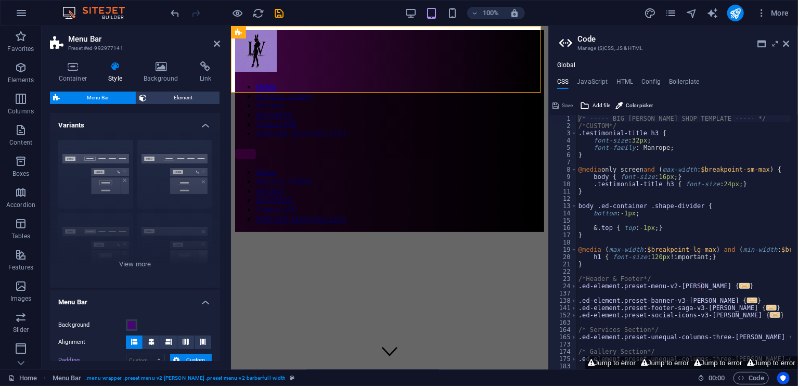
drag, startPoint x: 217, startPoint y: 131, endPoint x: 219, endPoint y: 139, distance: 8.5
click at [219, 139] on div "Variants Border Centered Default Fixed Loki Trigger Wide XXL Menu Bar Backgroun…" at bounding box center [135, 237] width 170 height 248
drag, startPoint x: 220, startPoint y: 139, endPoint x: 214, endPoint y: 168, distance: 29.8
click at [214, 168] on div "Container Style Background Link Size Height Default px rem % vh vw Min. height …" at bounding box center [135, 211] width 187 height 316
drag, startPoint x: 220, startPoint y: 173, endPoint x: 220, endPoint y: 182, distance: 8.8
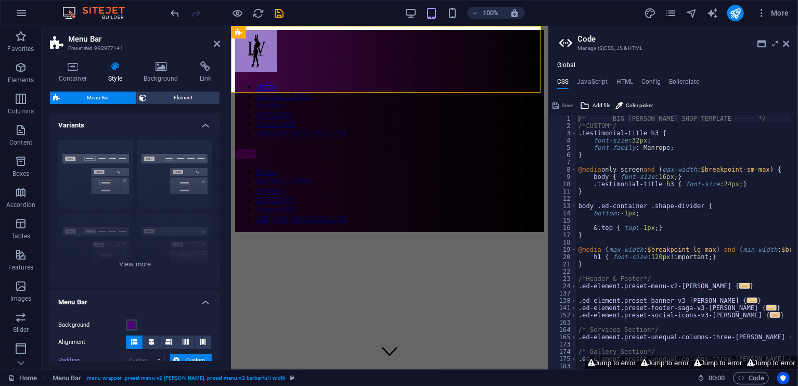
click at [220, 182] on div "Variants Border Centered Default Fixed Loki Trigger Wide XXL Menu Bar Backgroun…" at bounding box center [135, 237] width 170 height 248
click at [221, 187] on div "Container Style Background Link Size Height Default px rem % vh vw Min. height …" at bounding box center [135, 211] width 187 height 316
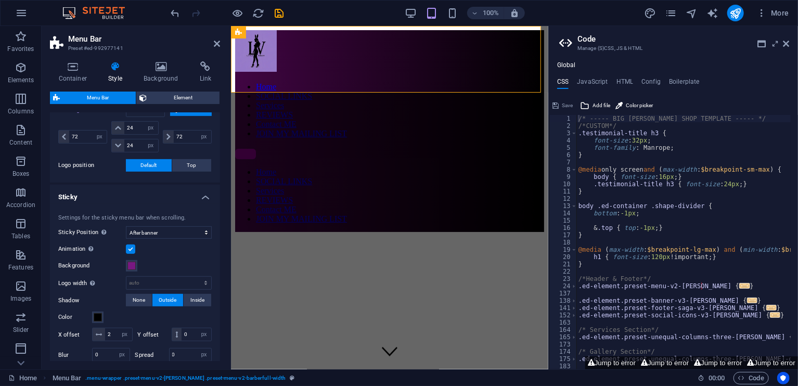
scroll to position [252, 0]
click at [190, 237] on div "Settings for the sticky menu bar when scrolling. Sticky Position Affects the sc…" at bounding box center [135, 288] width 174 height 172
select select "sticky_reverse"
click at [126, 225] on select "Off Instant After menu After banner When scrolling up" at bounding box center [169, 231] width 86 height 12
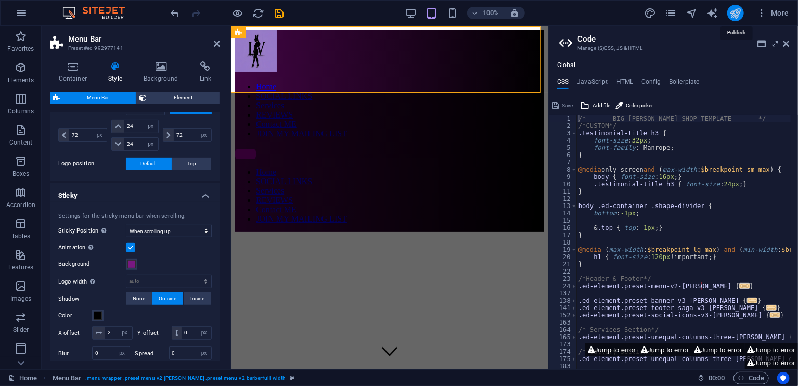
click at [735, 8] on icon "publish" at bounding box center [735, 13] width 12 height 12
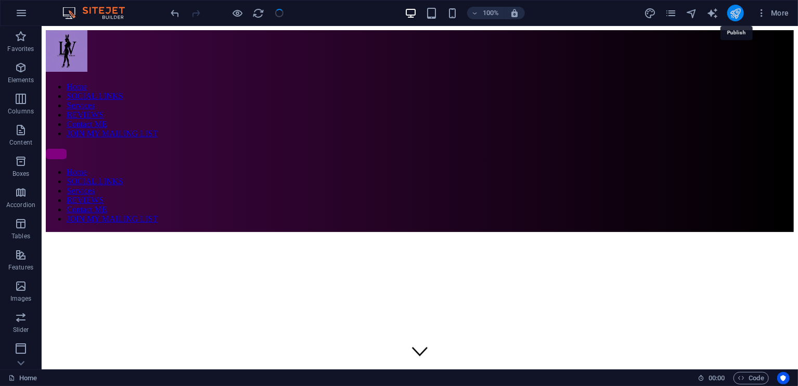
click at [735, 8] on icon "publish" at bounding box center [735, 13] width 12 height 12
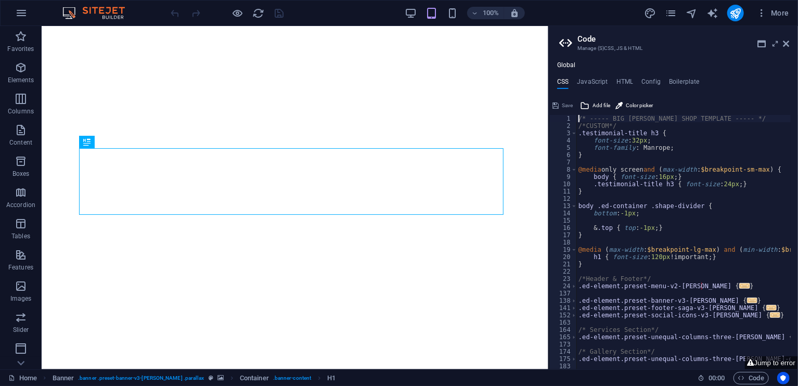
type textarea "/* ----- BIG [PERSON_NAME] SHOP TEMPLATE ----- */"
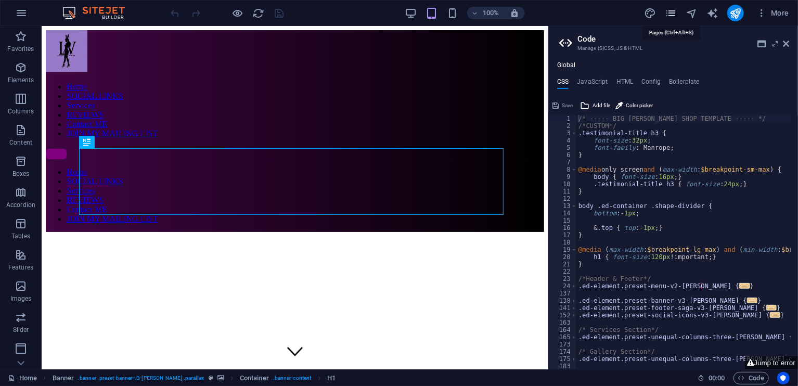
click at [669, 10] on icon "pages" at bounding box center [671, 13] width 12 height 12
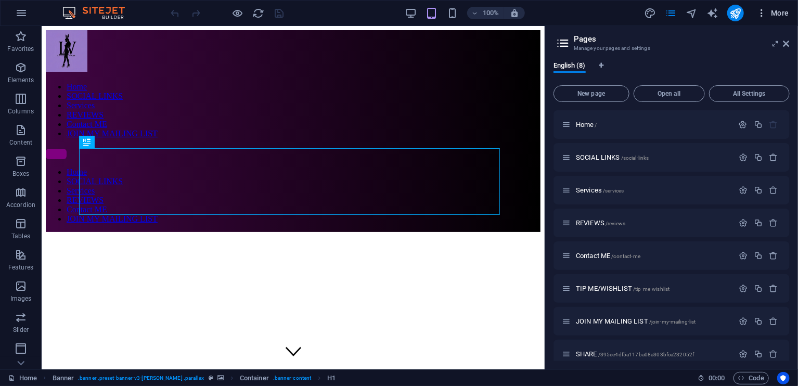
click at [757, 16] on icon "button" at bounding box center [761, 13] width 10 height 10
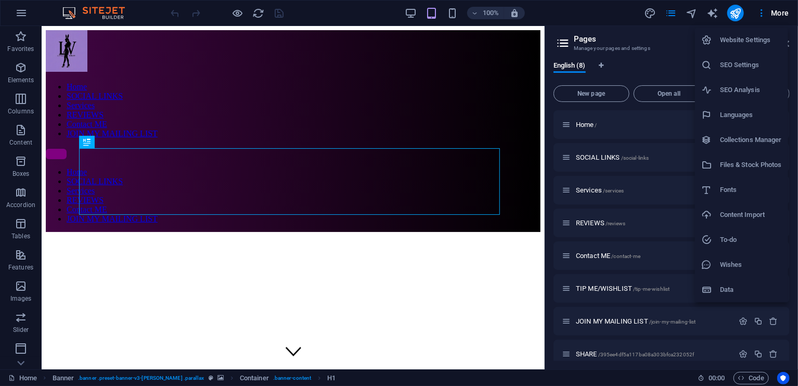
click at [748, 46] on h6 "Website Settings" at bounding box center [751, 40] width 62 height 12
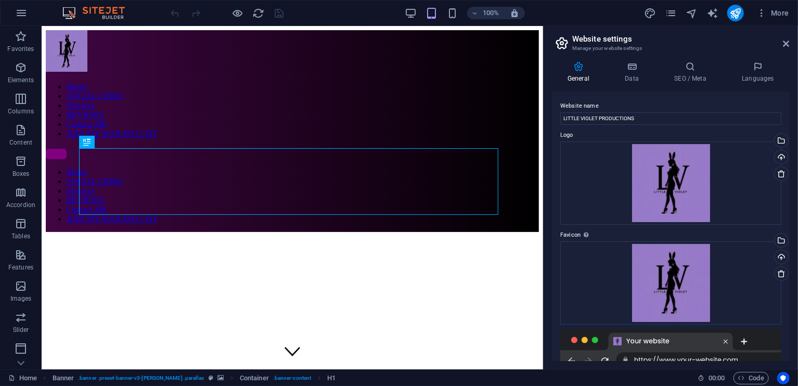
drag, startPoint x: 787, startPoint y: 113, endPoint x: 788, endPoint y: 138, distance: 25.0
click at [785, 138] on div "Website name LITTLE VIOLET PRODUCTIONS Logo Drag files here, click to choose fi…" at bounding box center [671, 226] width 238 height 269
click at [620, 73] on h4 "Data" at bounding box center [633, 72] width 49 height 22
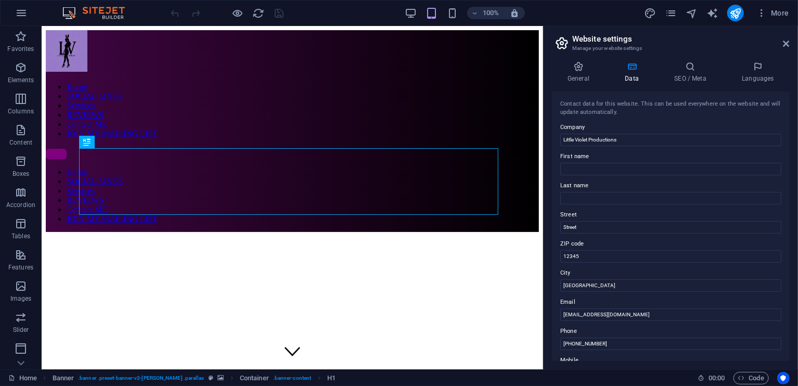
click at [788, 135] on div "Contact data for this website. This can be used everywhere on the website and w…" at bounding box center [671, 226] width 238 height 269
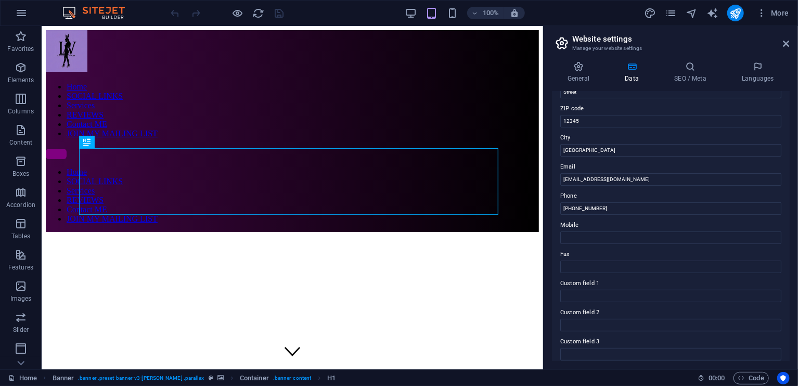
scroll to position [229, 0]
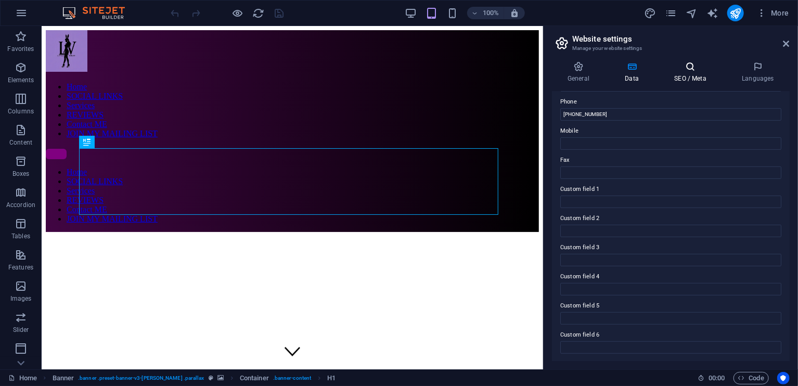
click at [695, 65] on icon at bounding box center [689, 66] width 63 height 10
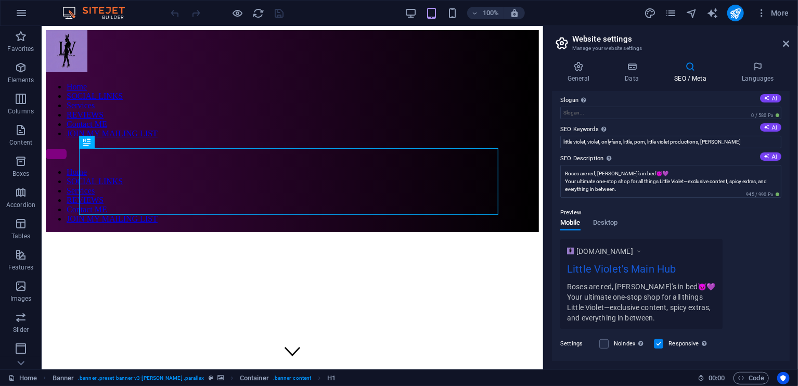
scroll to position [144, 0]
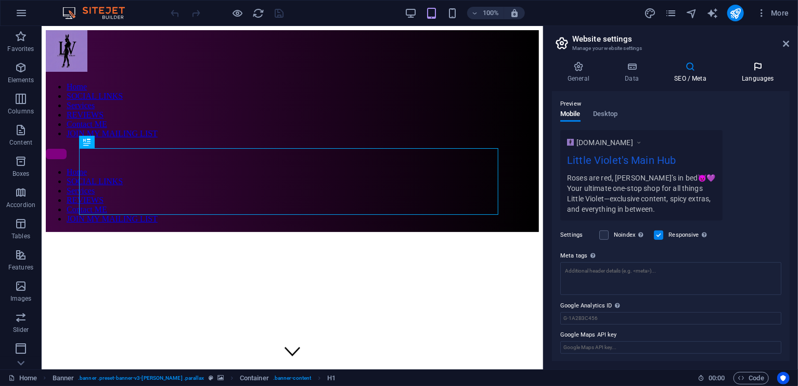
click at [737, 68] on icon at bounding box center [757, 66] width 63 height 10
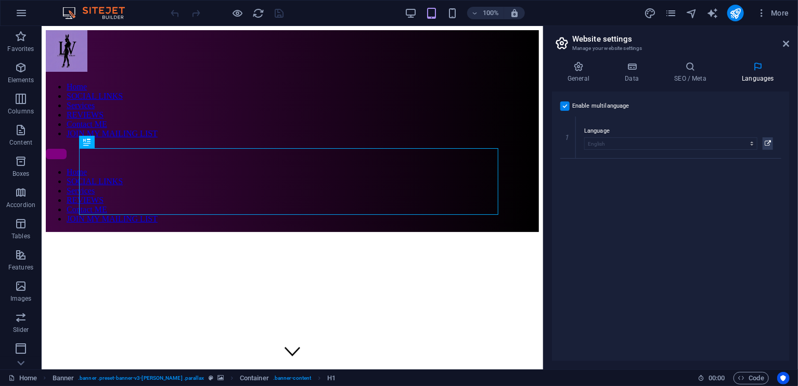
click at [782, 42] on h2 "Website settings" at bounding box center [680, 38] width 217 height 9
click at [784, 43] on icon at bounding box center [786, 44] width 6 height 8
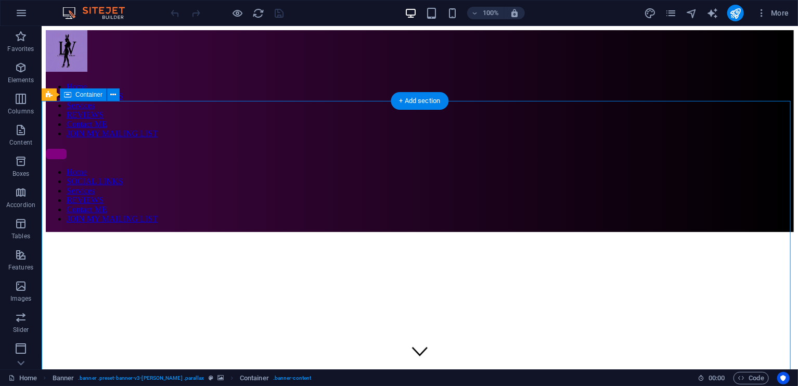
click at [112, 14] on img at bounding box center [99, 13] width 78 height 12
drag, startPoint x: 89, startPoint y: 23, endPoint x: 82, endPoint y: 21, distance: 7.4
click at [82, 21] on div "100% More" at bounding box center [399, 13] width 797 height 25
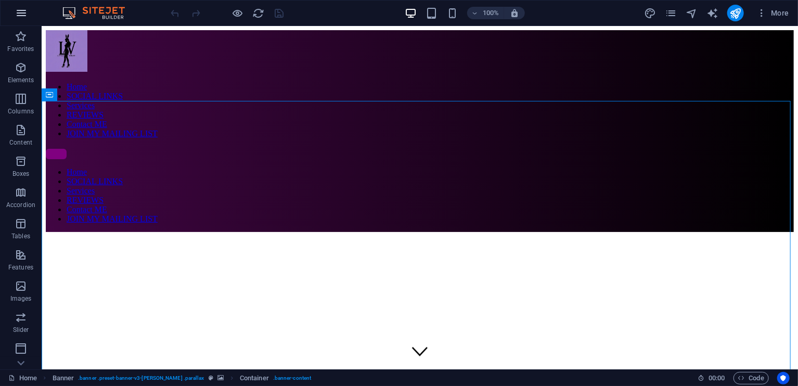
click at [23, 12] on icon "button" at bounding box center [21, 13] width 12 height 12
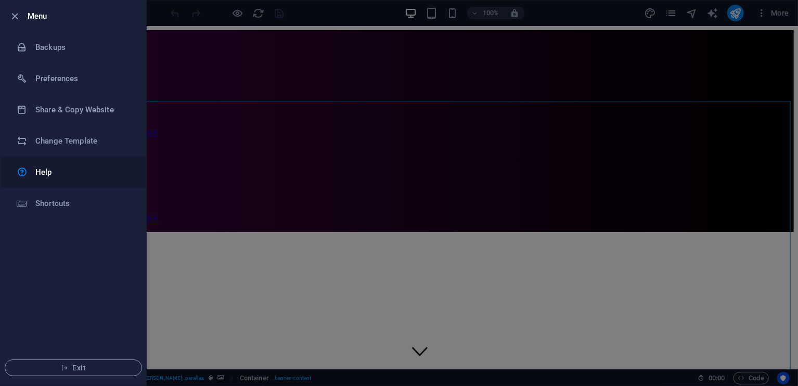
click at [71, 171] on h6 "Help" at bounding box center [83, 172] width 96 height 12
